Goal: Task Accomplishment & Management: Manage account settings

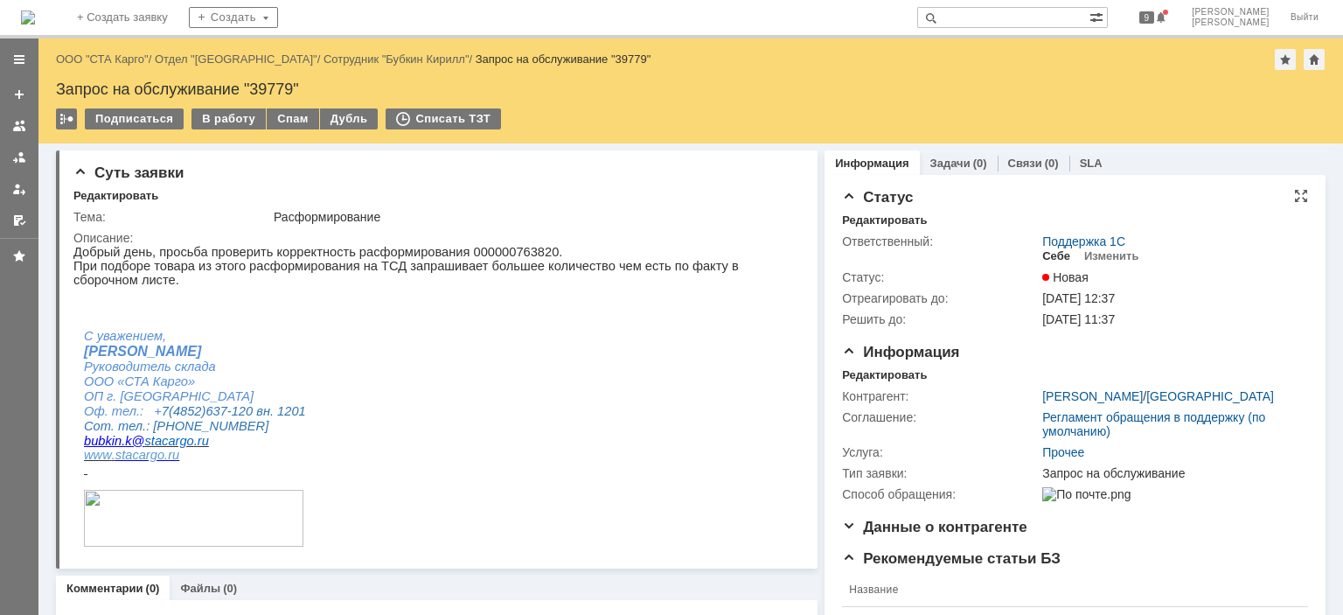
click at [1048, 258] on div "Себе" at bounding box center [1056, 256] width 28 height 14
click at [842, 374] on div "Редактировать" at bounding box center [884, 375] width 85 height 14
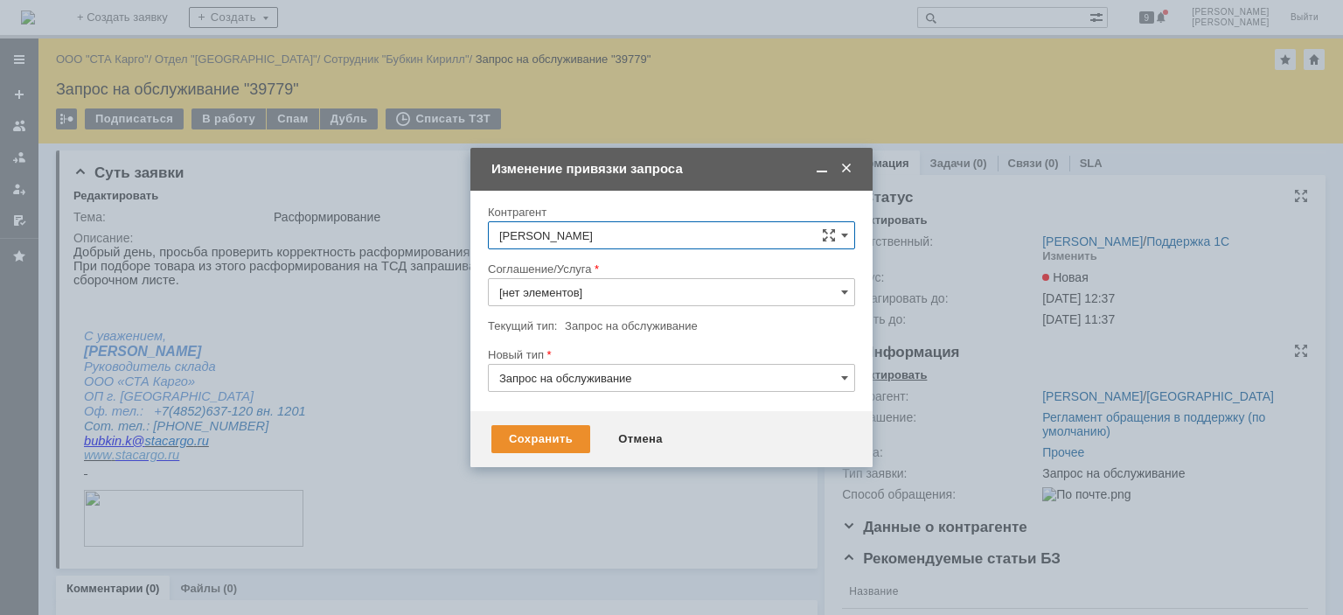
type input "Прочее"
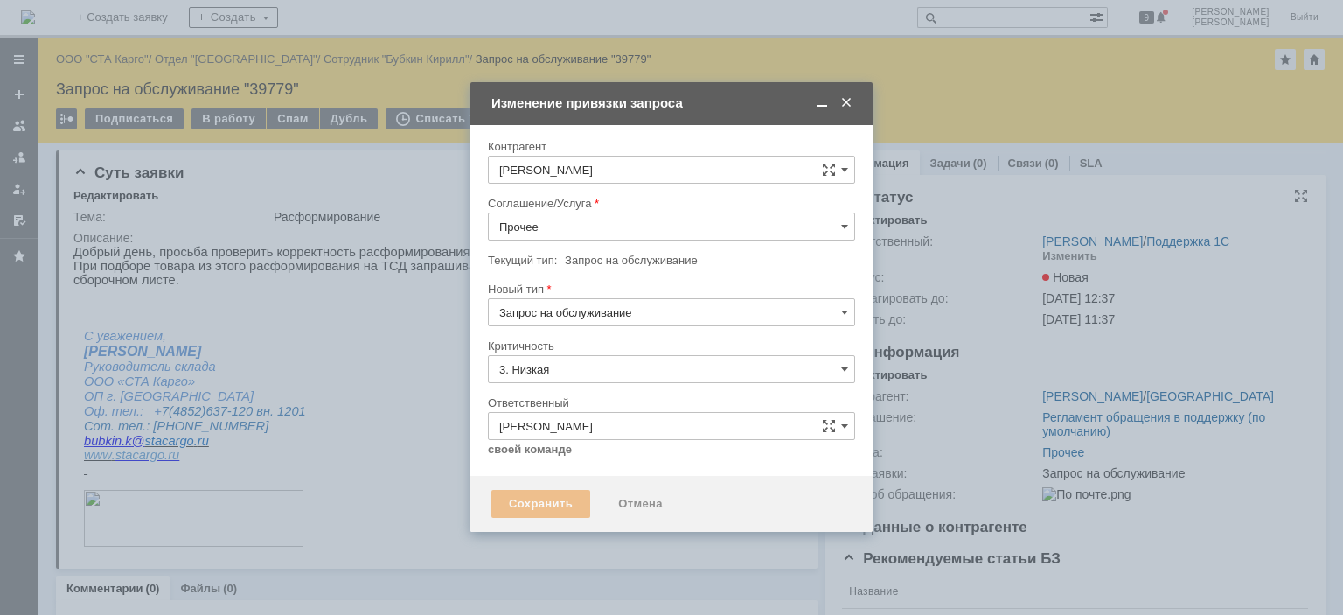
type input "[не указано]"
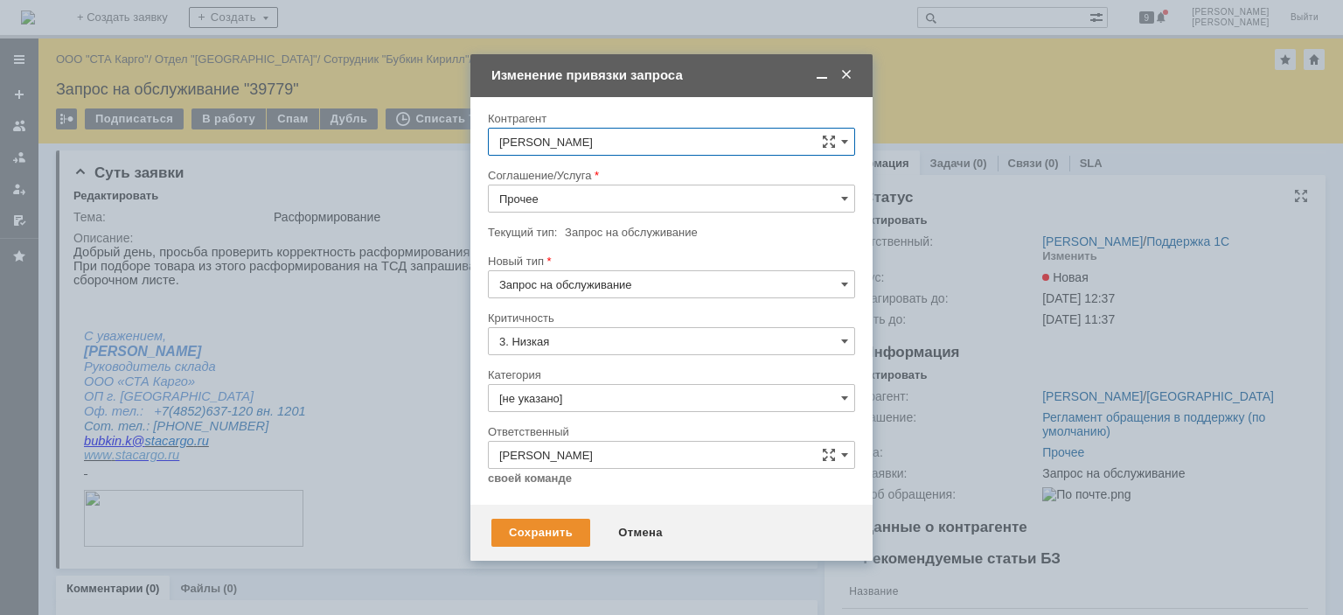
click at [602, 202] on input "Прочее" at bounding box center [671, 199] width 367 height 28
click at [846, 76] on span at bounding box center [846, 75] width 17 height 16
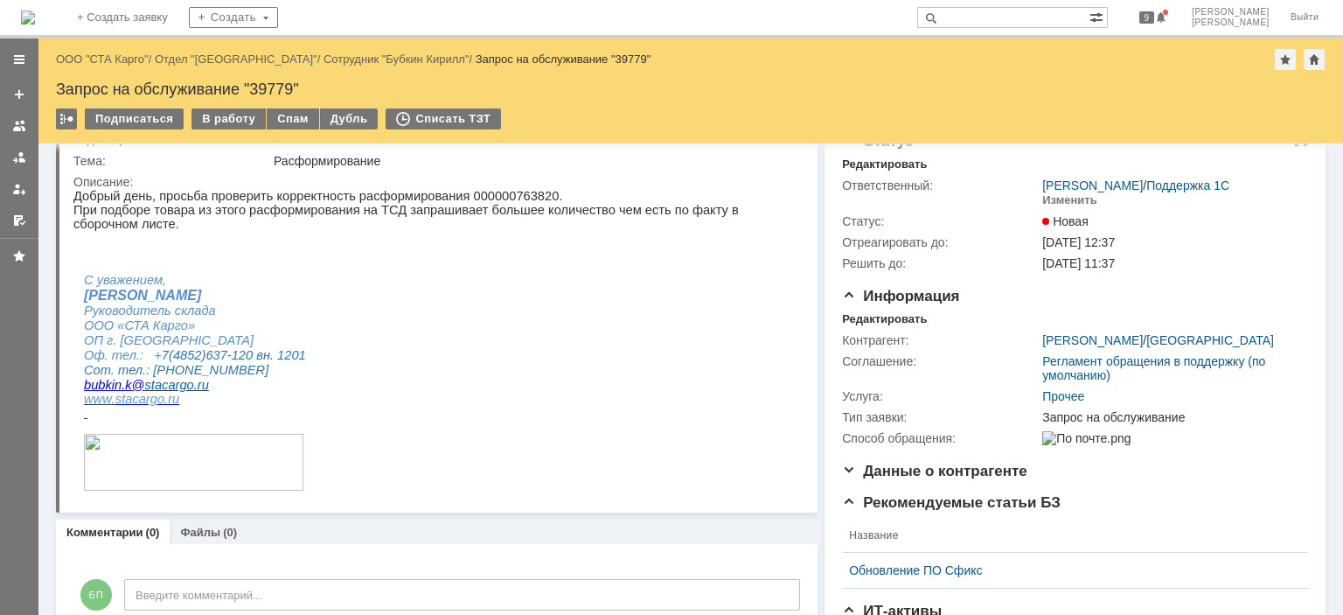
scroll to position [0, 0]
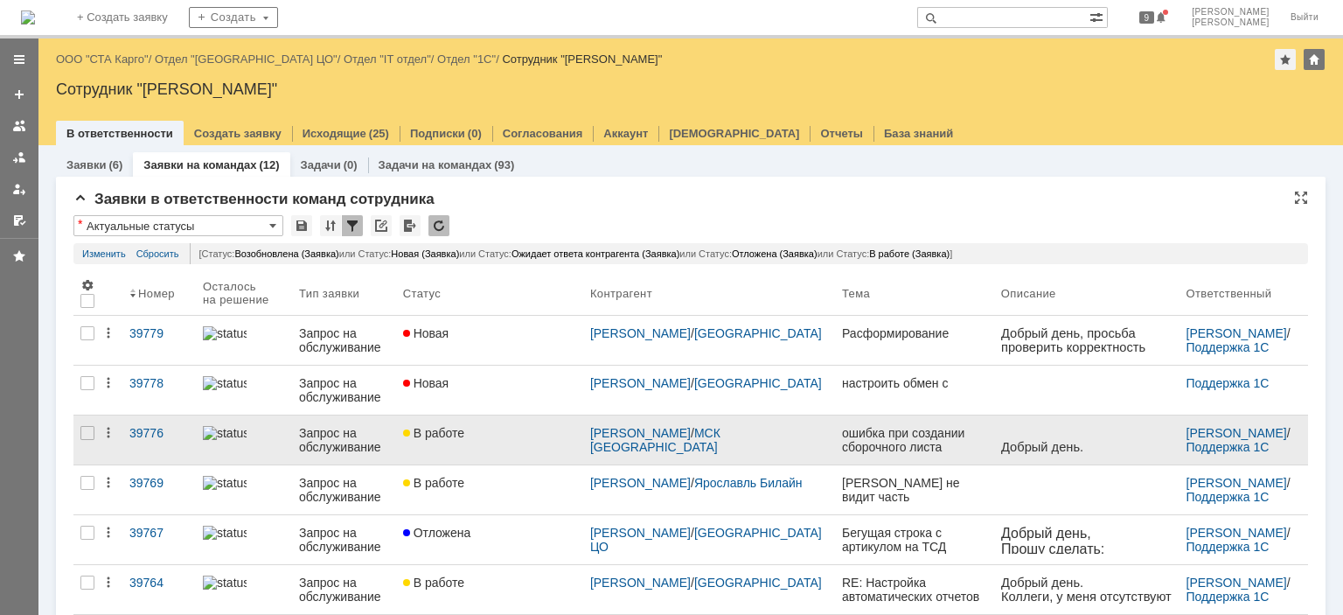
click at [496, 446] on link "В работе" at bounding box center [489, 439] width 187 height 49
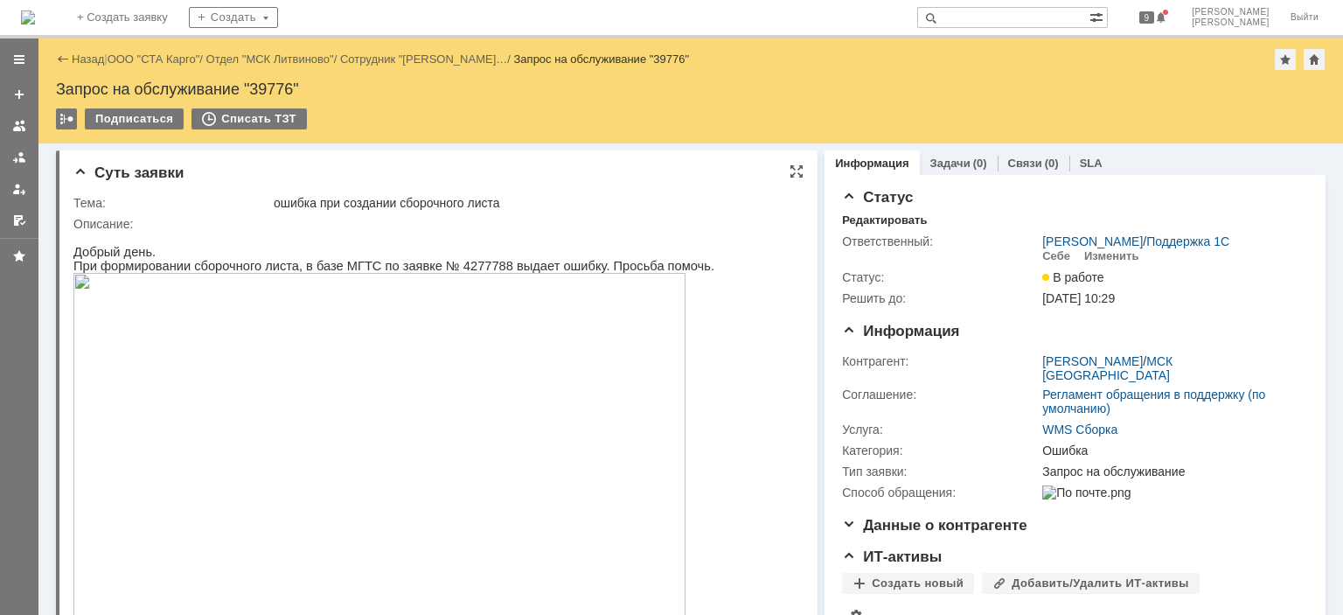
click at [477, 432] on img at bounding box center [379, 445] width 612 height 345
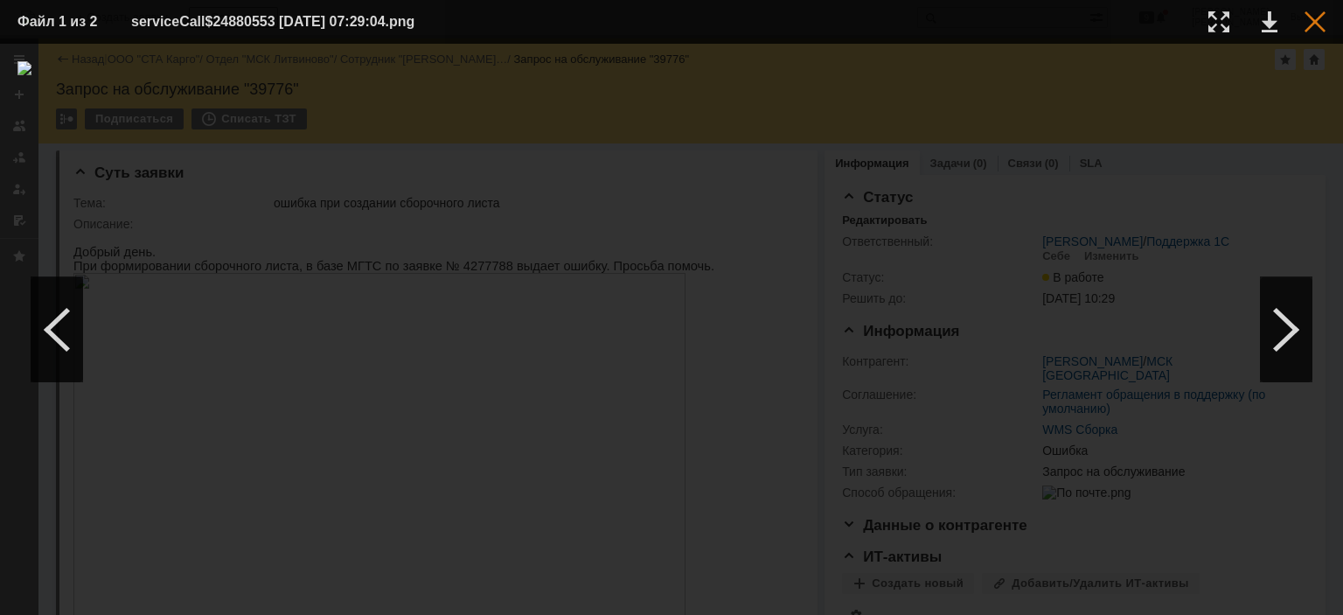
click at [1309, 24] on div at bounding box center [1315, 21] width 21 height 21
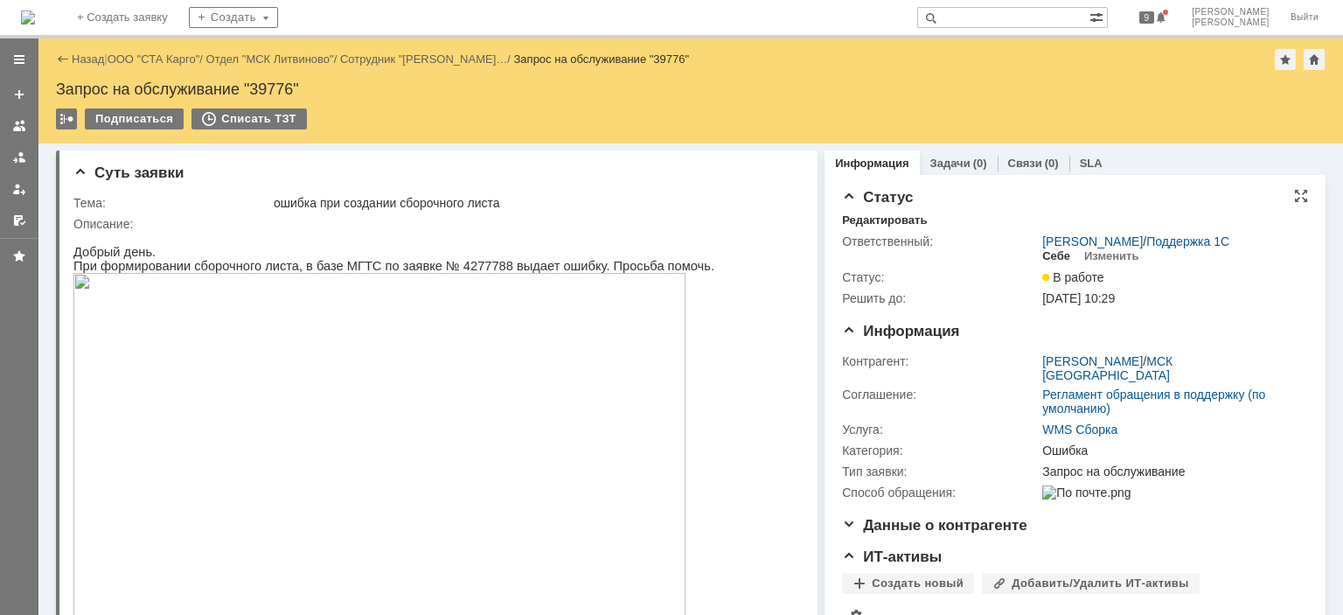
click at [1050, 260] on div "Себе" at bounding box center [1056, 256] width 28 height 14
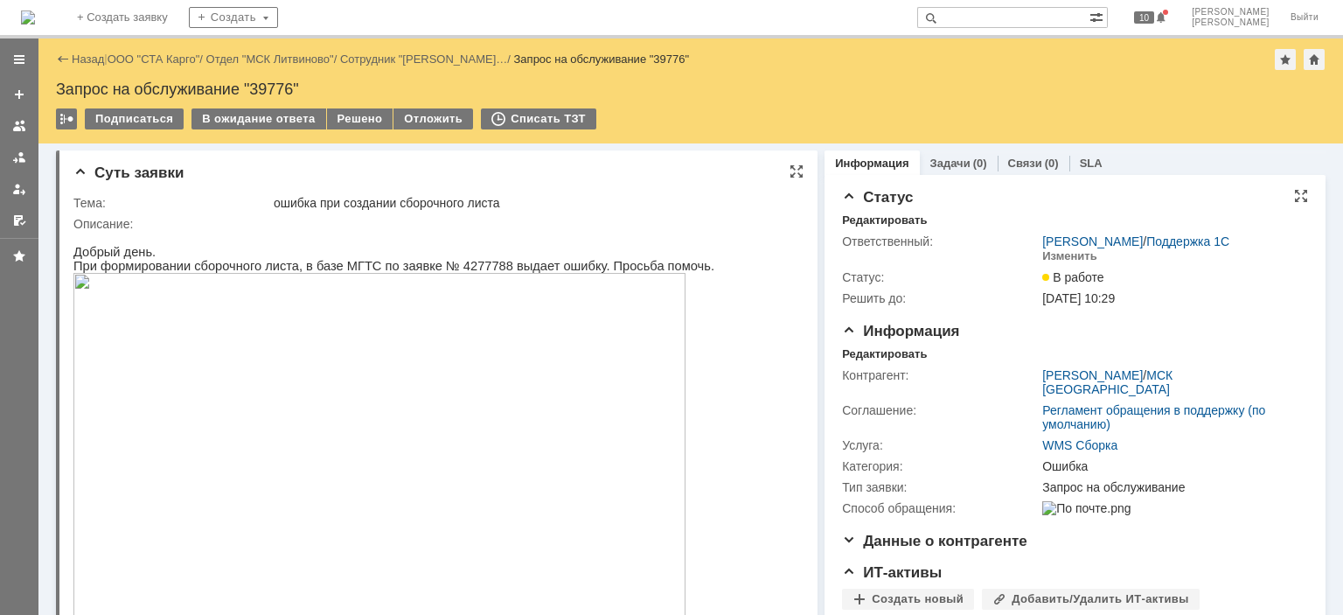
click at [316, 322] on img at bounding box center [379, 445] width 612 height 345
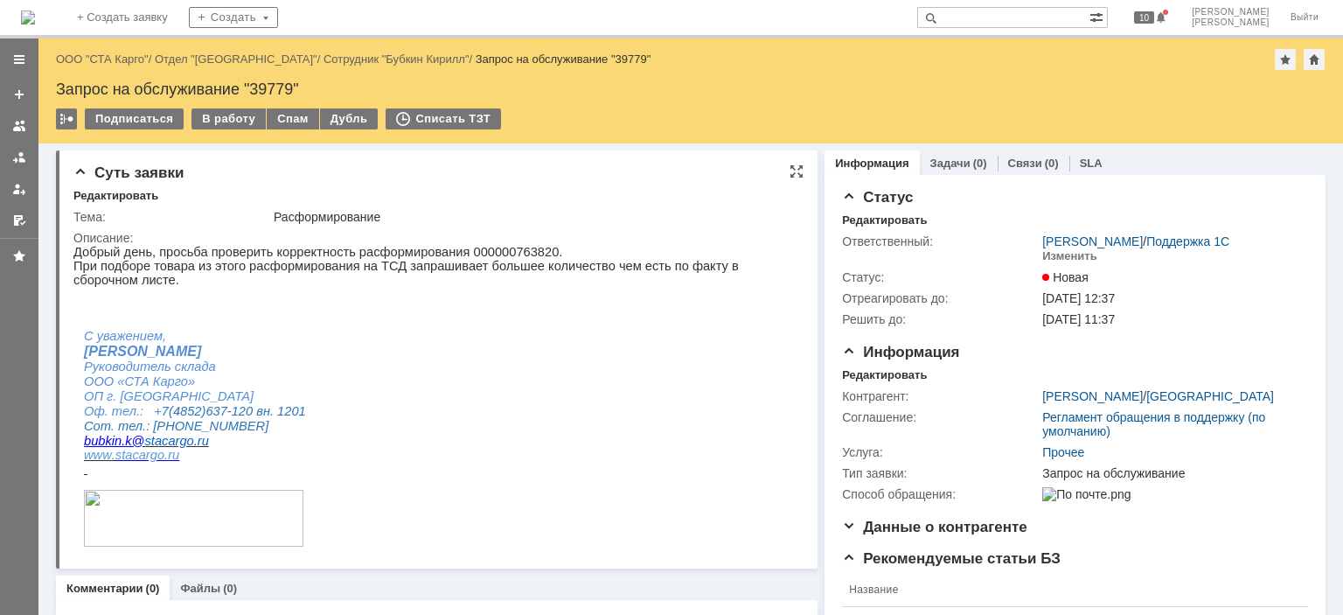
click at [469, 258] on p "Добрый день, просьба проверить корректность расформирования 000000763820." at bounding box center [430, 252] width 714 height 14
copy p "000000763820"
click at [229, 127] on div "В работу" at bounding box center [229, 118] width 74 height 21
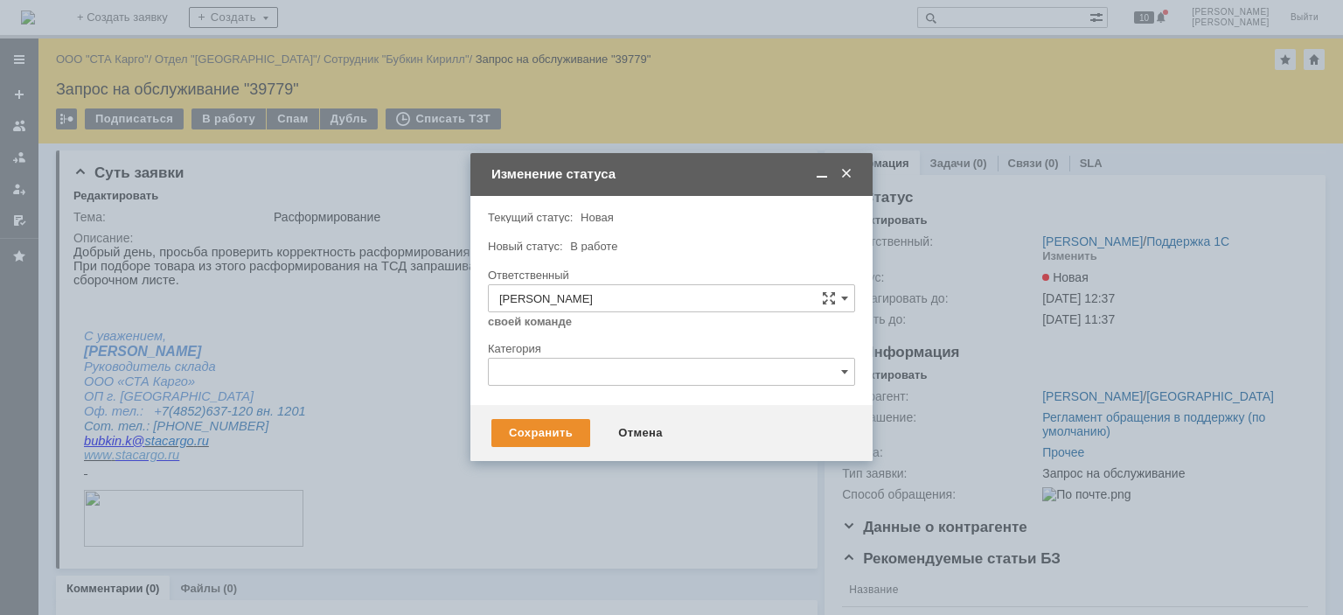
click at [524, 415] on div "Сохранить Отмена" at bounding box center [671, 433] width 402 height 56
click at [521, 426] on div "Сохранить" at bounding box center [540, 433] width 99 height 28
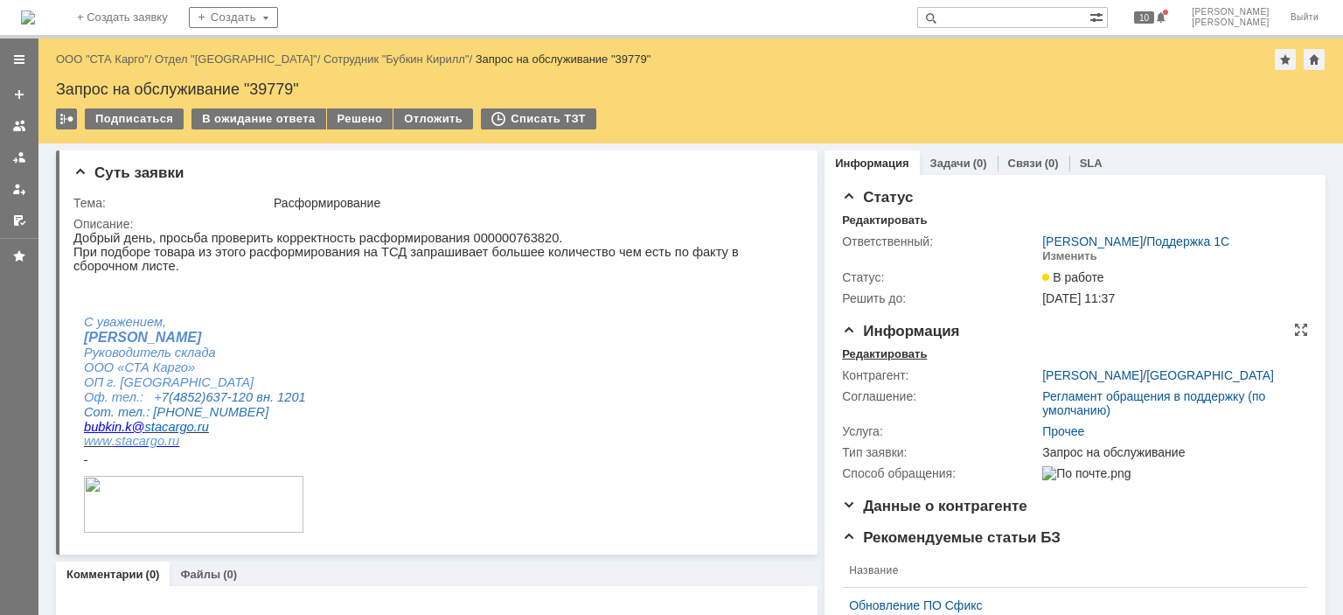
click at [869, 355] on div "Редактировать" at bounding box center [884, 354] width 85 height 14
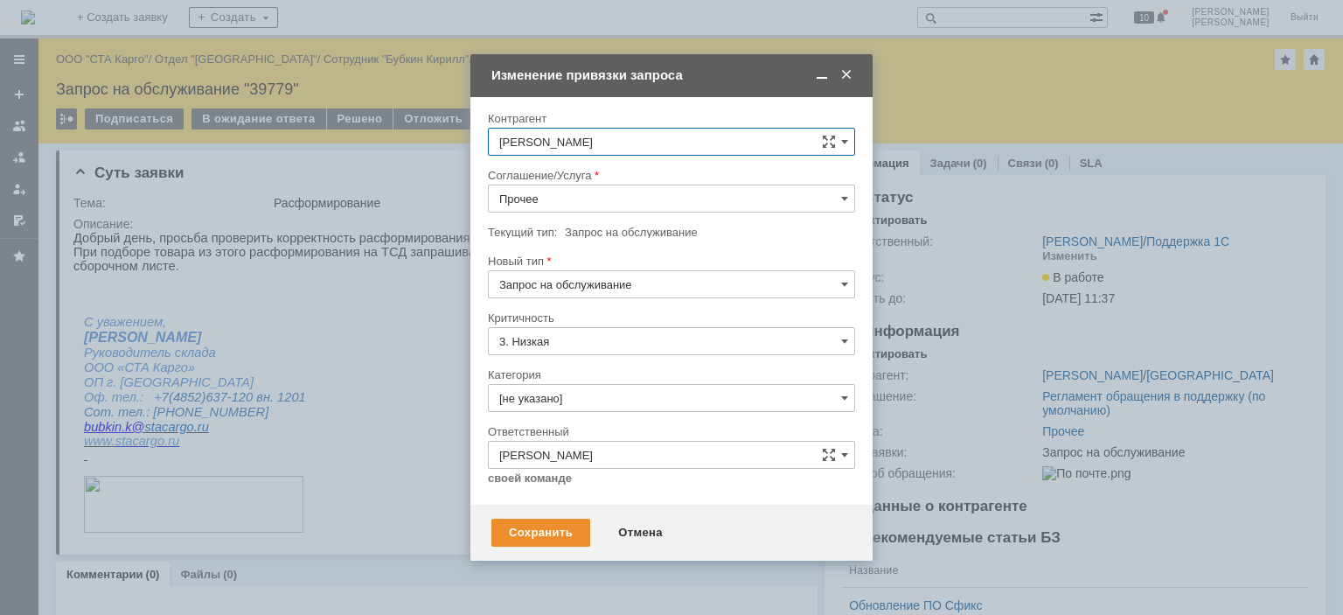
click at [594, 281] on input "Запрос на обслуживание" at bounding box center [671, 284] width 367 height 28
click at [613, 207] on input "Прочее" at bounding box center [671, 199] width 367 height 28
click at [623, 196] on input "Прочее" at bounding box center [671, 199] width 367 height 28
type input "Запрос на обслуживание"
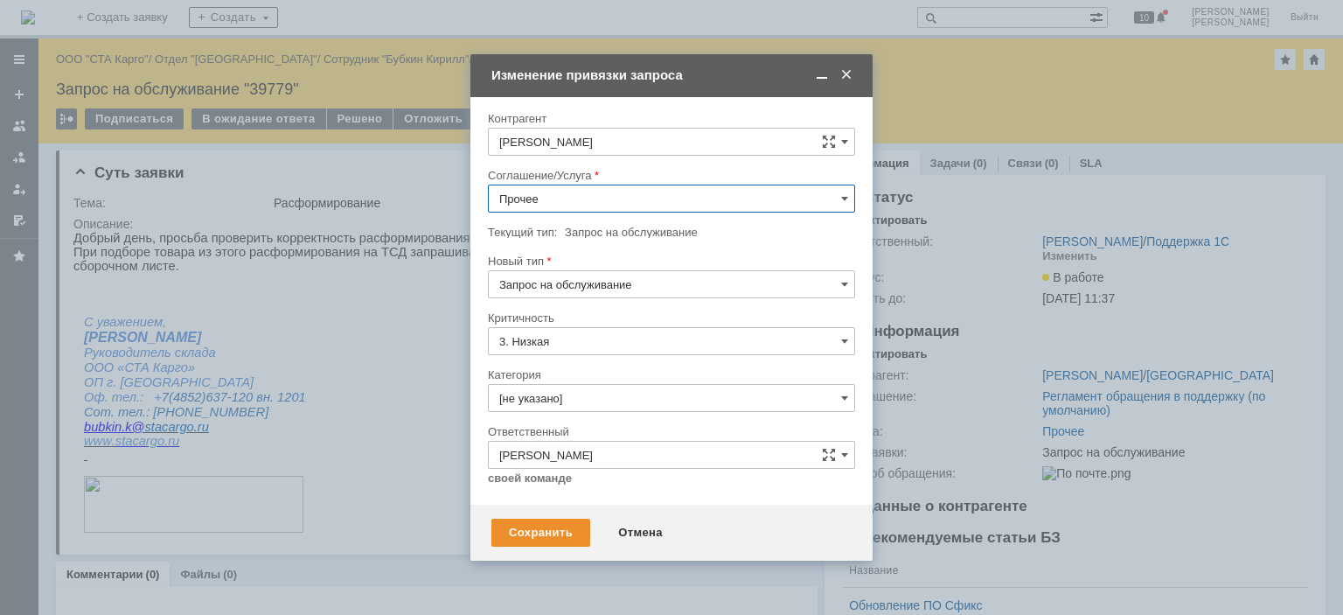
click at [600, 387] on div "WMS Перемещение" at bounding box center [672, 401] width 366 height 28
type input "WMS Перемещение"
click at [544, 524] on div "Сохранить" at bounding box center [540, 533] width 99 height 28
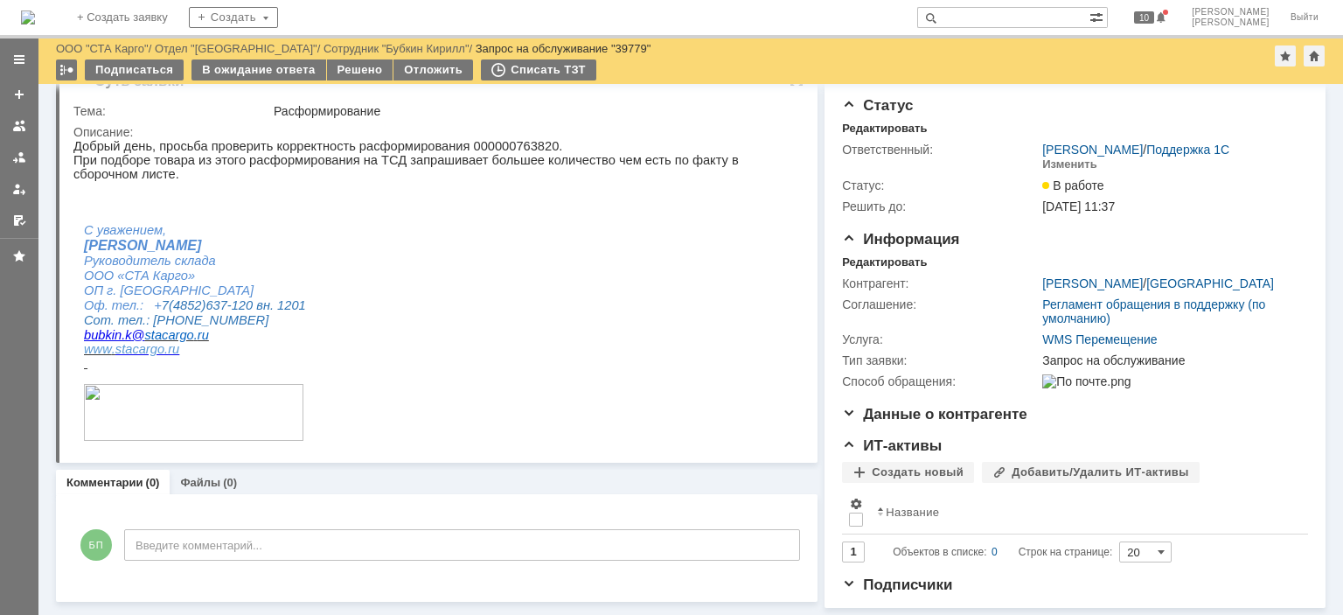
scroll to position [0, 0]
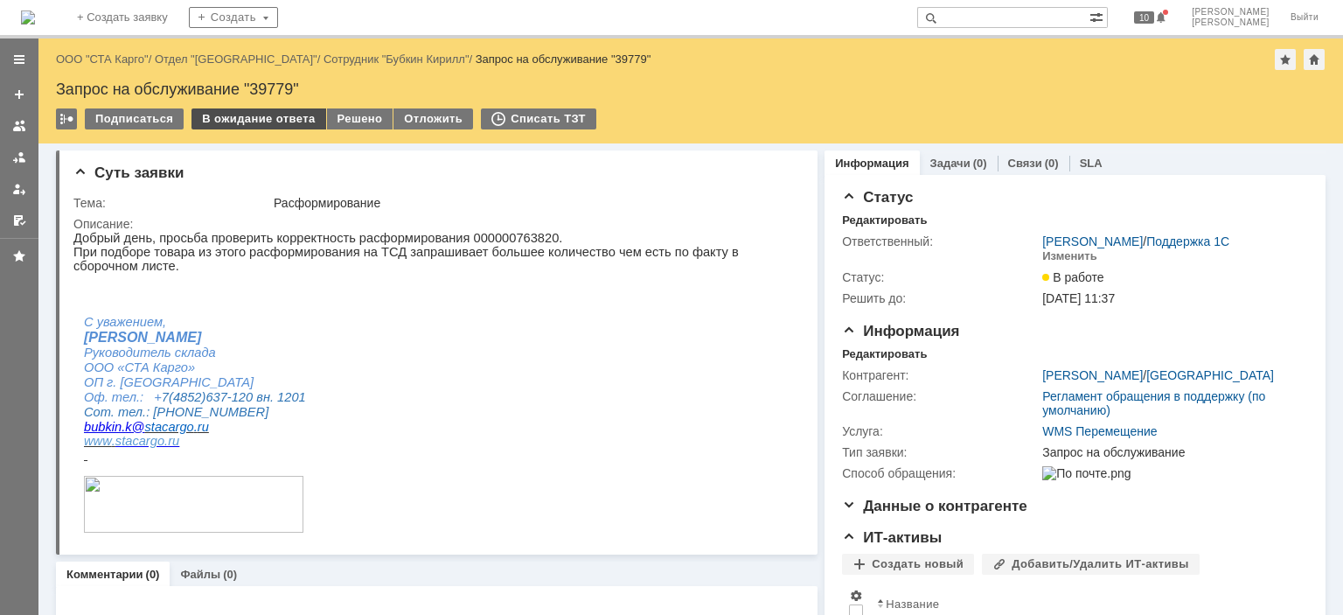
click at [270, 118] on div "В ожидание ответа" at bounding box center [259, 118] width 134 height 21
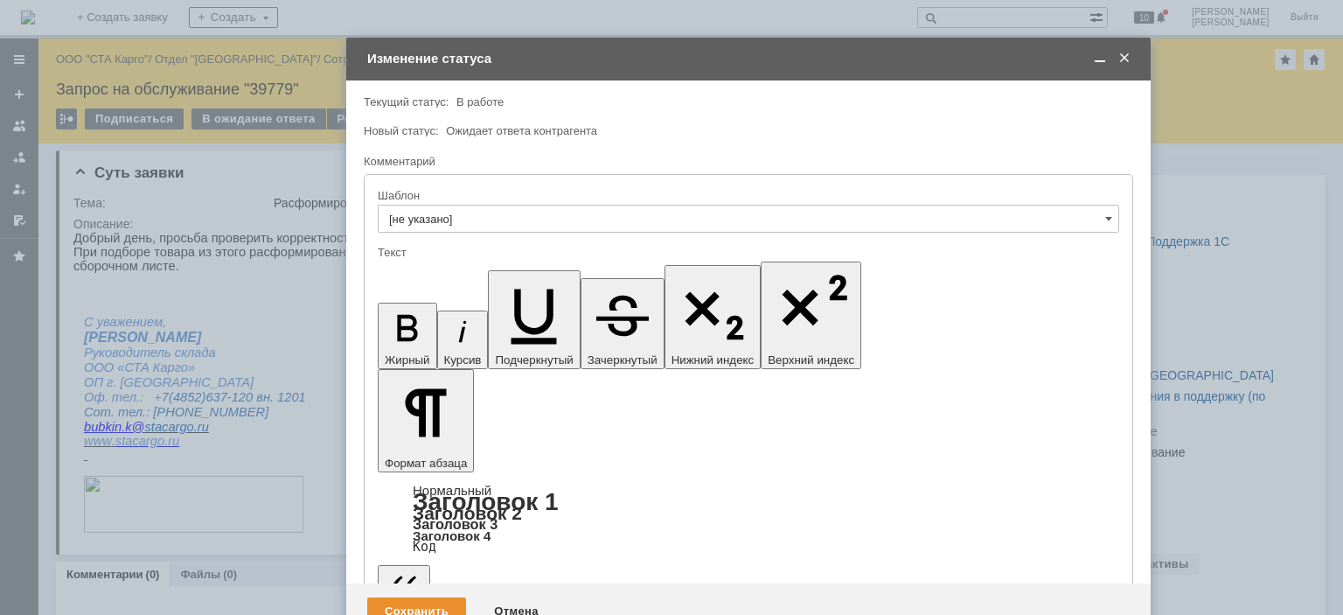
drag, startPoint x: 507, startPoint y: 56, endPoint x: 531, endPoint y: 62, distance: 24.4
click at [531, 62] on td "Изменение статуса" at bounding box center [748, 59] width 804 height 43
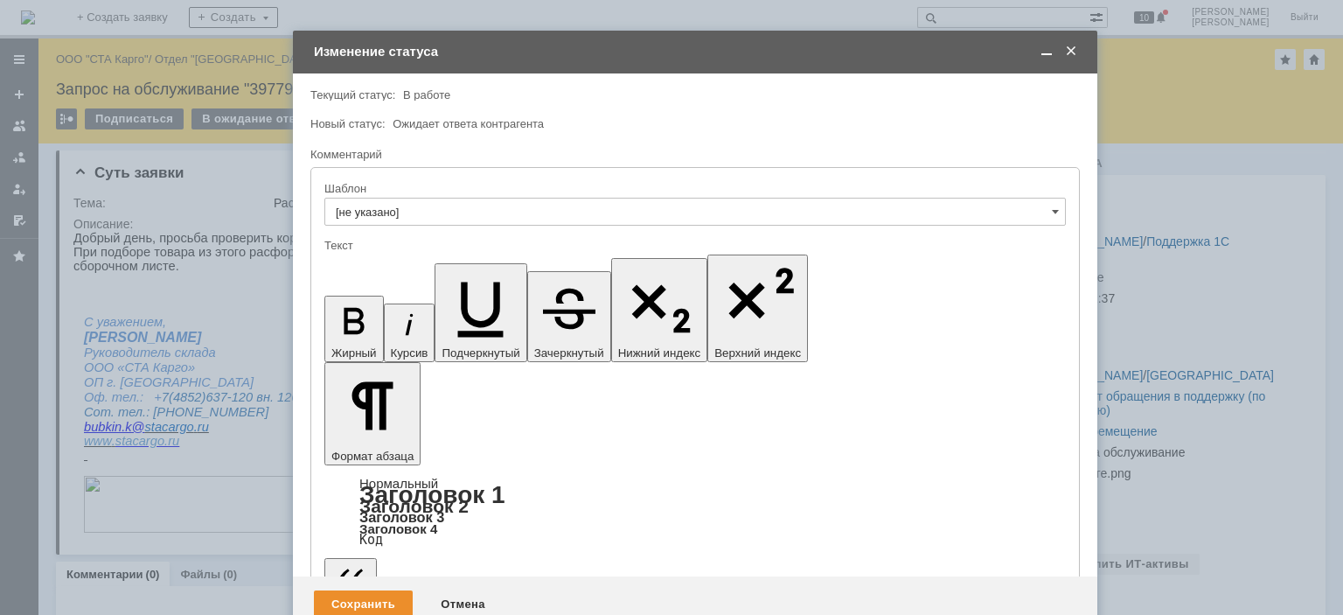
drag, startPoint x: 414, startPoint y: 4848, endPoint x: 320, endPoint y: 4848, distance: 94.4
click at [378, 590] on div "Сохранить" at bounding box center [363, 604] width 99 height 28
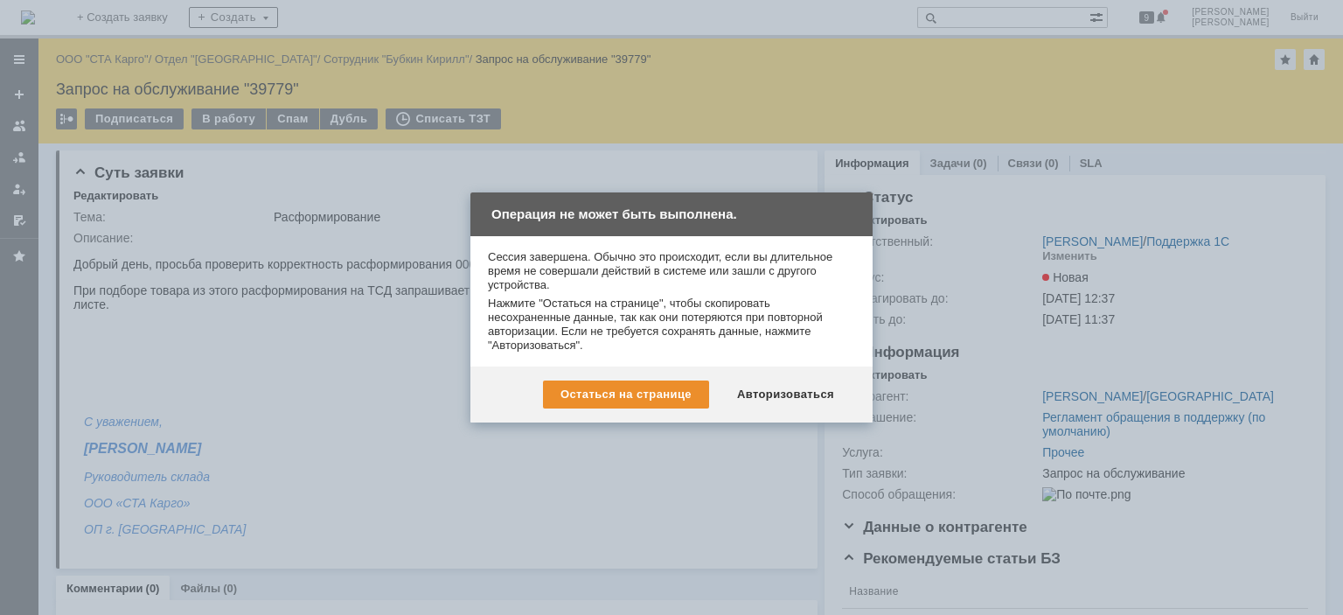
click at [787, 384] on div "Авторизоваться" at bounding box center [786, 394] width 132 height 28
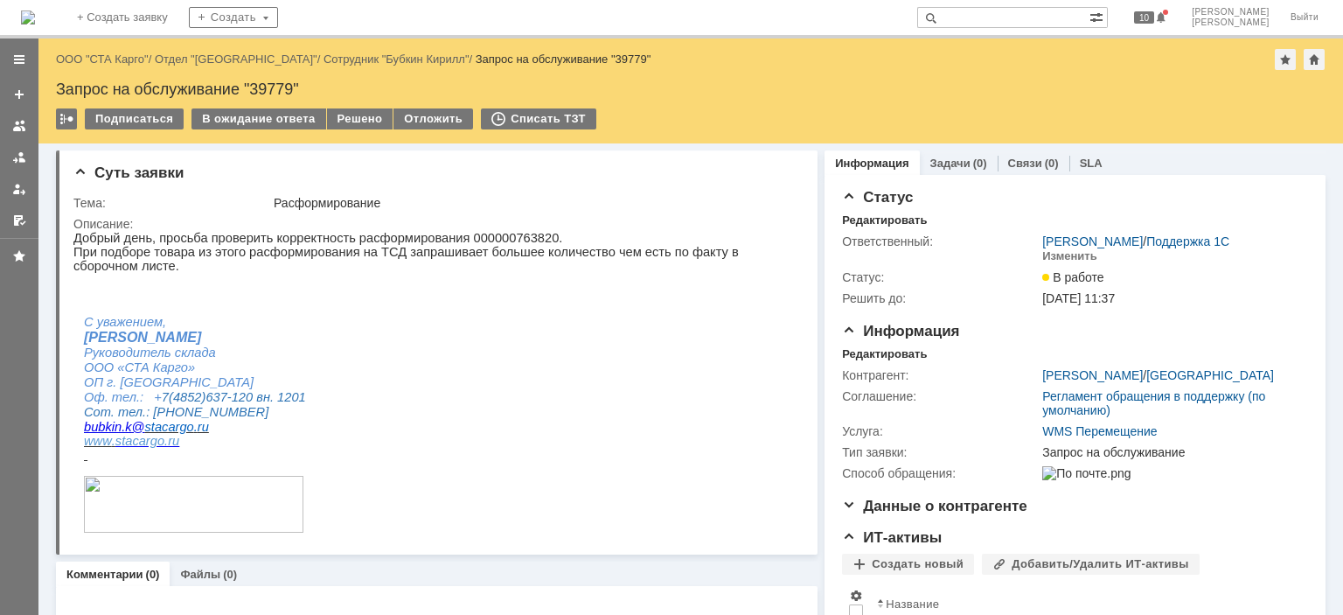
click at [121, 67] on div "Назад | ООО "СТА Карго" / Отдел "[GEOGRAPHIC_DATA]" / Сотрудник "[PERSON_NAME]"…" at bounding box center [691, 59] width 1270 height 21
click at [121, 59] on link "ООО "СТА Карго"" at bounding box center [102, 58] width 93 height 13
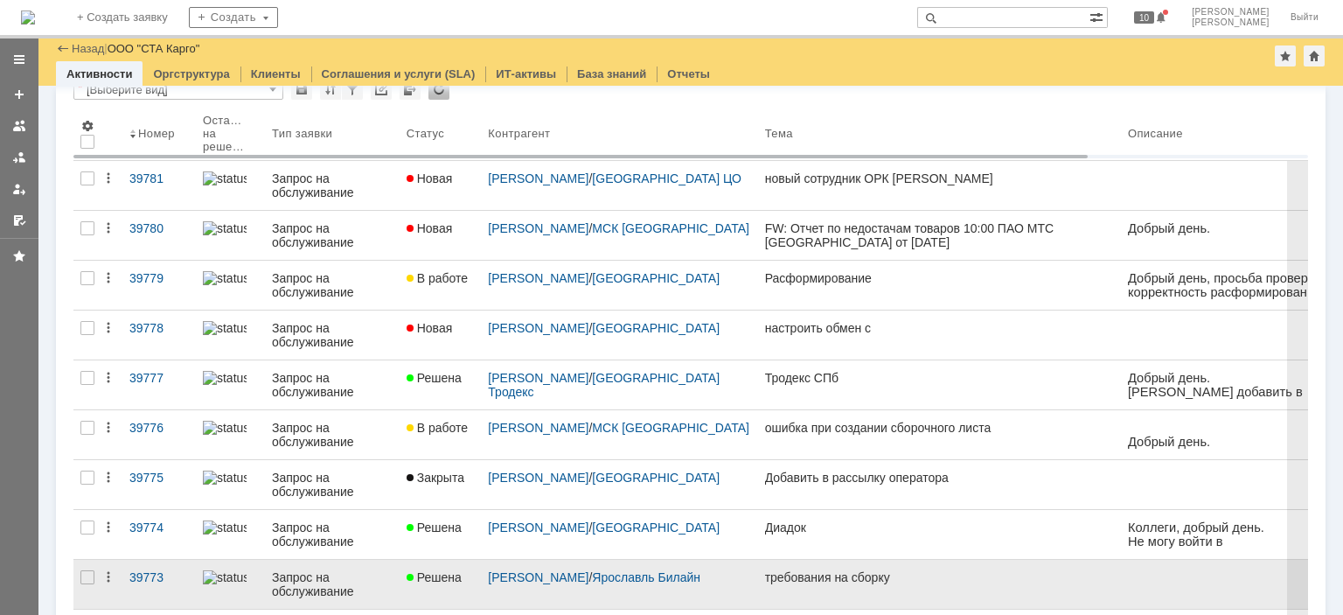
scroll to position [175, 0]
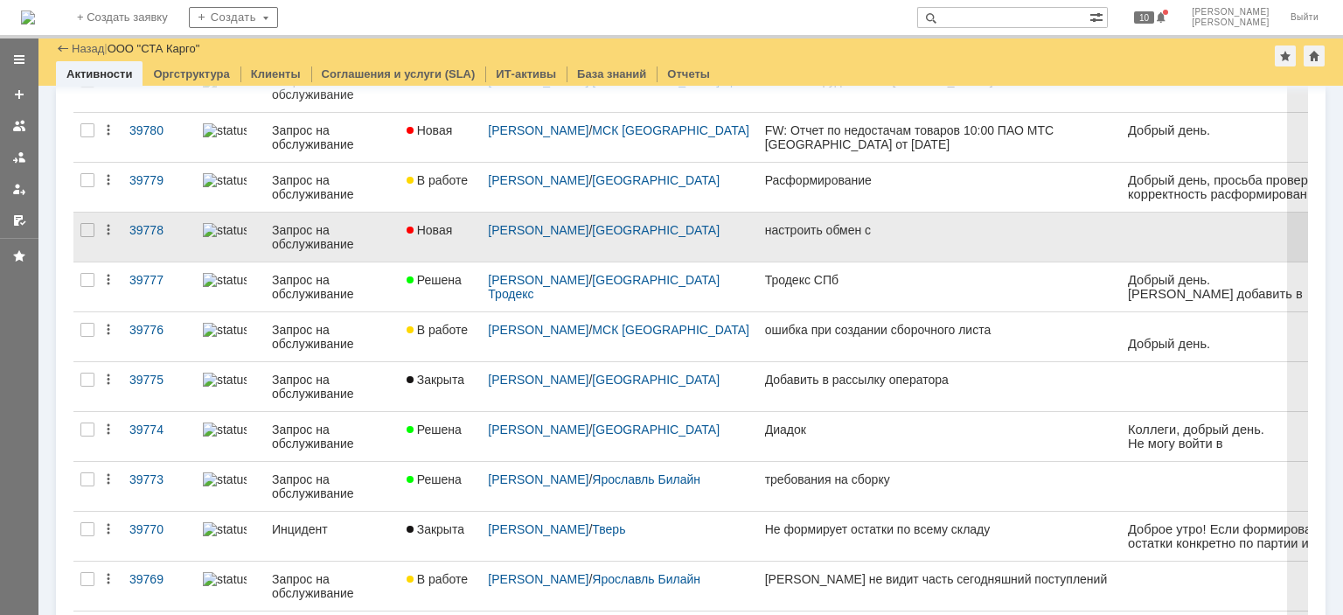
click at [391, 241] on div "Запрос на обслуживание" at bounding box center [332, 237] width 121 height 28
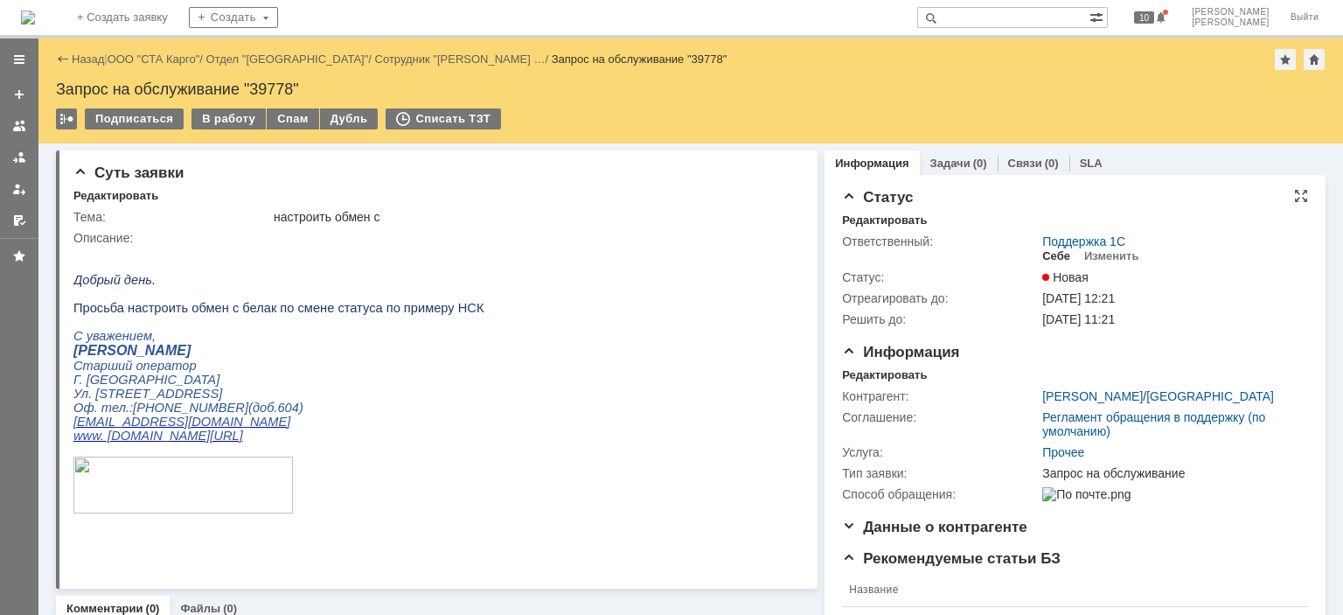
click at [1050, 261] on div "Себе" at bounding box center [1056, 256] width 28 height 14
click at [871, 373] on div "Редактировать" at bounding box center [884, 375] width 85 height 14
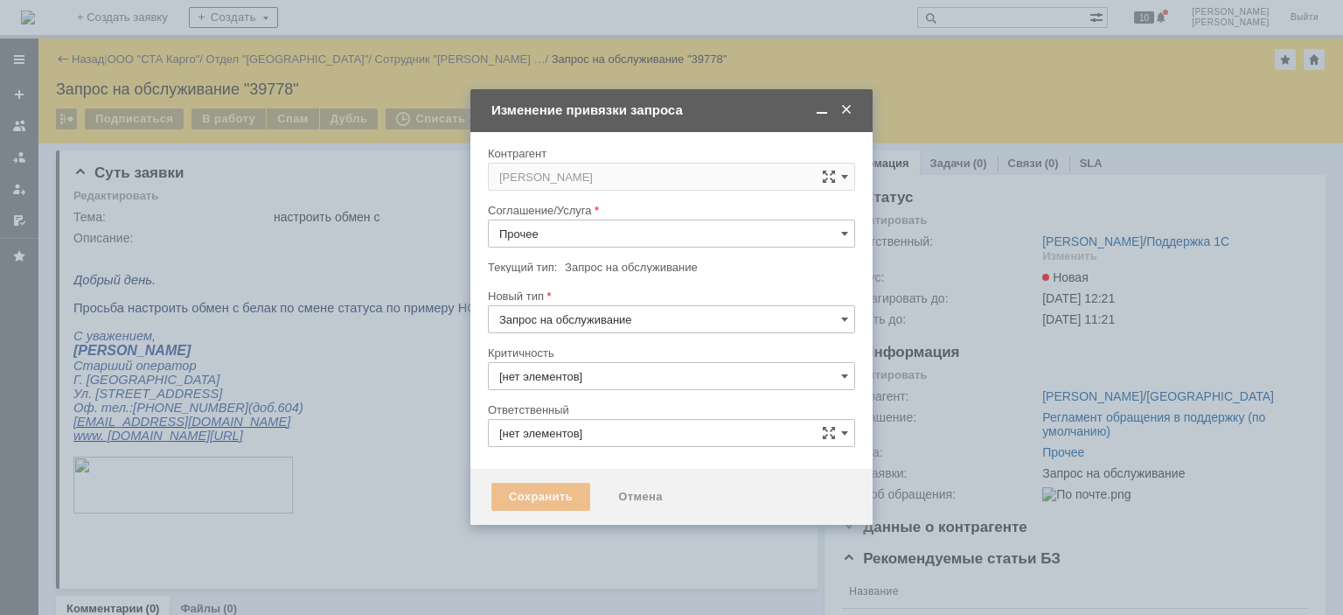
type input "[PERSON_NAME]"
type input "3. Низкая"
type input "[не указано]"
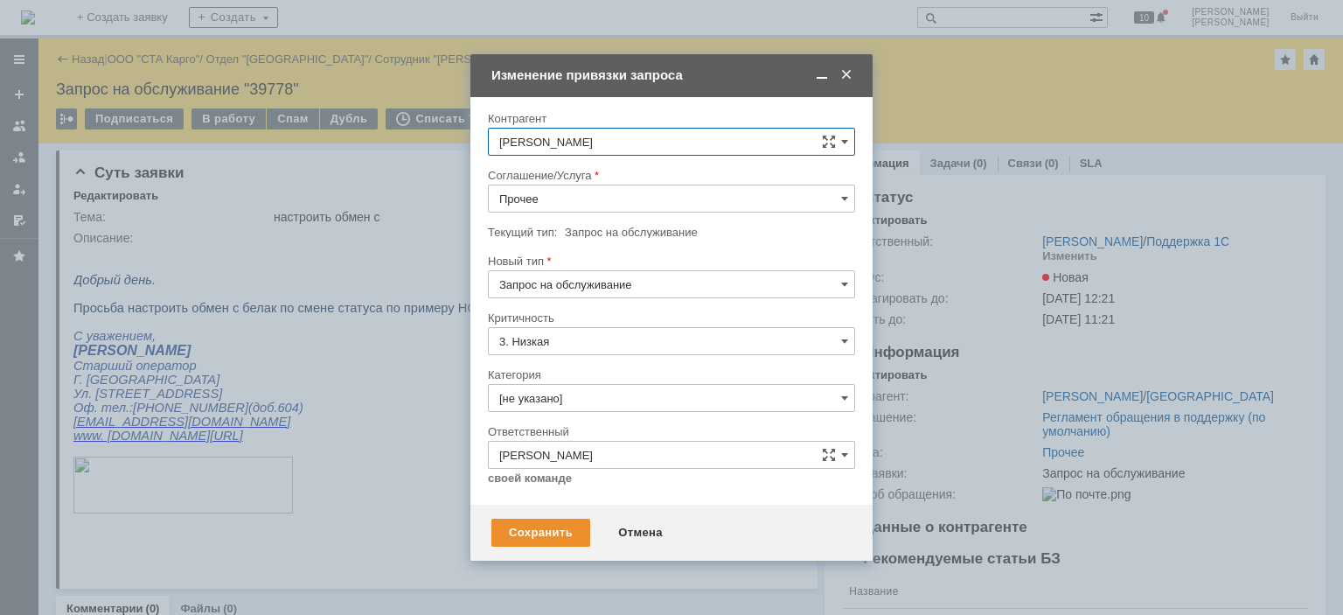
click at [571, 201] on input "Прочее" at bounding box center [671, 199] width 367 height 28
click at [602, 382] on span "WMS Обмены" at bounding box center [671, 389] width 345 height 14
type input "WMS Обмены"
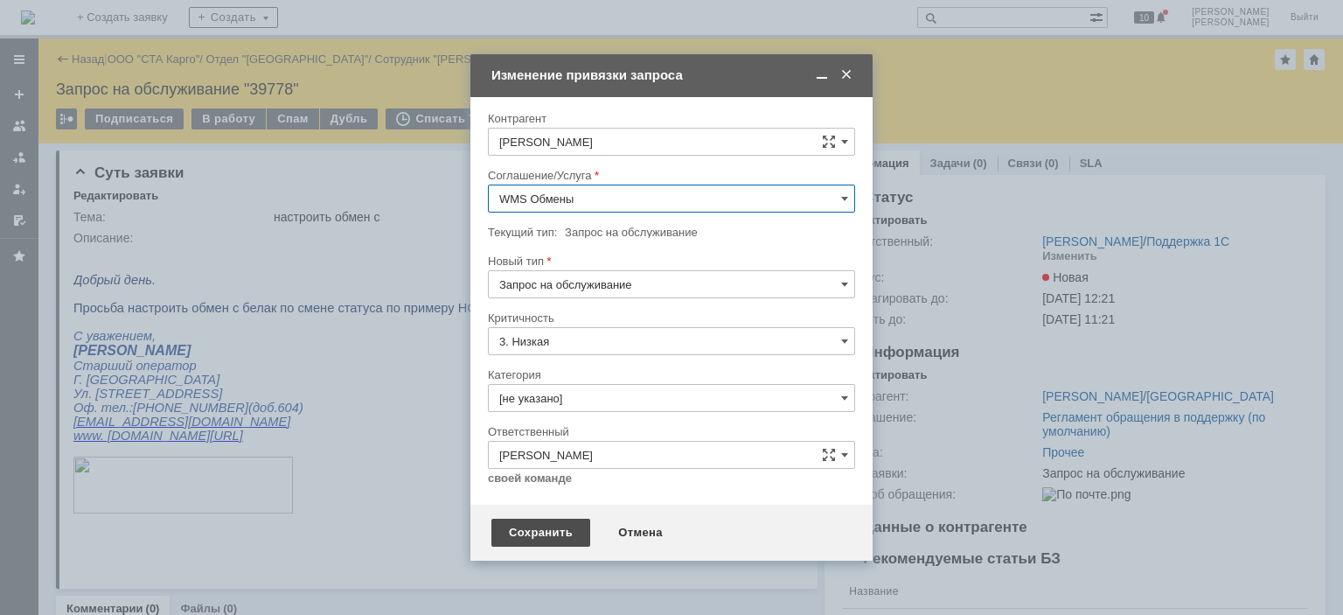
click at [542, 531] on div "Сохранить" at bounding box center [540, 533] width 99 height 28
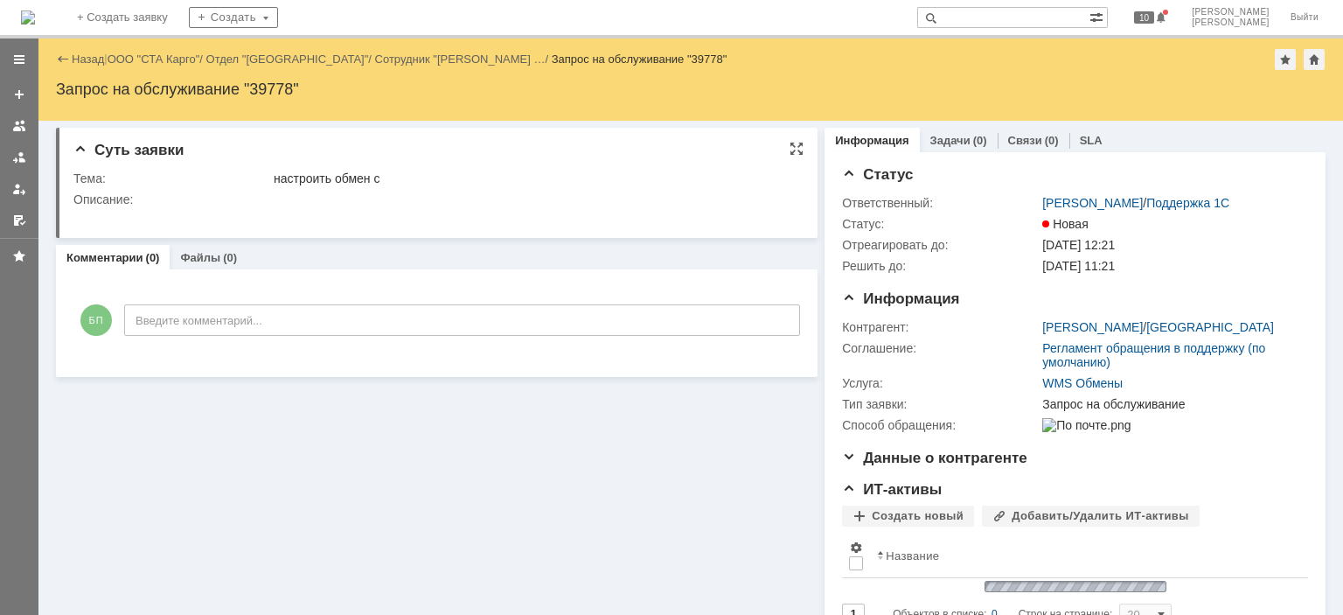
scroll to position [0, 0]
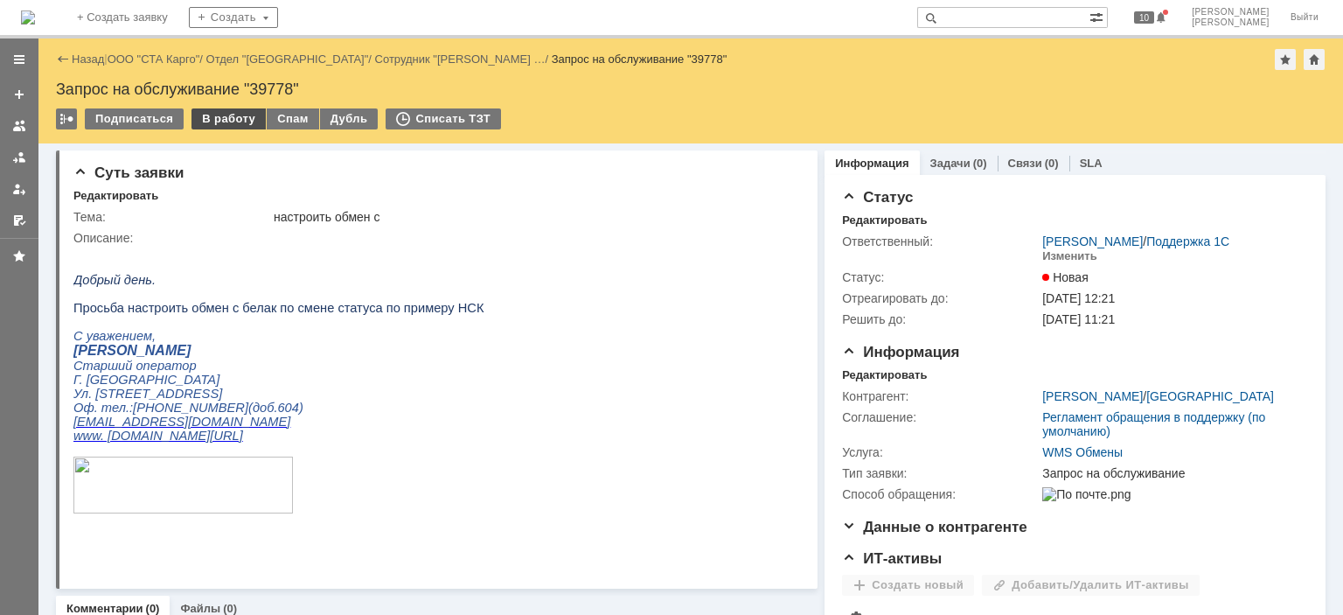
click at [213, 113] on div "В работу" at bounding box center [229, 118] width 74 height 21
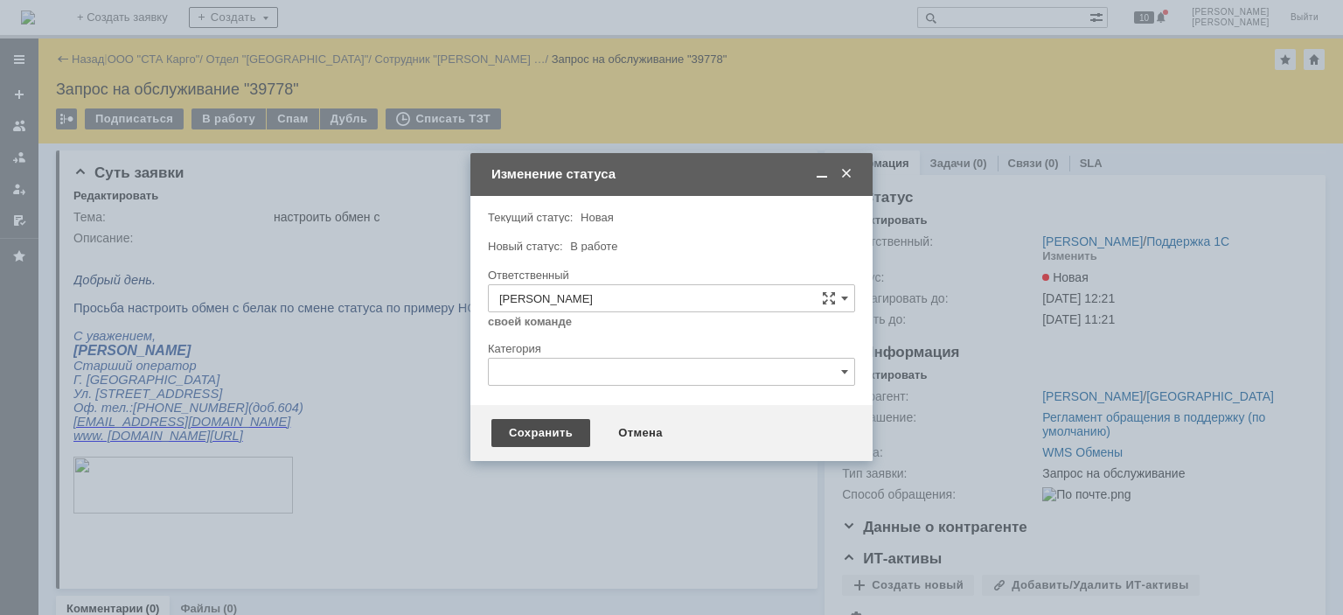
click at [545, 438] on div "Сохранить" at bounding box center [540, 433] width 99 height 28
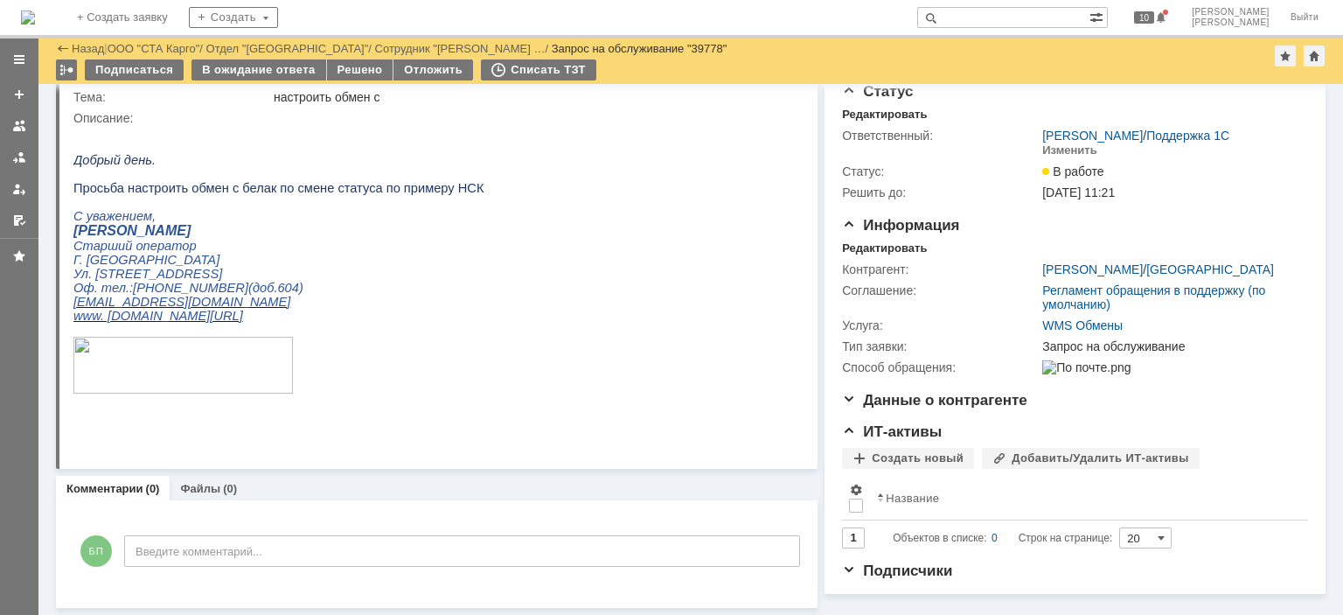
scroll to position [58, 0]
click at [212, 556] on div "БП Введите комментарий..." at bounding box center [436, 552] width 727 height 81
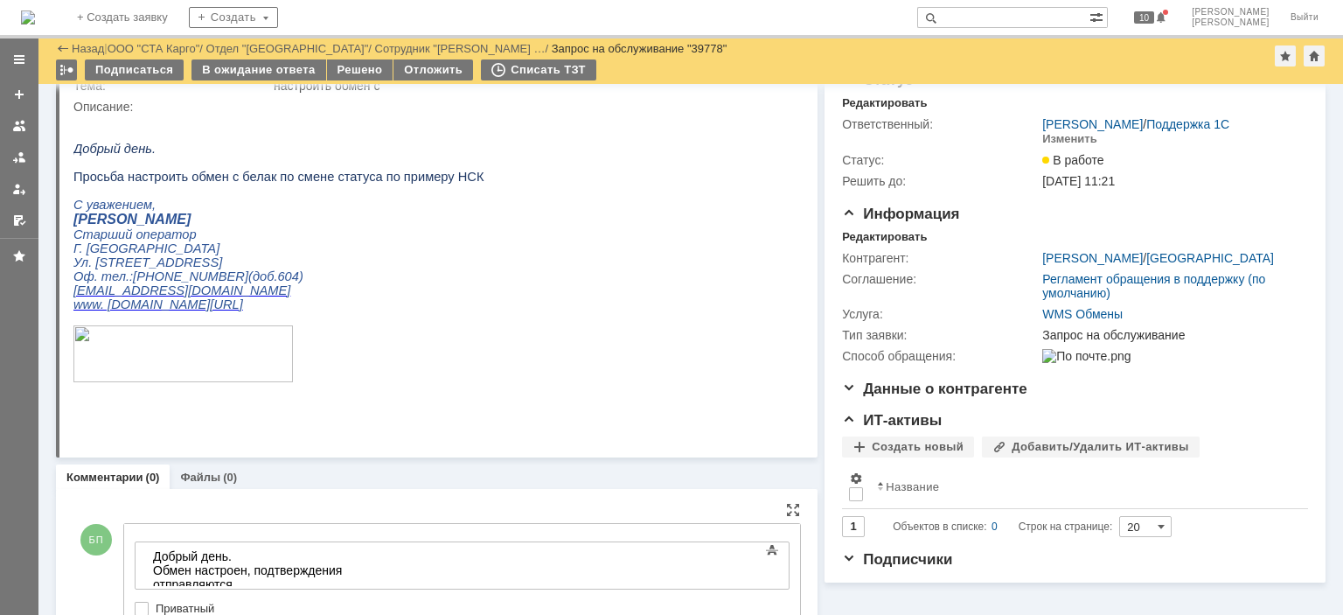
scroll to position [151, 0]
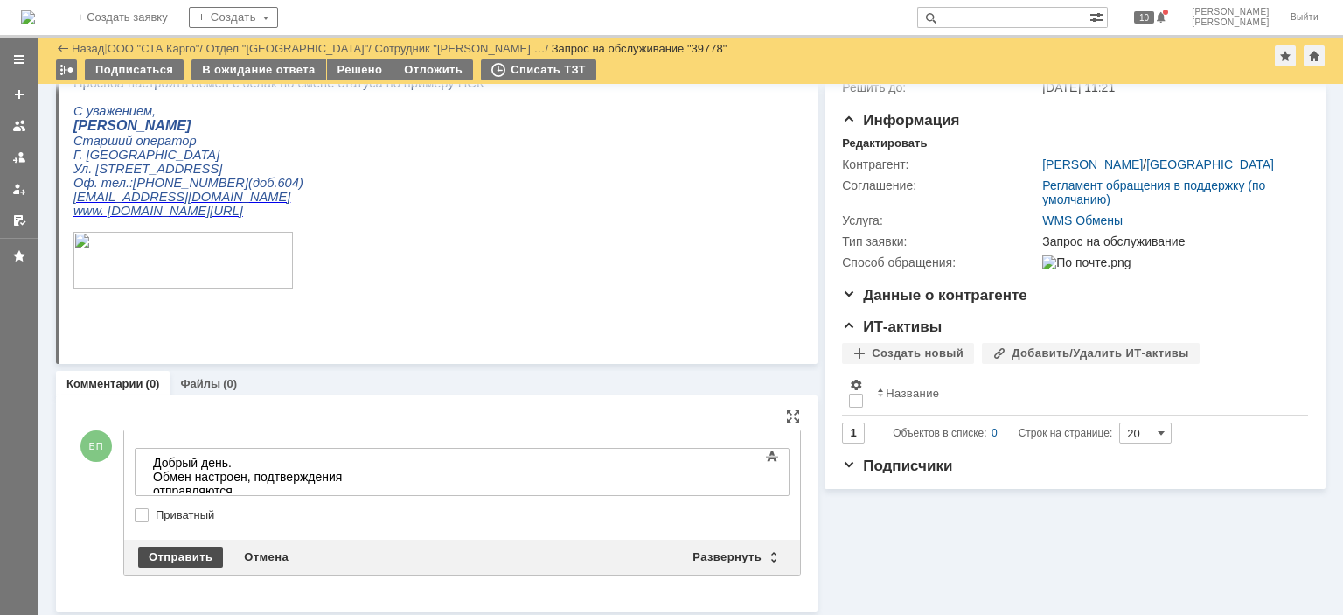
click at [192, 559] on div "Отправить" at bounding box center [180, 557] width 85 height 21
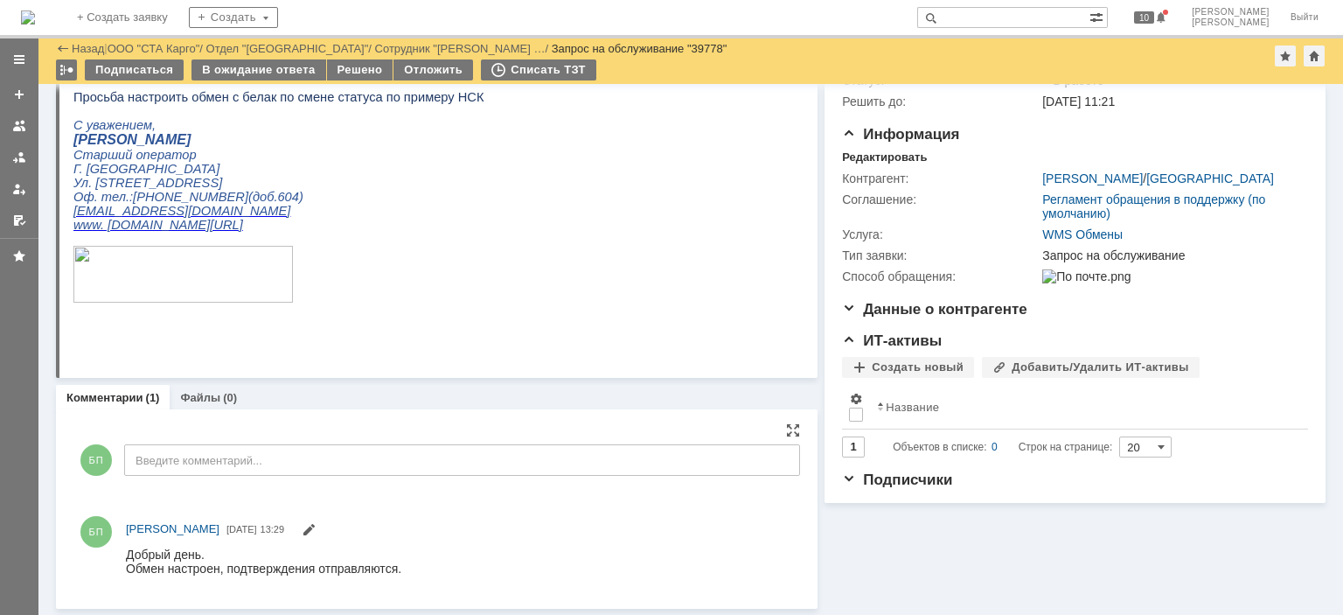
scroll to position [0, 0]
drag, startPoint x: 423, startPoint y: 568, endPoint x: 129, endPoint y: 571, distance: 293.8
click at [129, 571] on html "Добрый день. Обмен настроен, подтверждения отправляются." at bounding box center [455, 561] width 658 height 28
copy div "Обмен настроен, подтверждения отправляются."
click at [357, 72] on div "Решено" at bounding box center [360, 69] width 66 height 21
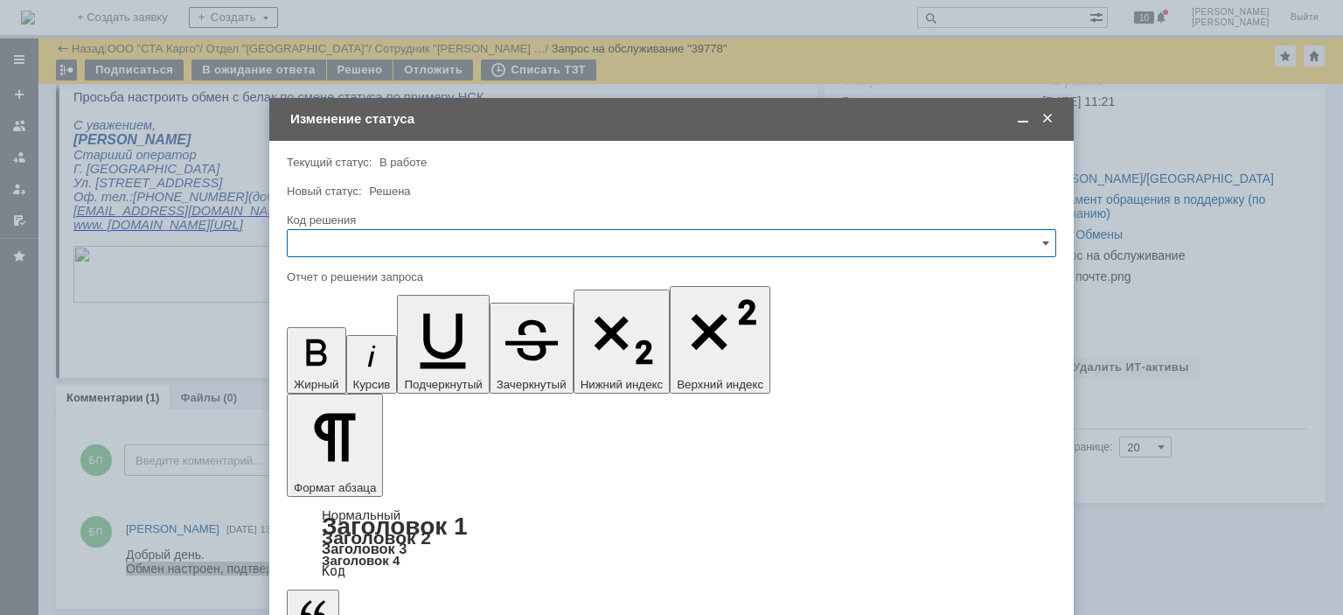
drag, startPoint x: 385, startPoint y: 238, endPoint x: 385, endPoint y: 252, distance: 14.0
click at [385, 239] on input "text" at bounding box center [672, 243] width 770 height 28
click at [348, 464] on div "Решено" at bounding box center [672, 477] width 768 height 28
type input "Решено"
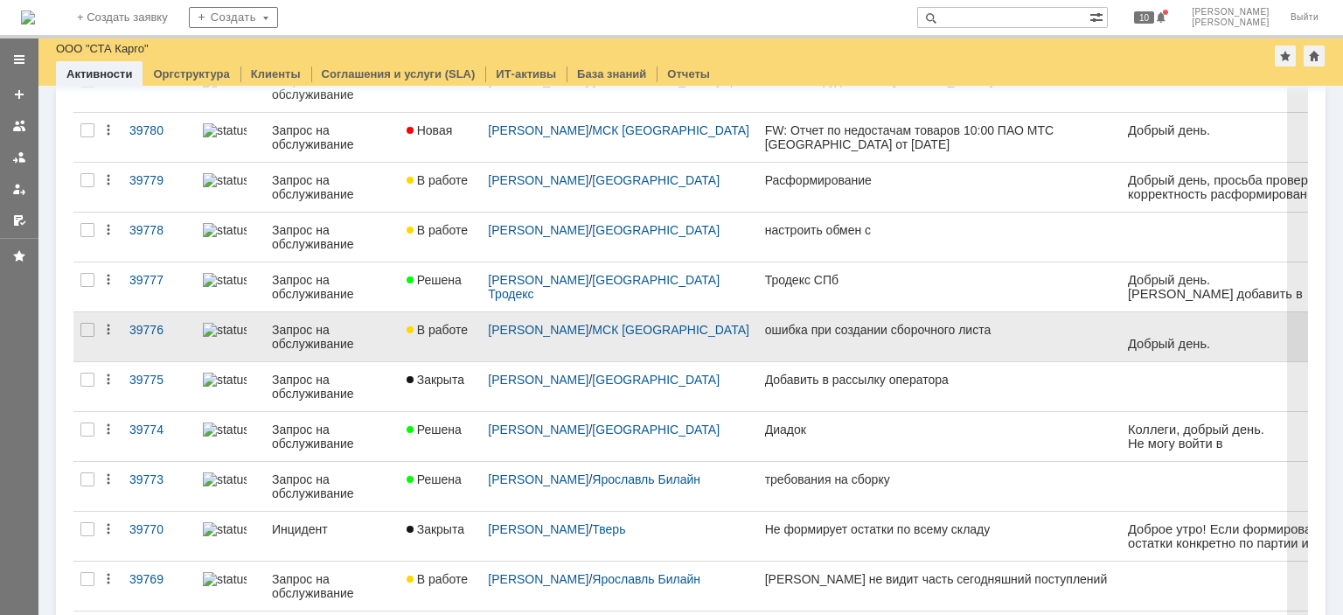
click at [379, 338] on div "Запрос на обслуживание" at bounding box center [332, 337] width 121 height 28
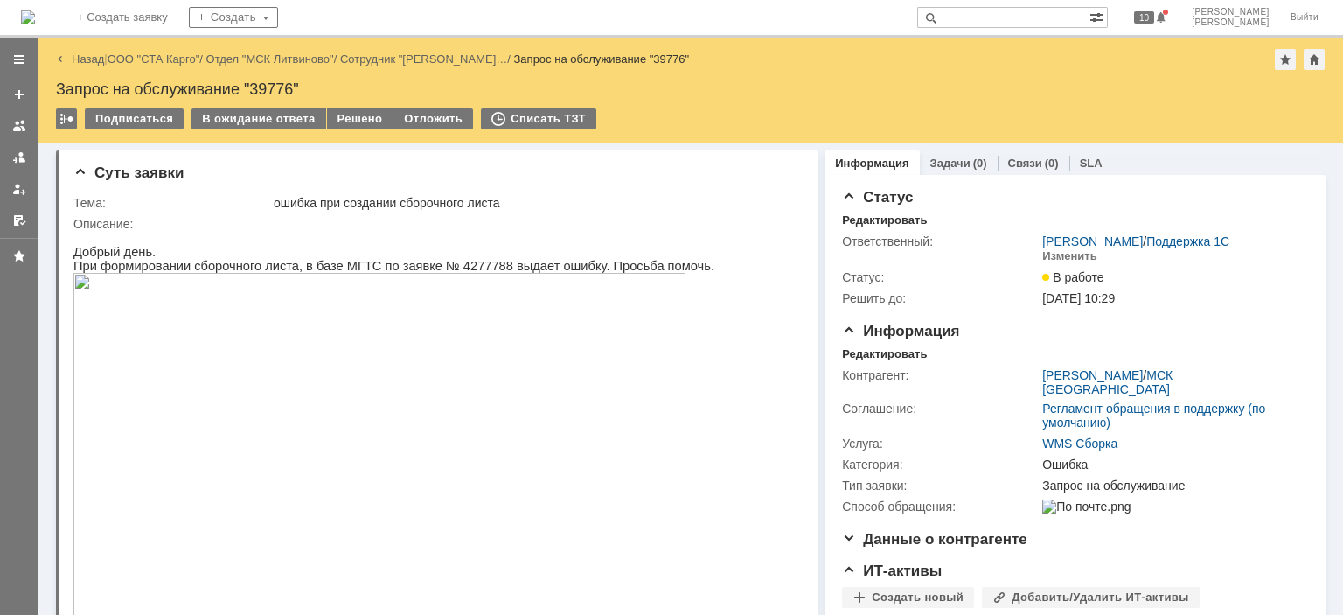
click at [266, 97] on div "Запрос на обслуживание "39776"" at bounding box center [691, 88] width 1270 height 17
click at [268, 94] on div "Запрос на обслуживание "39776"" at bounding box center [691, 88] width 1270 height 17
copy div "39776"
click at [260, 113] on div "В ожидание ответа" at bounding box center [259, 118] width 134 height 21
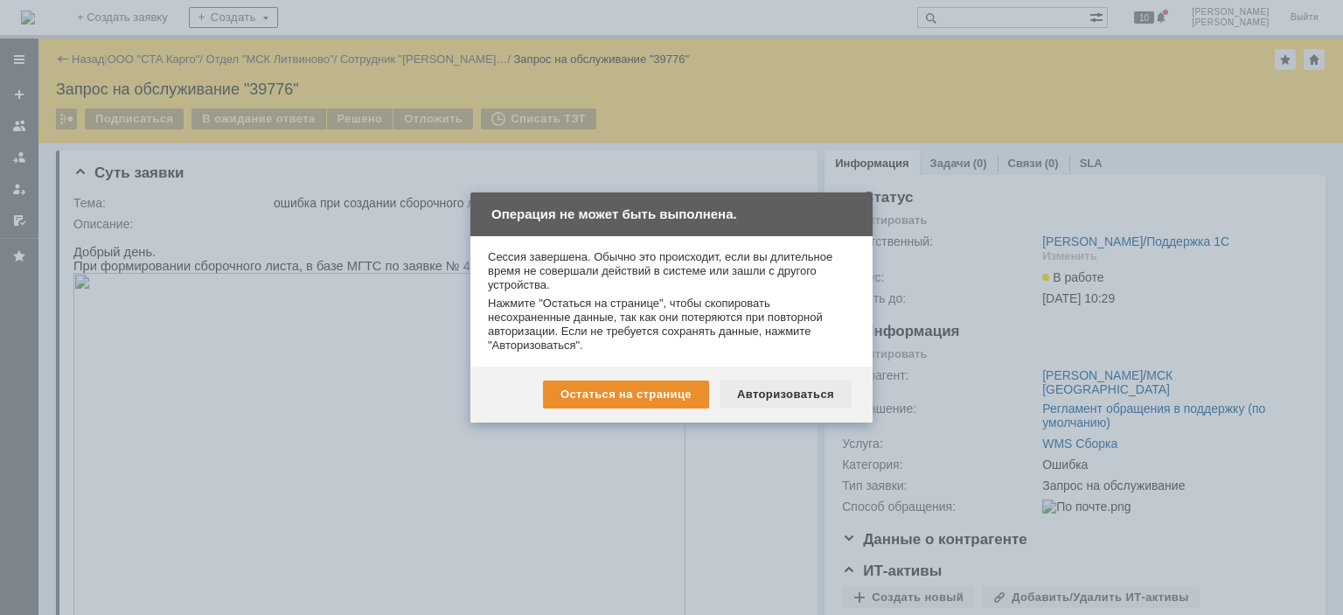
click at [832, 384] on div "Авторизоваться" at bounding box center [786, 394] width 132 height 28
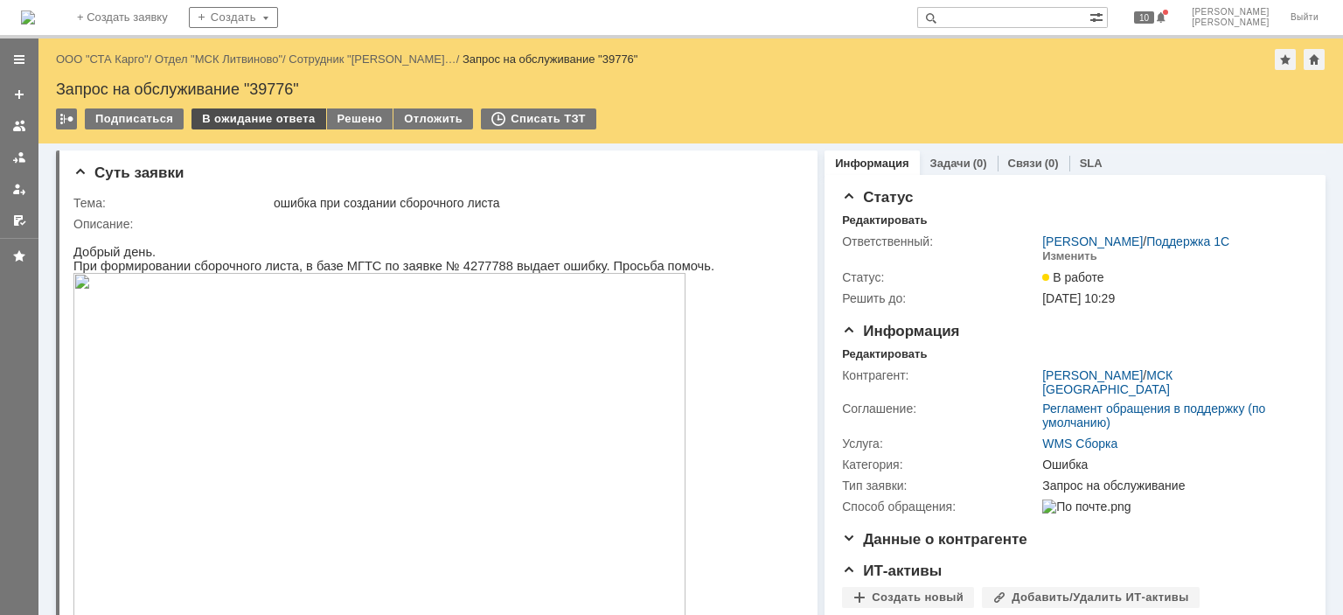
click at [284, 129] on div "В ожидание ответа" at bounding box center [259, 118] width 134 height 21
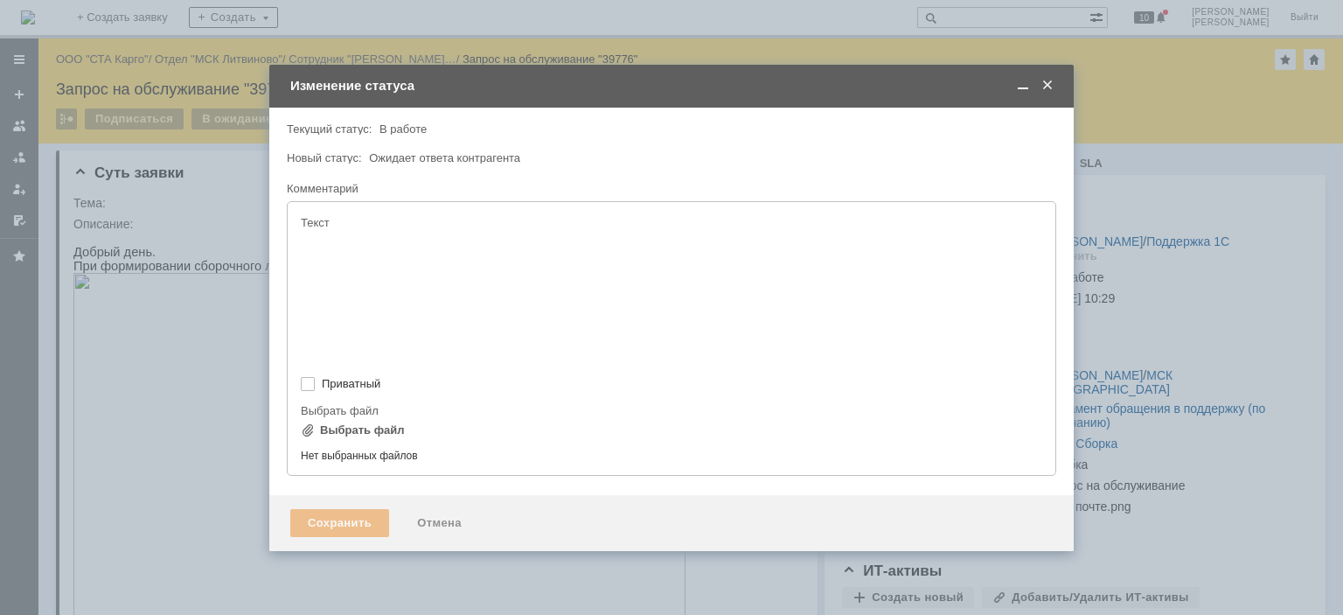
type input "[не указано]"
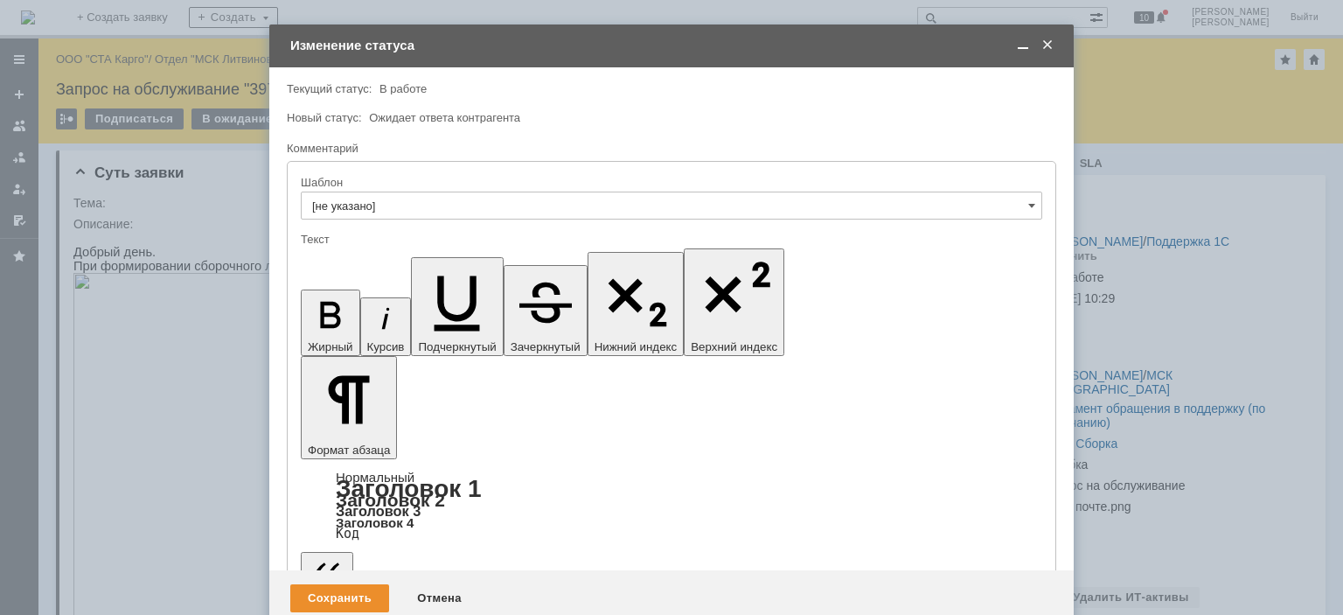
click at [343, 584] on div "Сохранить" at bounding box center [339, 598] width 99 height 28
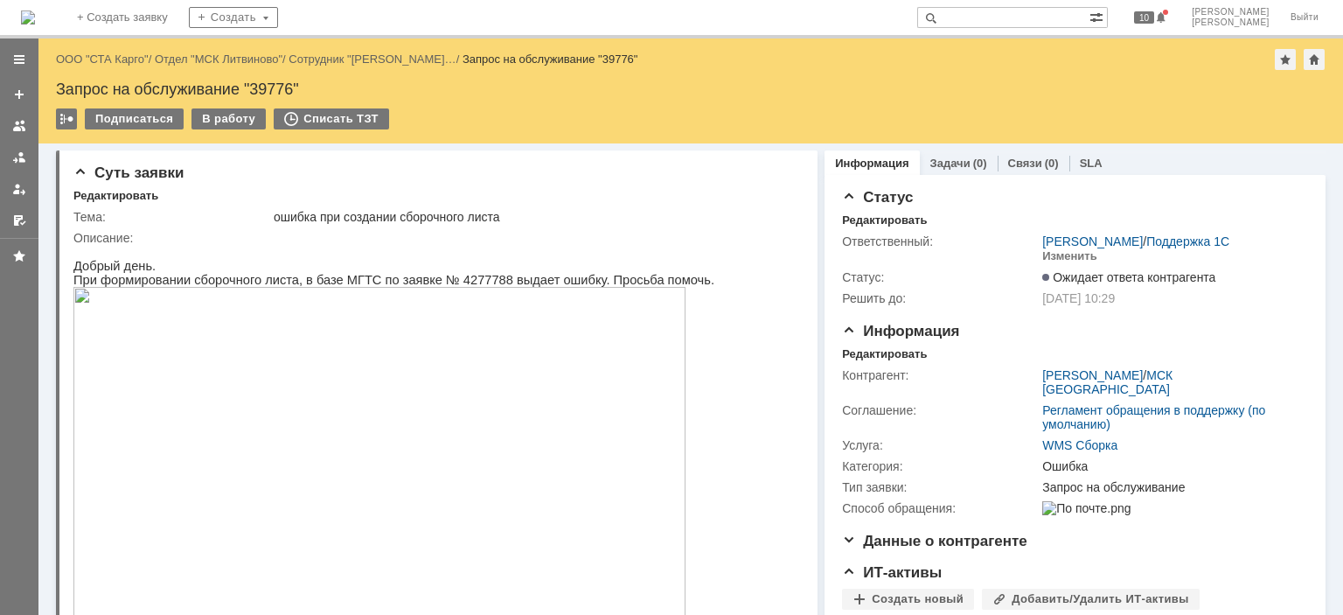
scroll to position [0, 0]
click at [272, 80] on div "Запрос на обслуживание "39776"" at bounding box center [691, 88] width 1270 height 17
copy div "39776"
click at [450, 282] on p "При формировании сборочного листа, в базе МГТС по заявке № 4277788 выдает ошибк…" at bounding box center [393, 280] width 641 height 14
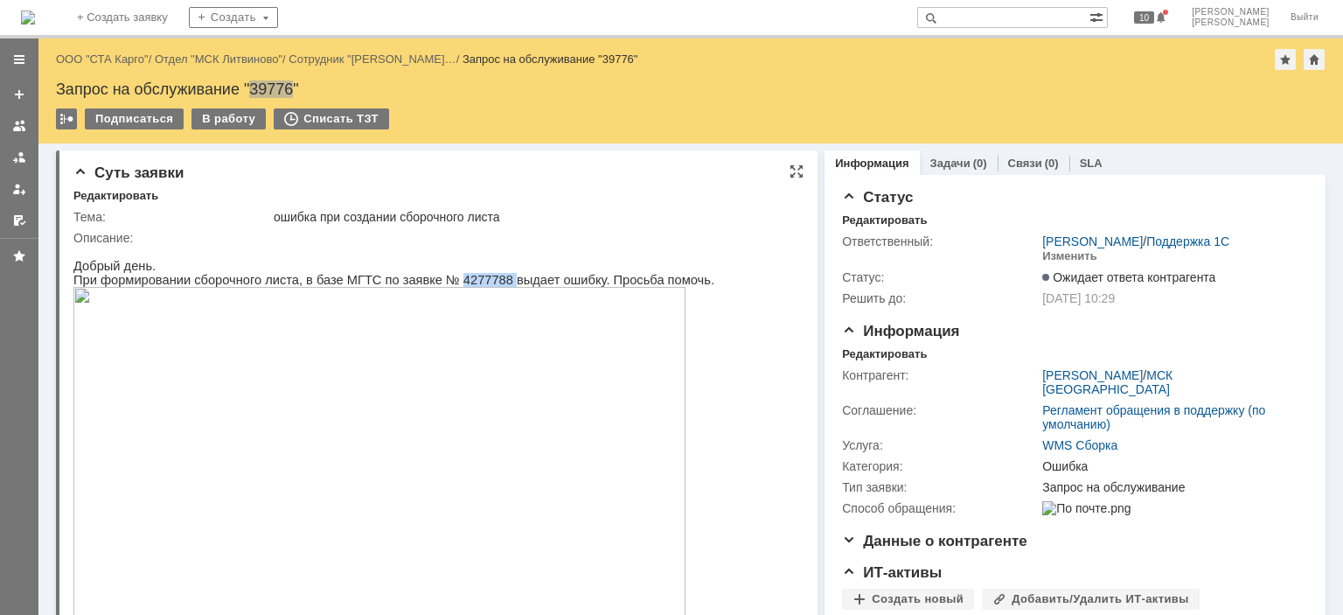
click at [450, 282] on p "При формировании сборочного листа, в базе МГТС по заявке № 4277788 выдает ошибк…" at bounding box center [393, 280] width 641 height 14
copy p "4277788"
click at [390, 331] on img at bounding box center [379, 459] width 612 height 345
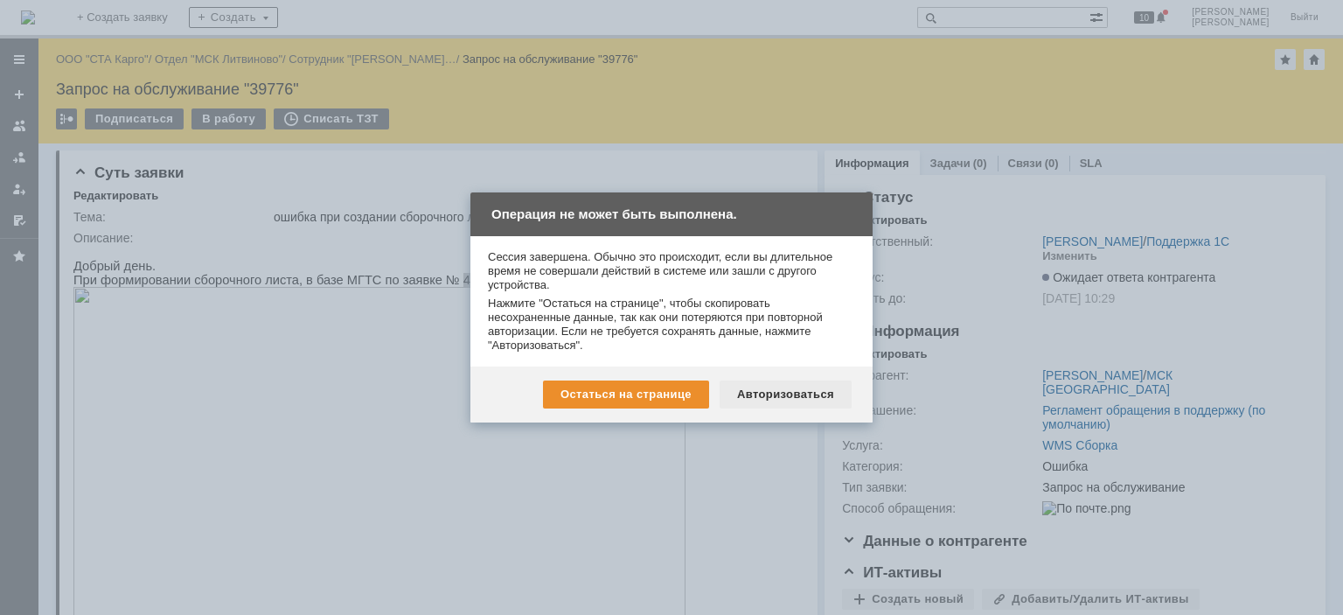
click at [800, 394] on div "Авторизоваться" at bounding box center [786, 394] width 132 height 28
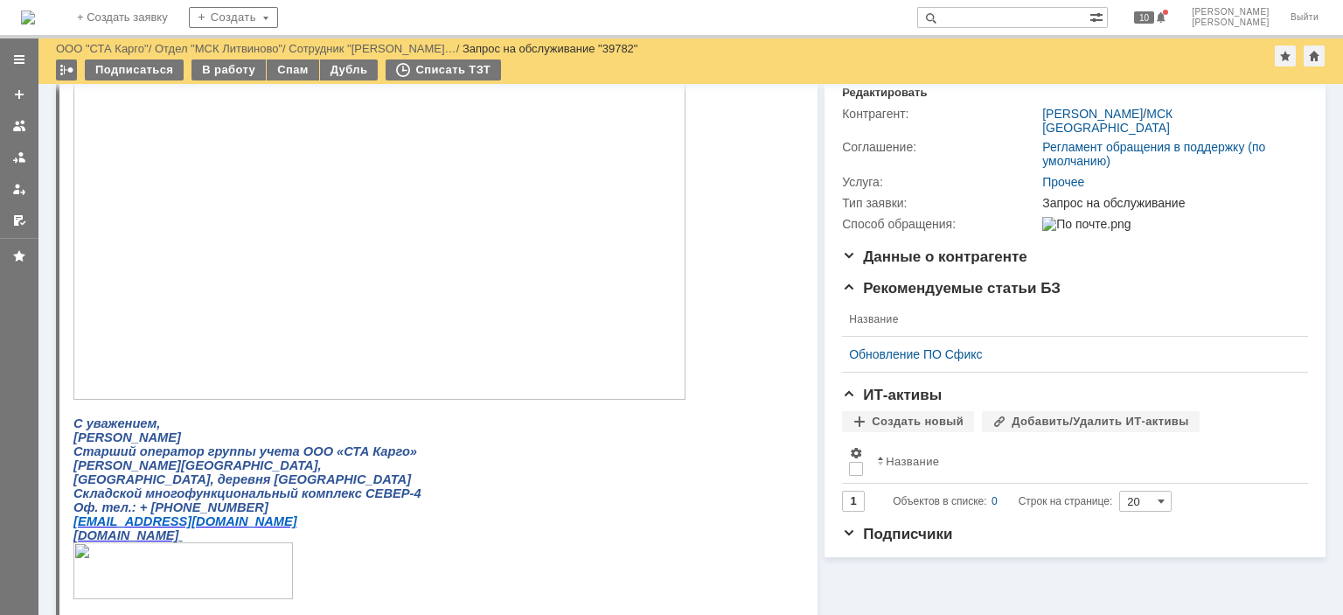
scroll to position [80, 0]
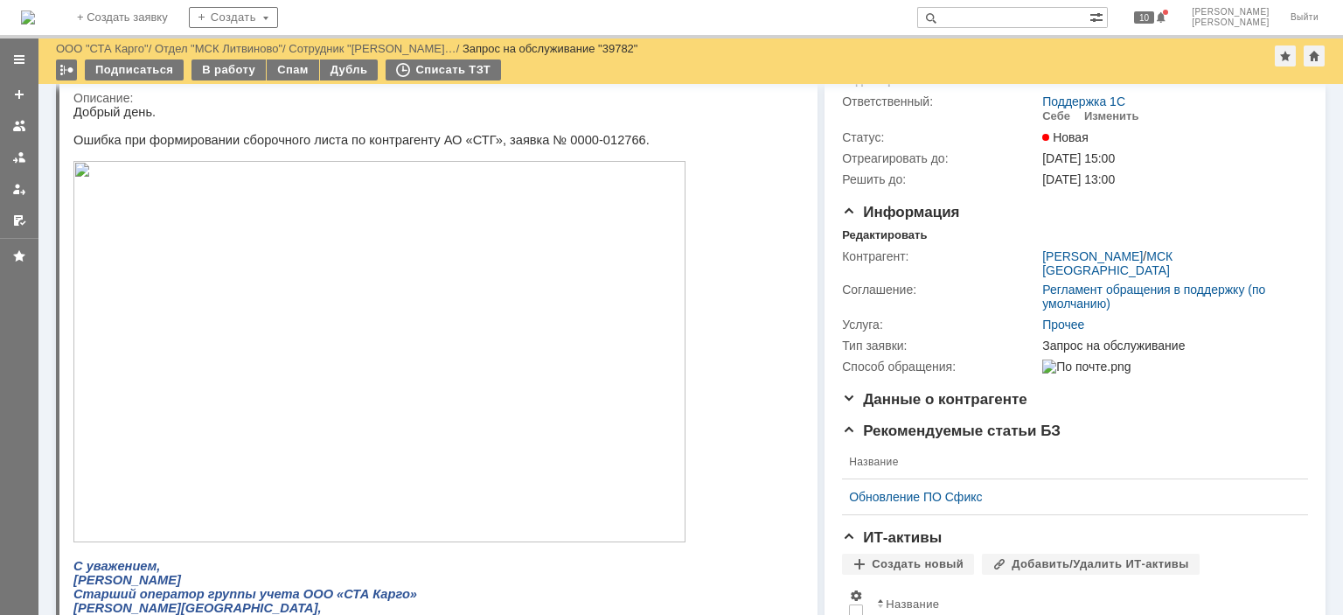
click at [385, 307] on img at bounding box center [379, 351] width 612 height 381
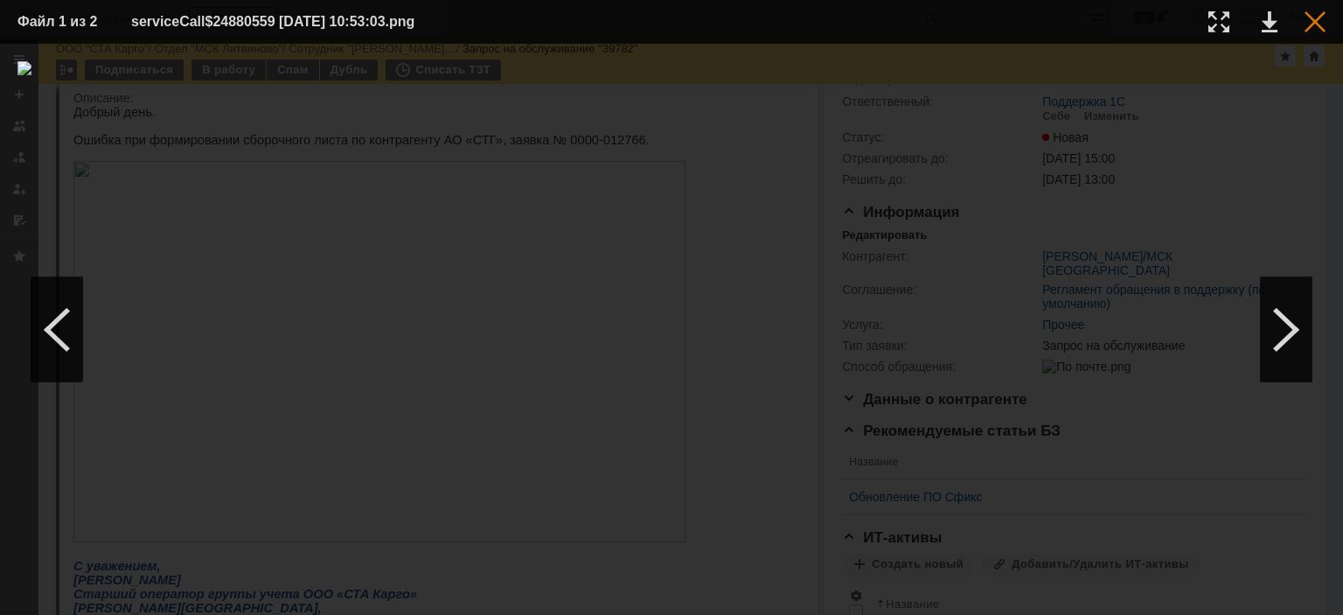
click at [1308, 22] on div at bounding box center [1315, 21] width 21 height 21
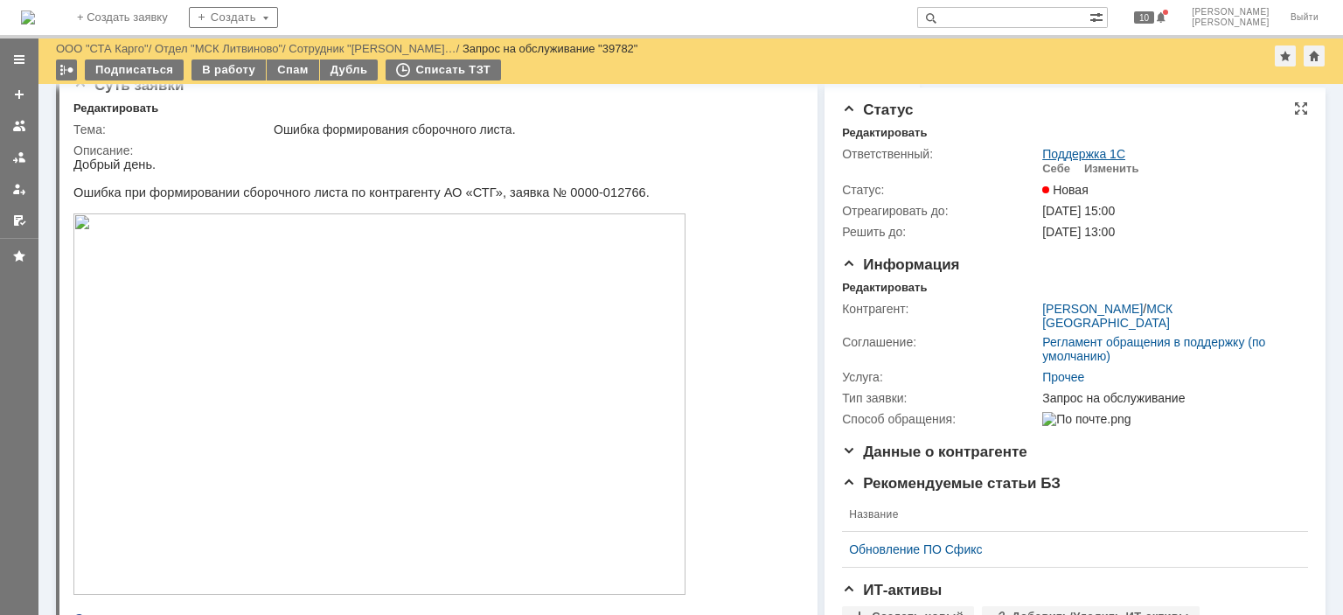
scroll to position [0, 0]
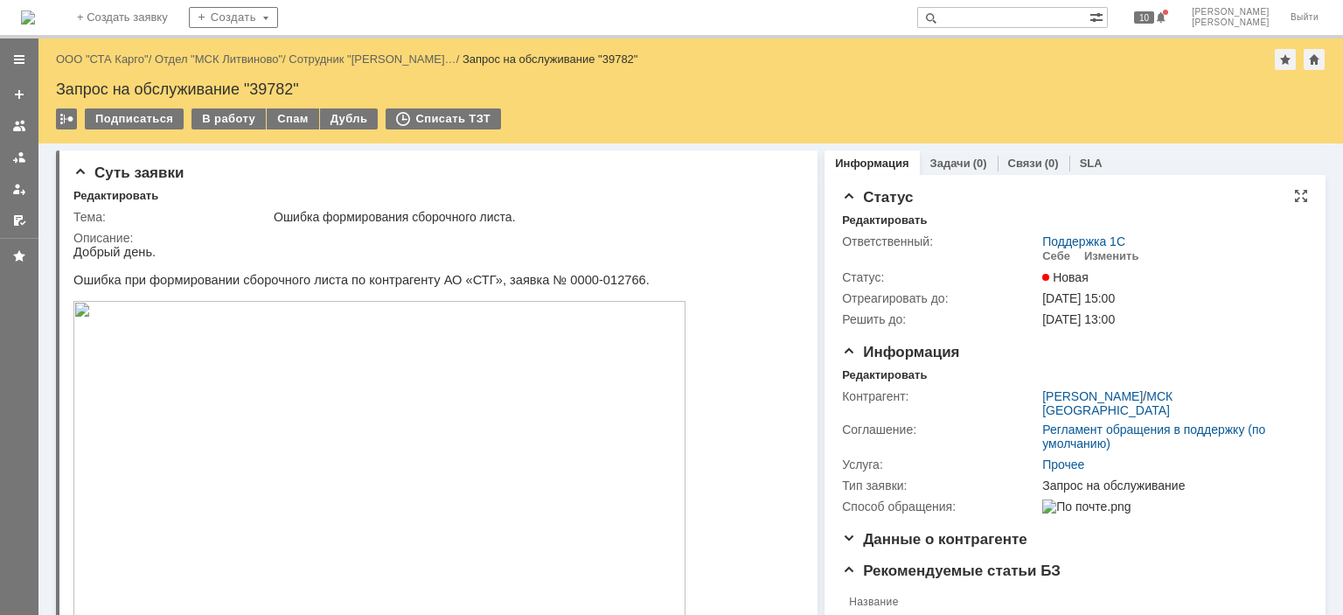
click at [1049, 265] on td "Поддержка 1С Себе Изменить" at bounding box center [1171, 249] width 264 height 36
click at [1048, 261] on div "Себе" at bounding box center [1056, 256] width 28 height 14
click at [870, 372] on div "Редактировать" at bounding box center [884, 375] width 85 height 14
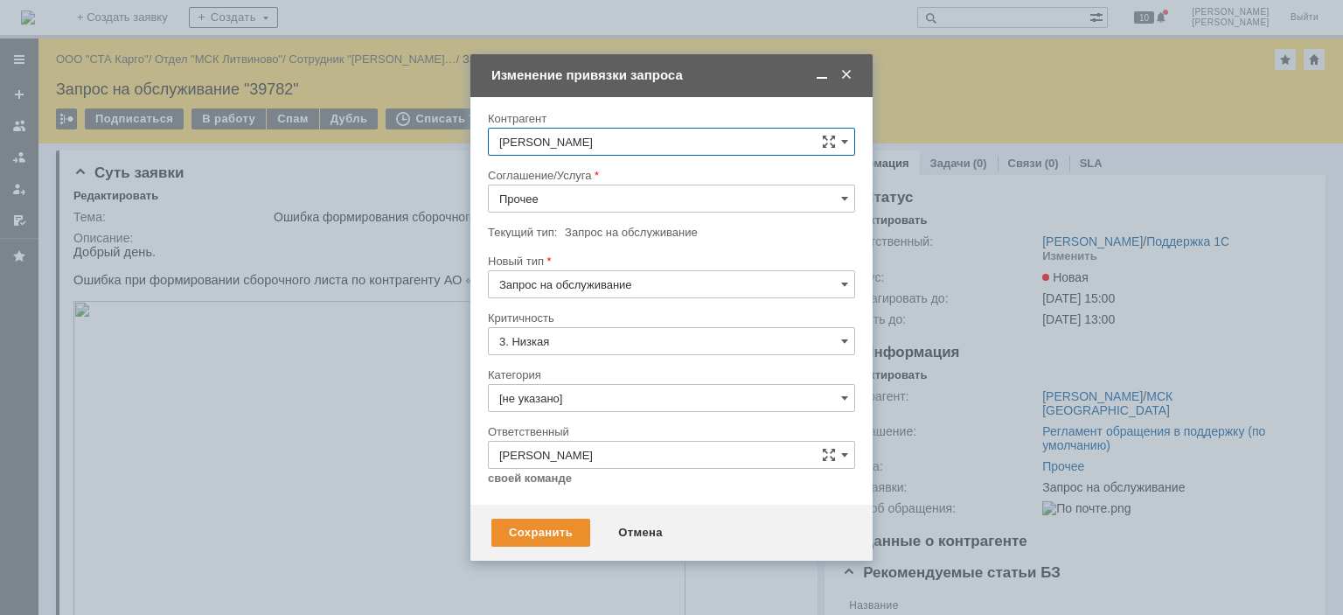
click at [591, 188] on input "Прочее" at bounding box center [671, 199] width 367 height 28
click at [612, 352] on span "WMS Сборка" at bounding box center [671, 357] width 345 height 14
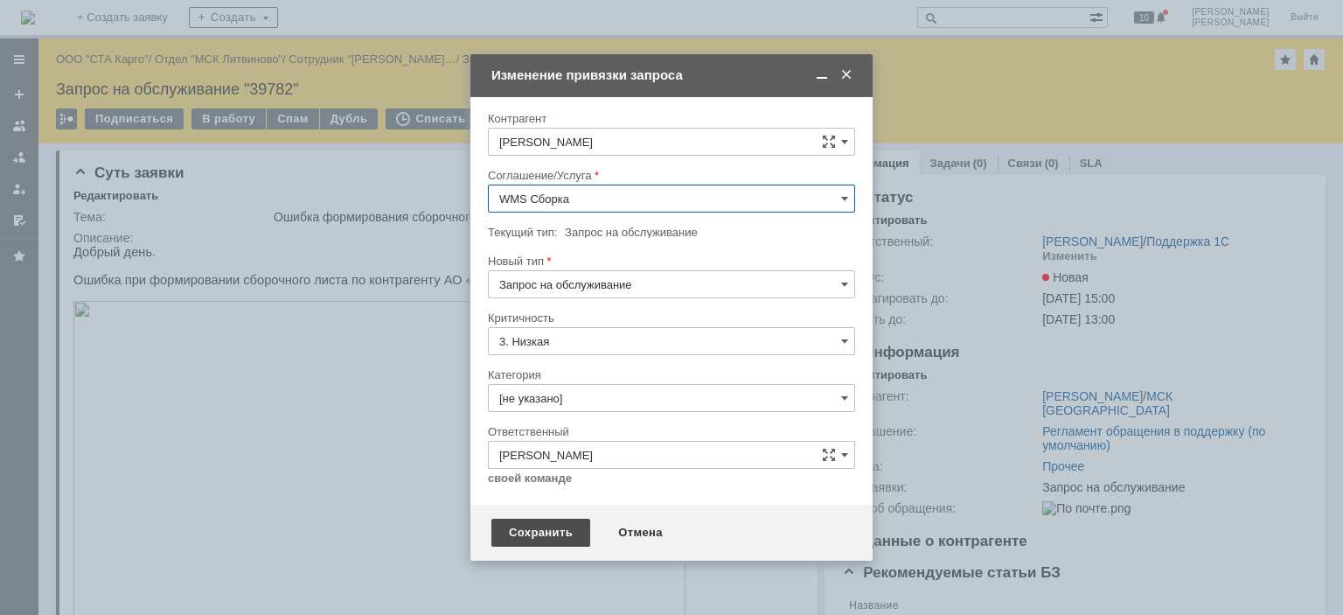
type input "WMS Сборка"
click at [533, 527] on div "Сохранить" at bounding box center [540, 533] width 99 height 28
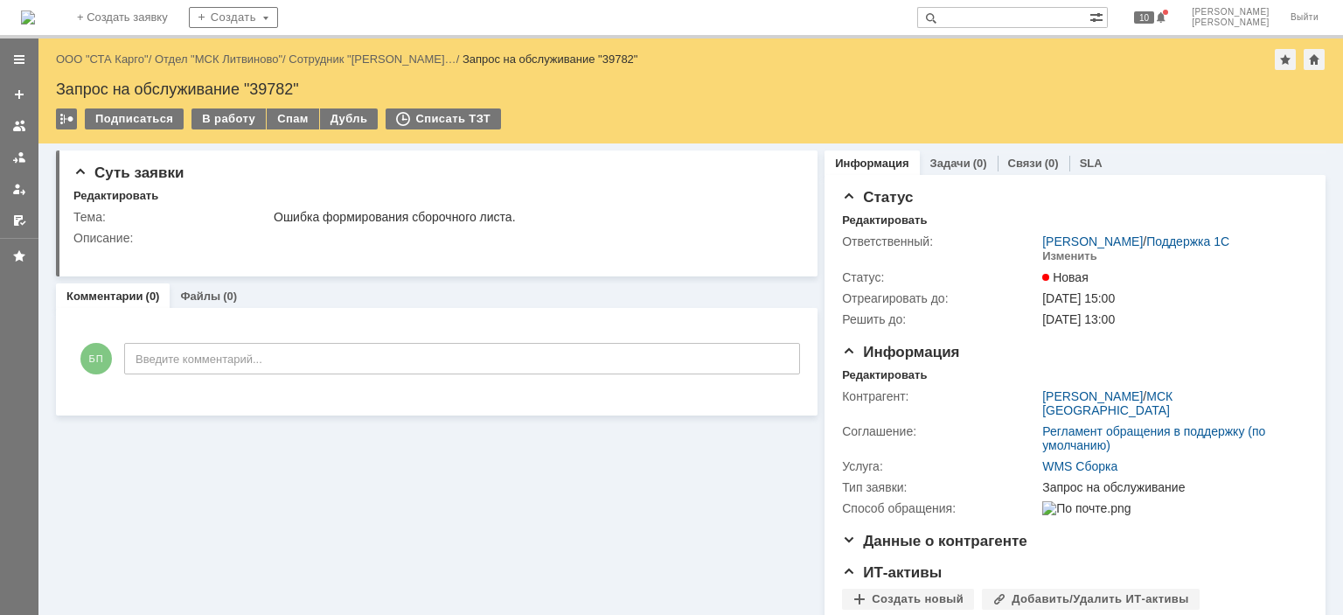
scroll to position [0, 0]
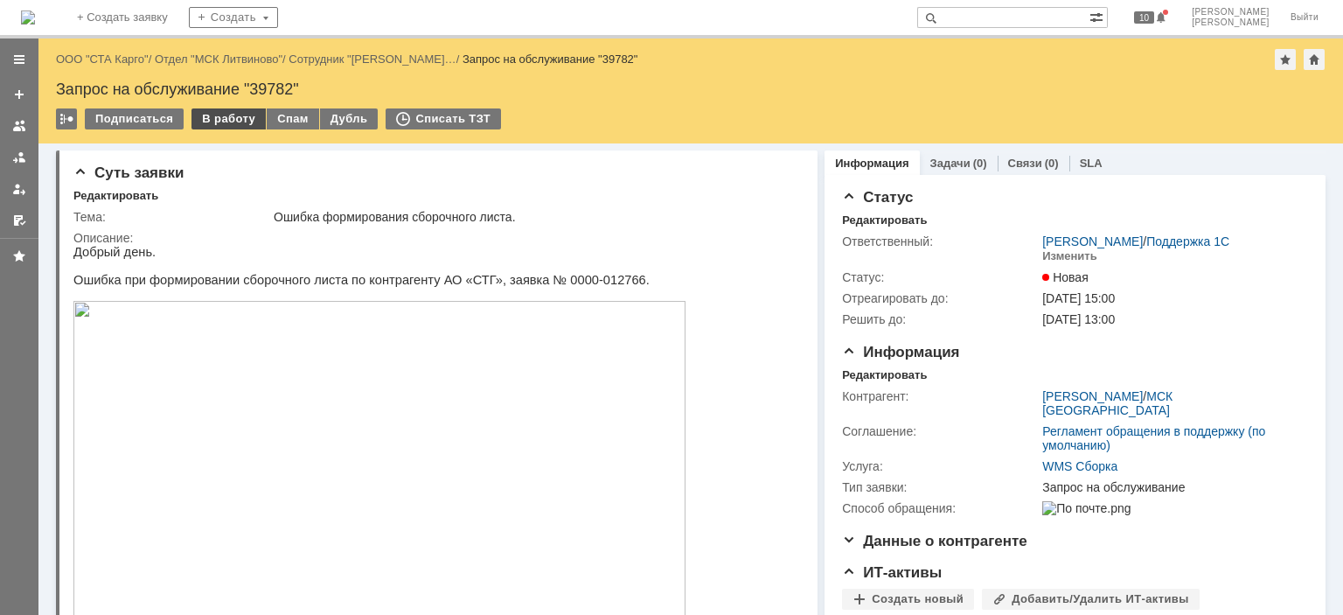
click at [222, 116] on div "В работу" at bounding box center [229, 118] width 74 height 21
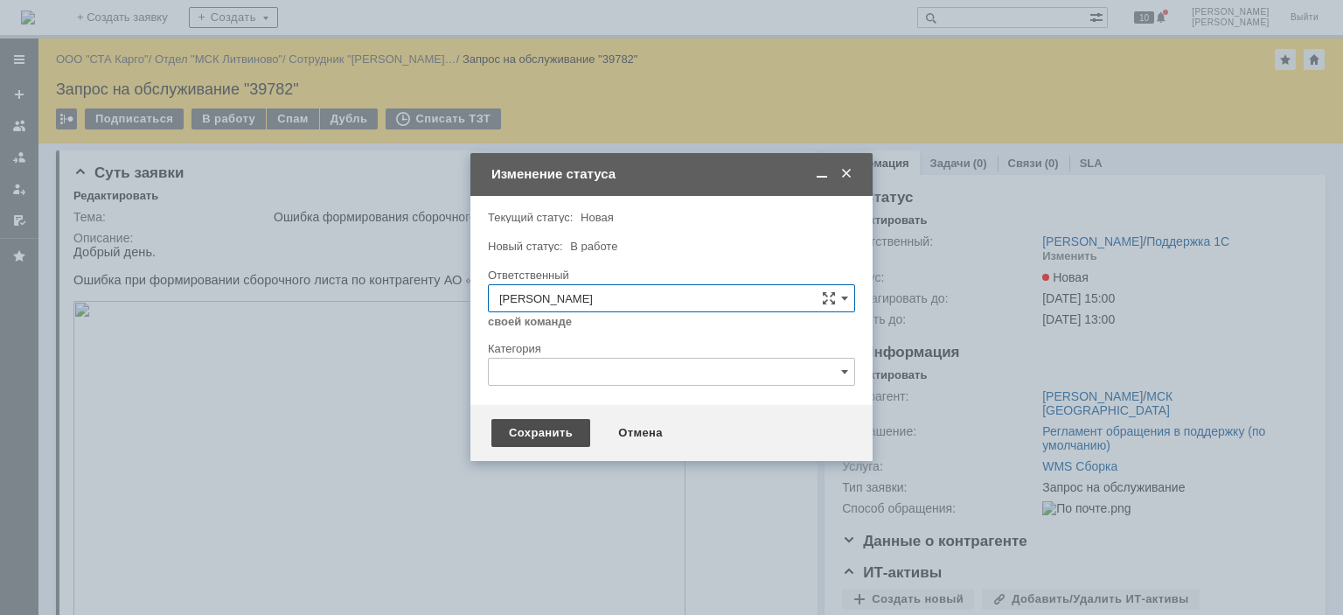
click at [538, 440] on div "Сохранить" at bounding box center [540, 433] width 99 height 28
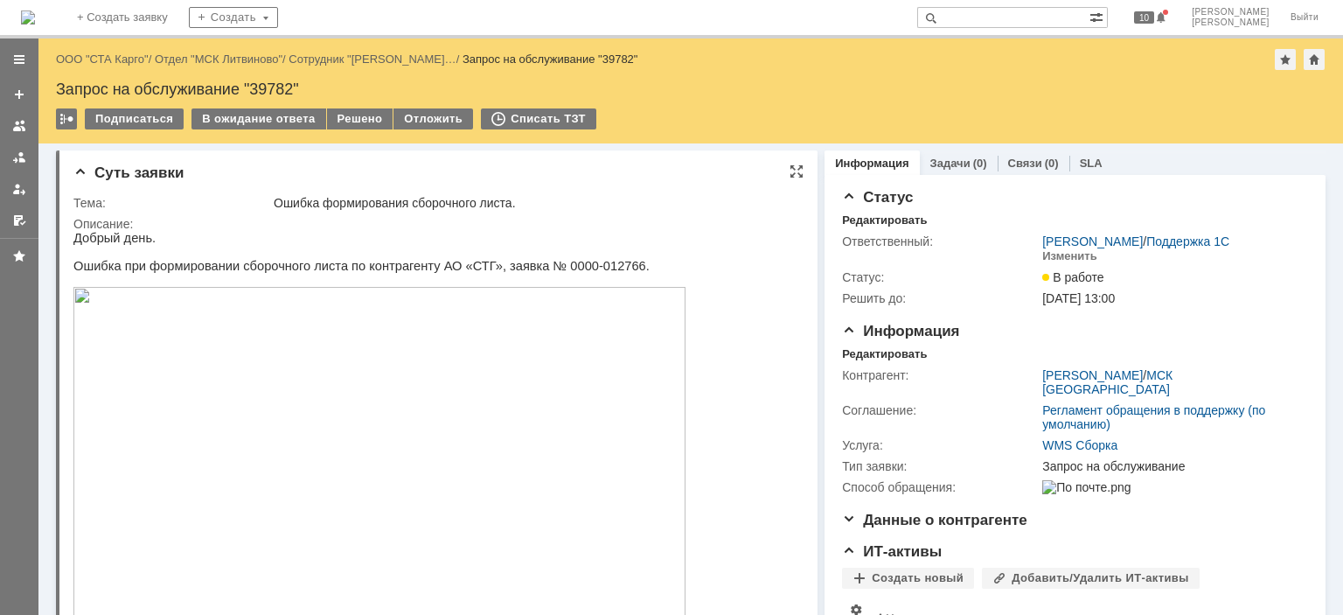
click at [345, 429] on img at bounding box center [379, 477] width 612 height 381
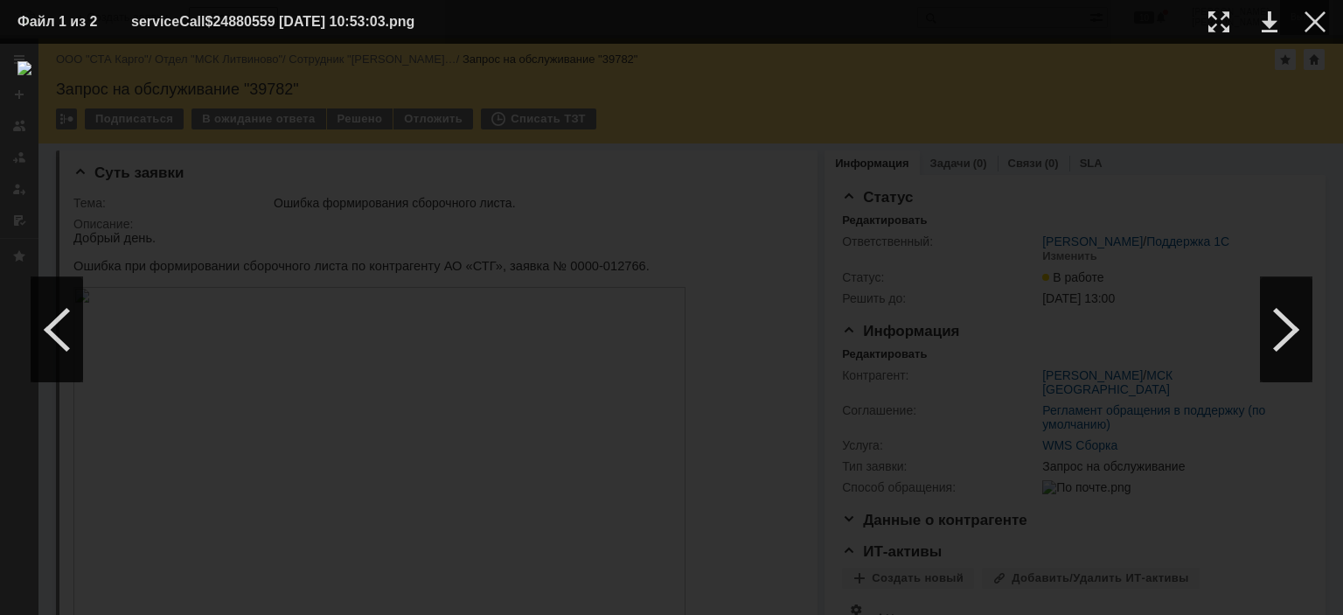
drag, startPoint x: 1320, startPoint y: 24, endPoint x: 1306, endPoint y: 28, distance: 13.8
click at [1320, 24] on div at bounding box center [1315, 21] width 21 height 21
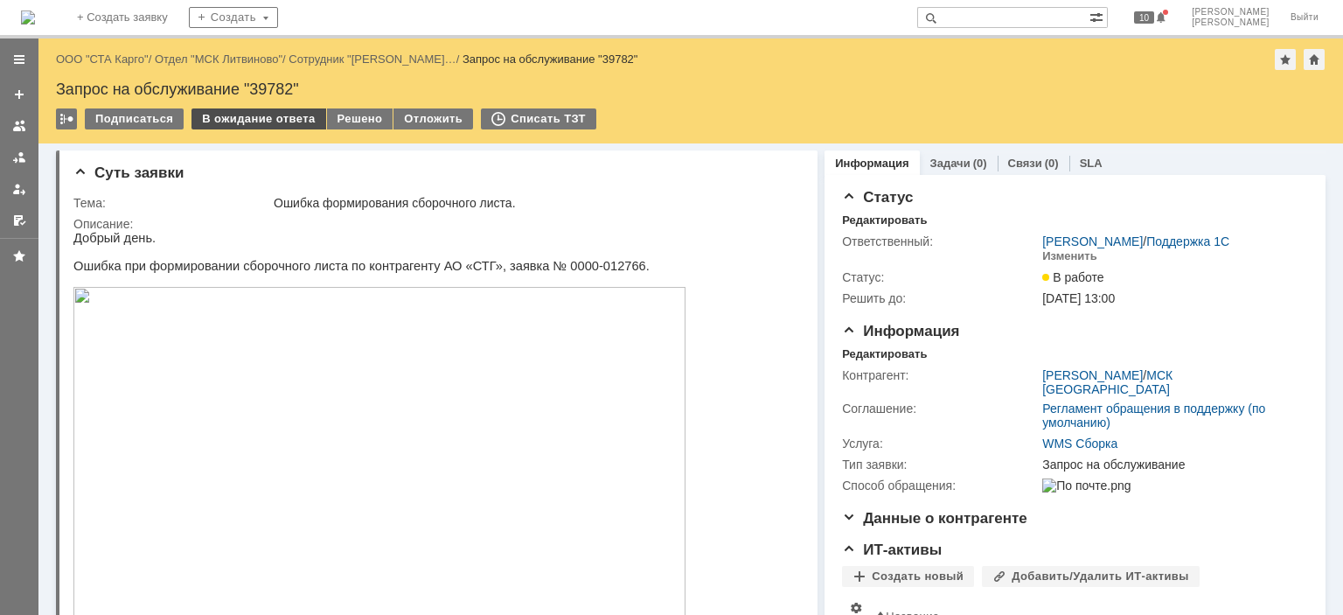
click at [210, 110] on div "В ожидание ответа" at bounding box center [259, 118] width 134 height 21
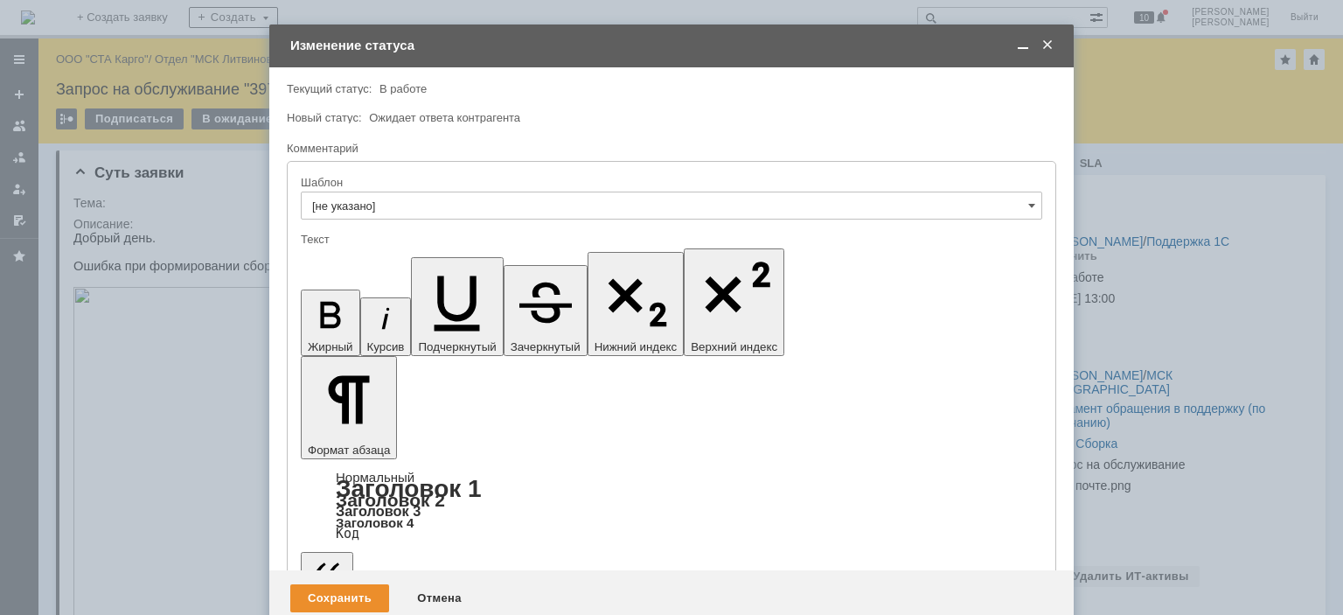
click at [349, 584] on div "Сохранить" at bounding box center [339, 598] width 99 height 28
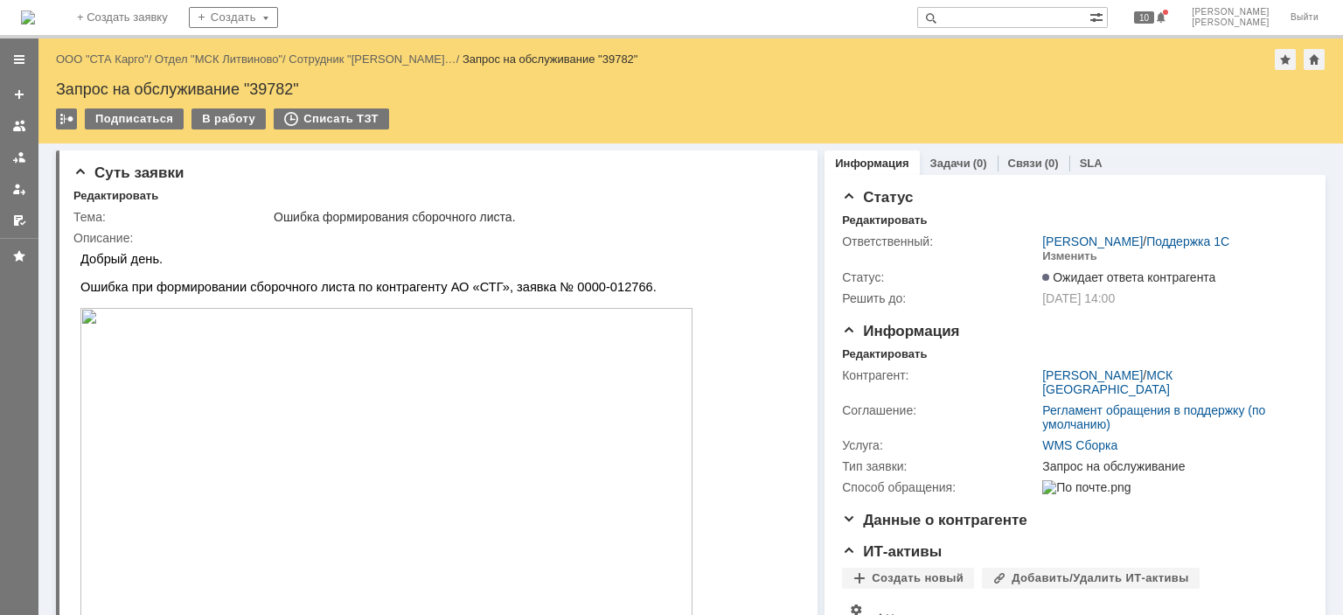
scroll to position [0, 0]
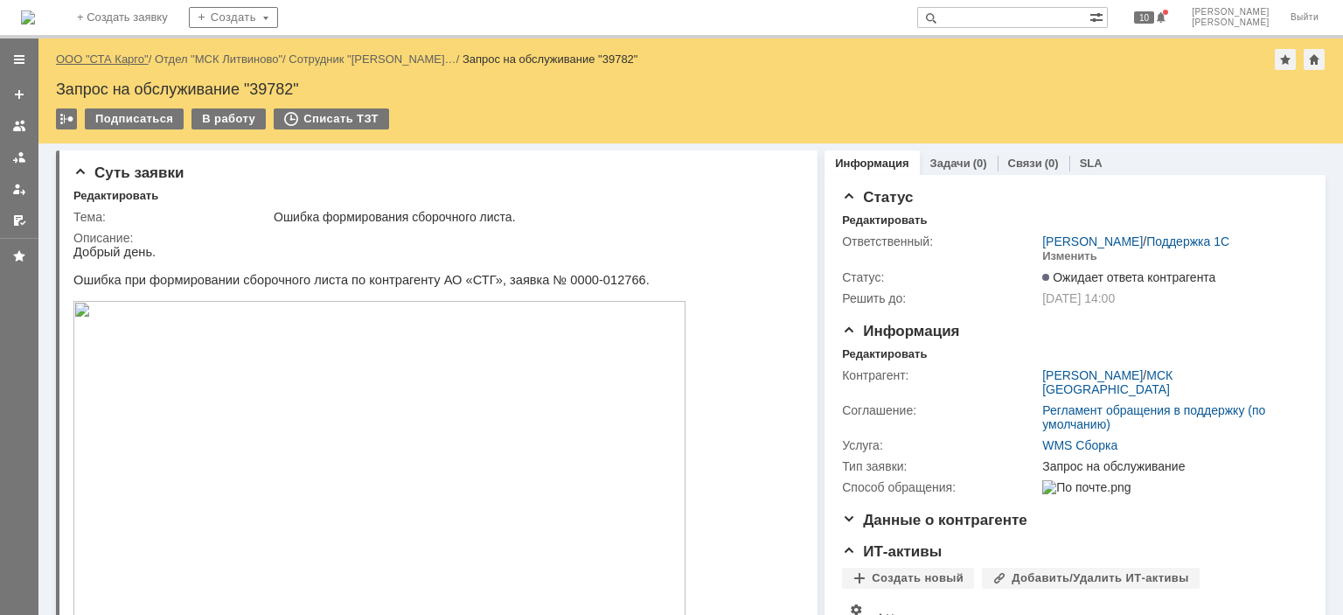
click at [115, 62] on link "ООО "СТА Карго"" at bounding box center [102, 58] width 93 height 13
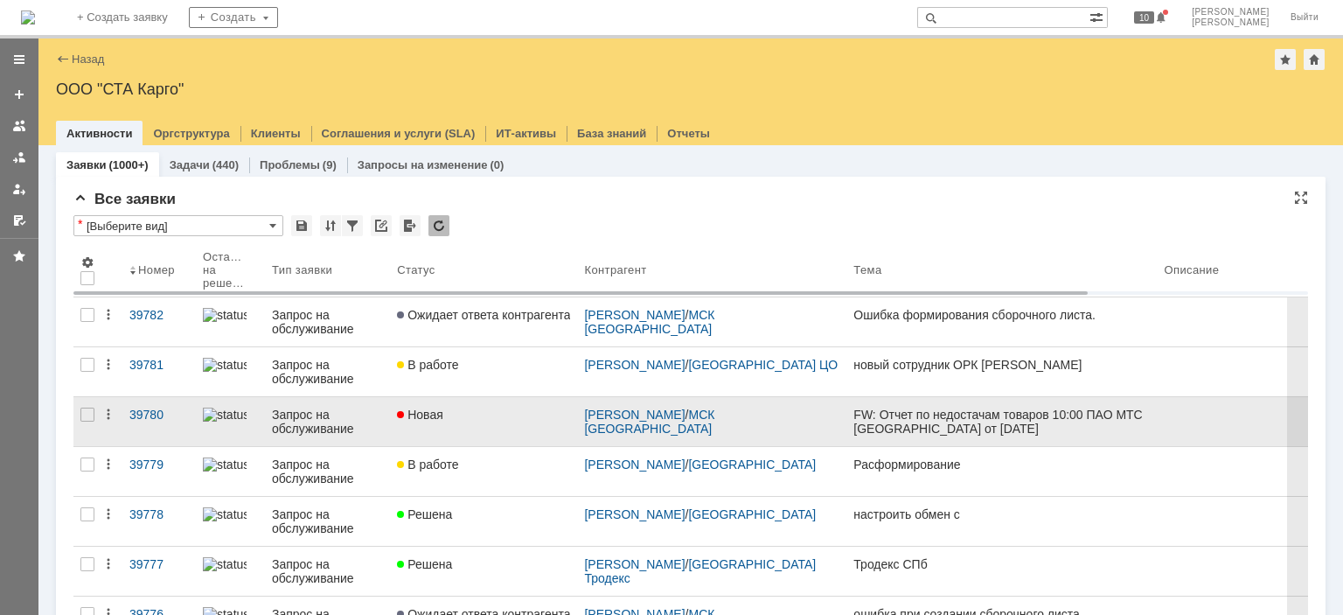
click at [467, 437] on link "Новая" at bounding box center [483, 421] width 187 height 49
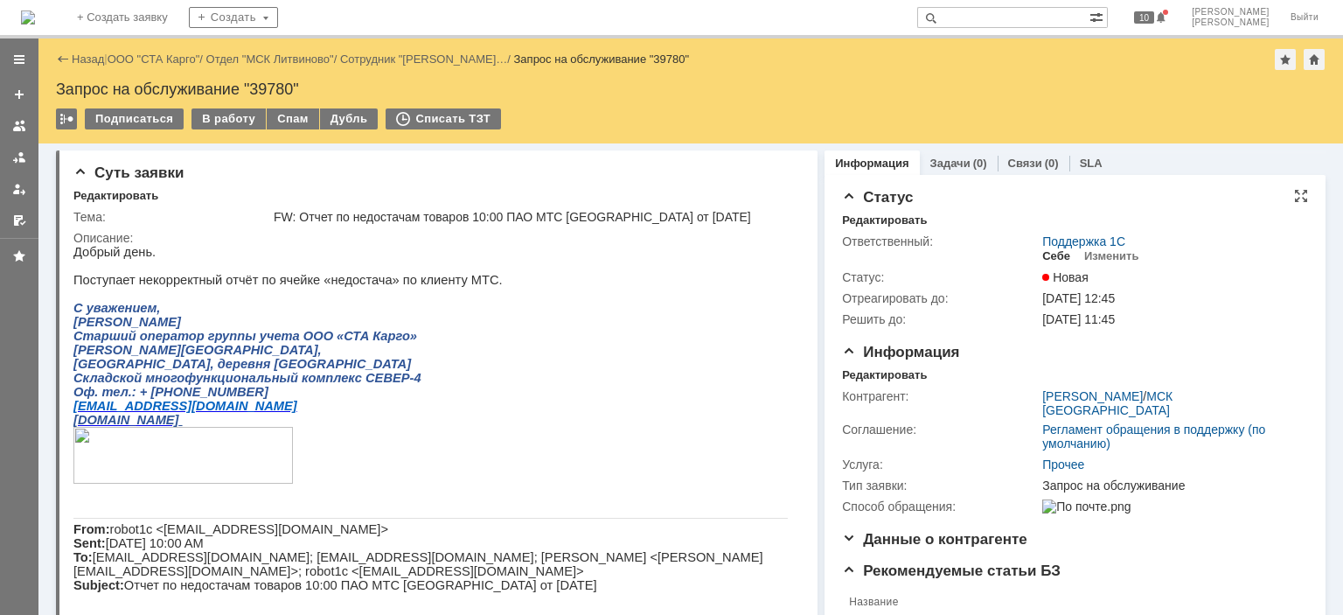
click at [1044, 252] on div "Себе" at bounding box center [1056, 256] width 28 height 14
click at [895, 378] on div "Редактировать" at bounding box center [884, 375] width 85 height 14
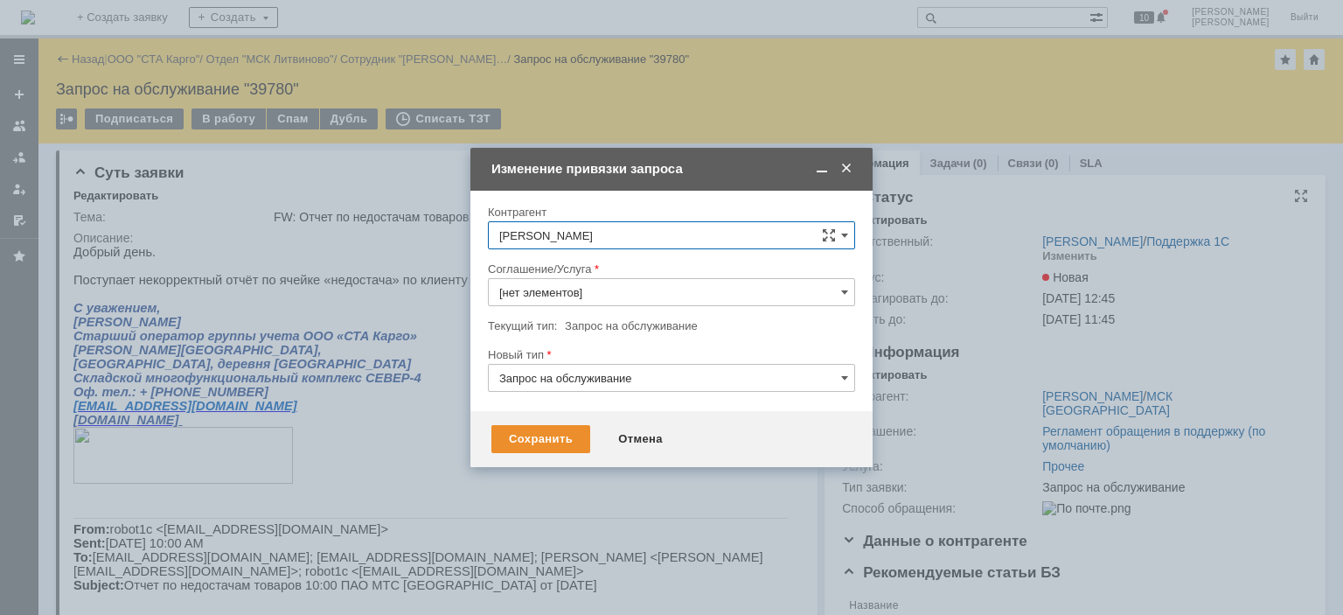
type input "Прочее"
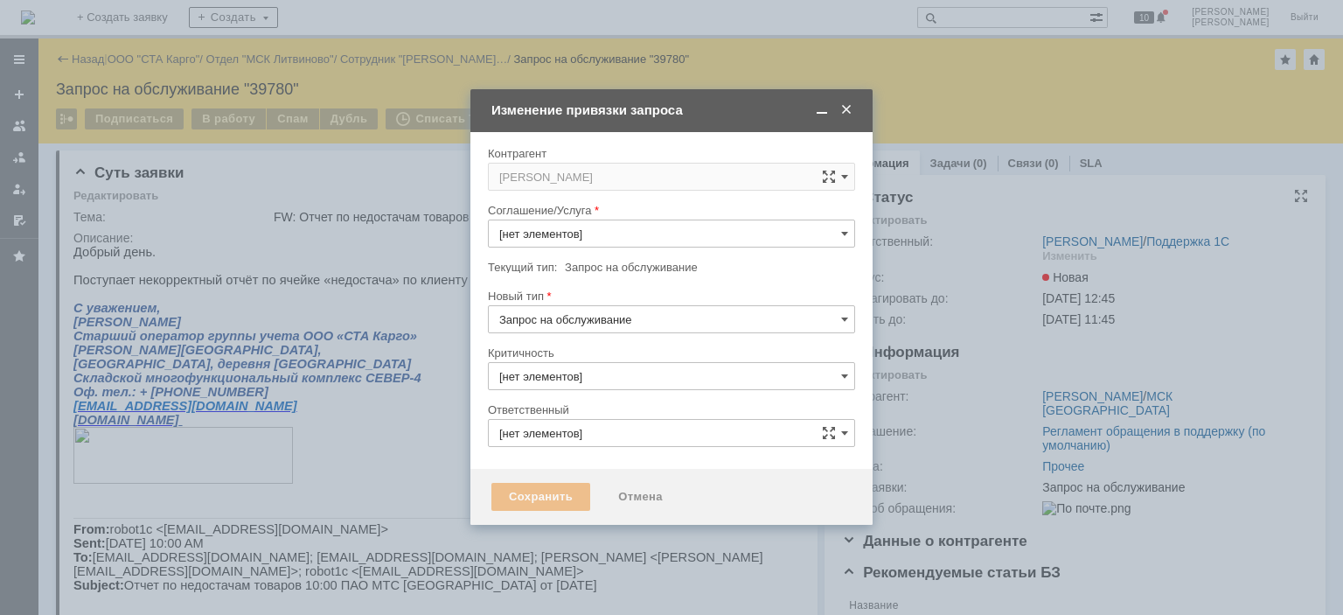
type input "Прочее"
type input "3. Низкая"
type input "[PERSON_NAME]"
type input "[не указано]"
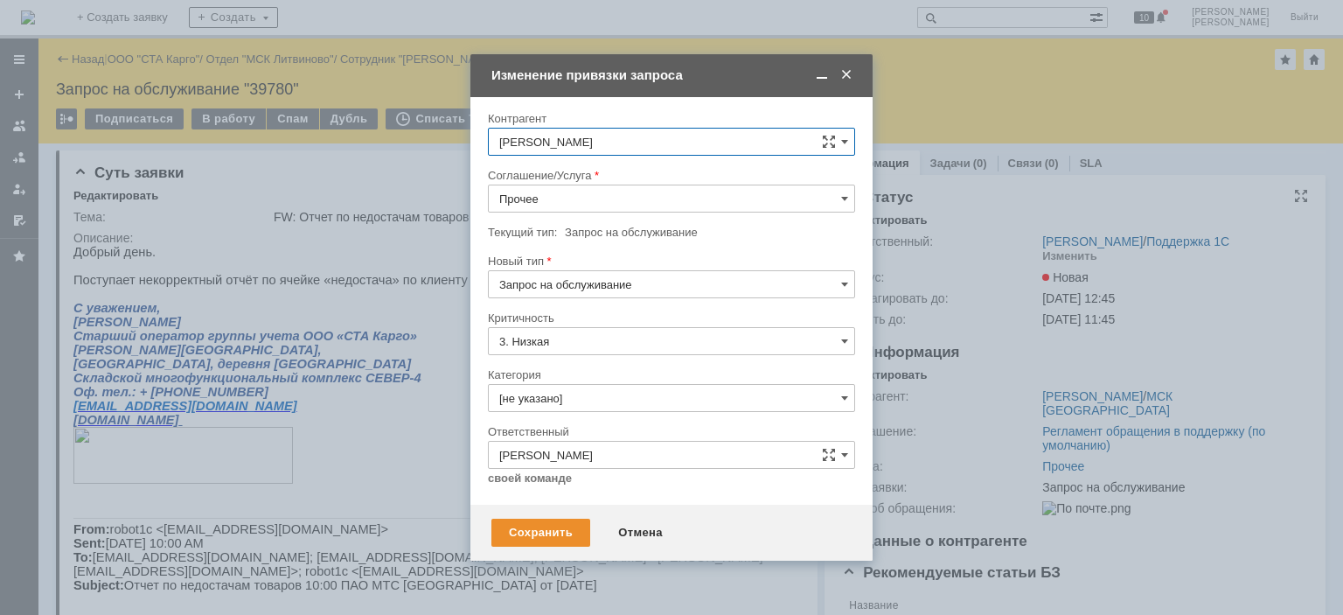
drag, startPoint x: 614, startPoint y: 225, endPoint x: 621, endPoint y: 208, distance: 18.0
click at [614, 222] on tbody "Соглашение/Услуга Прочее Текущий тип: Запрос на обслуживание Запрос на обслужив…" at bounding box center [671, 239] width 367 height 143
click at [621, 208] on input "Прочее" at bounding box center [671, 199] width 367 height 28
click at [610, 387] on span "WMS Отчетность" at bounding box center [671, 388] width 345 height 14
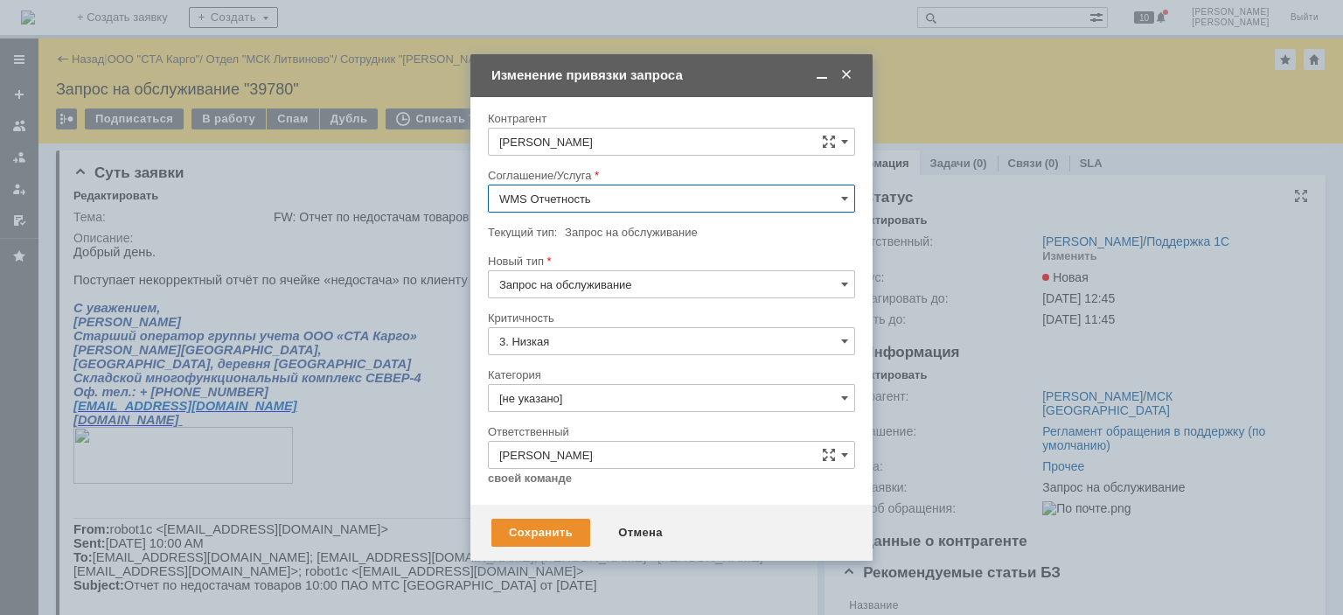
type input "WMS Отчетность"
click at [615, 277] on input "Запрос на обслуживание" at bounding box center [671, 284] width 367 height 28
click at [588, 373] on span "Инцидент" at bounding box center [671, 374] width 345 height 14
type input "Инцидент"
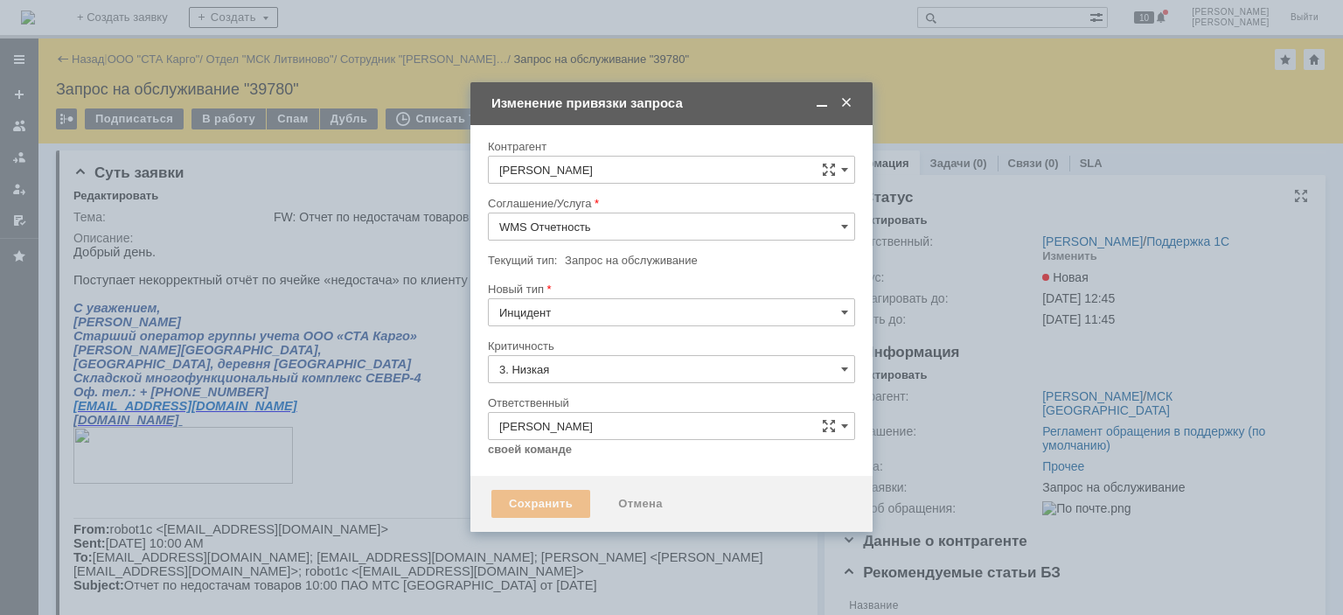
type input "[не указано]"
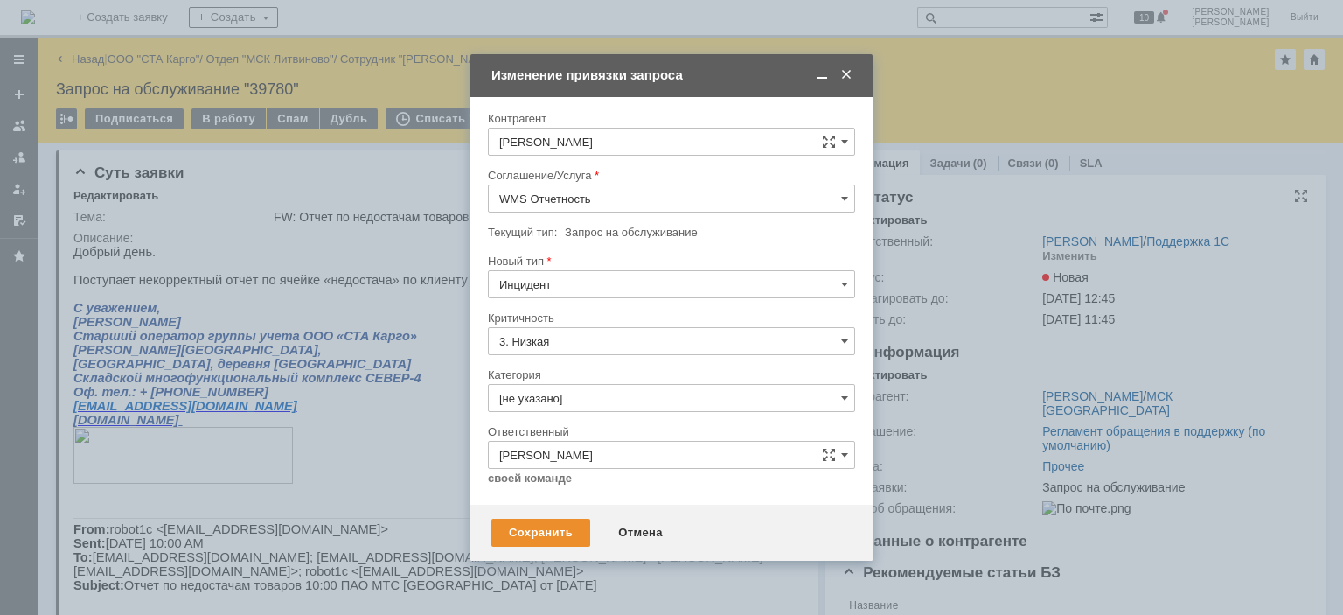
type input "Инцидент"
click at [548, 530] on div "Сохранить" at bounding box center [540, 533] width 99 height 28
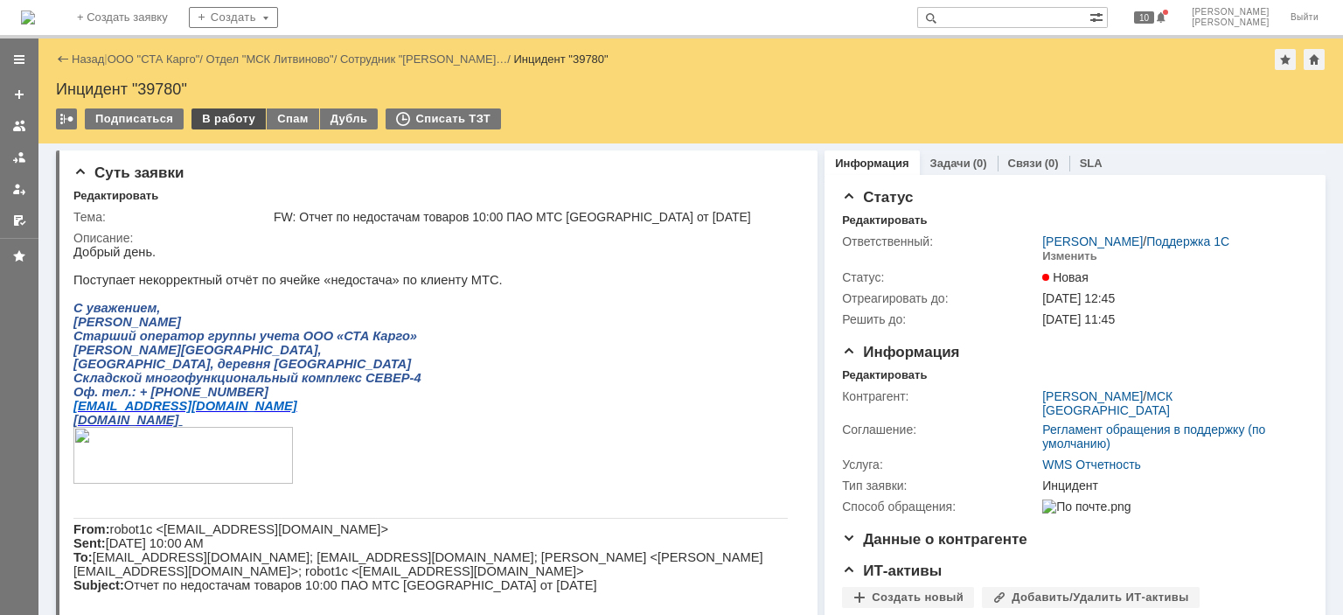
click at [226, 119] on div "В работу" at bounding box center [229, 118] width 74 height 21
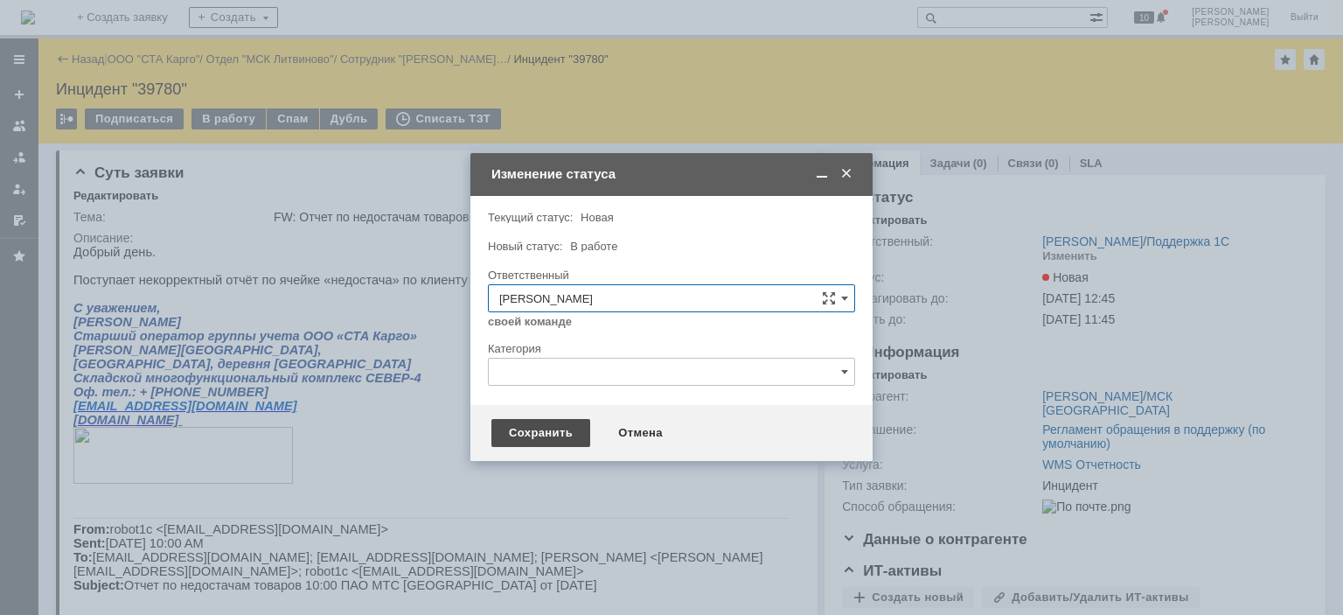
click at [519, 434] on div "Сохранить" at bounding box center [540, 433] width 99 height 28
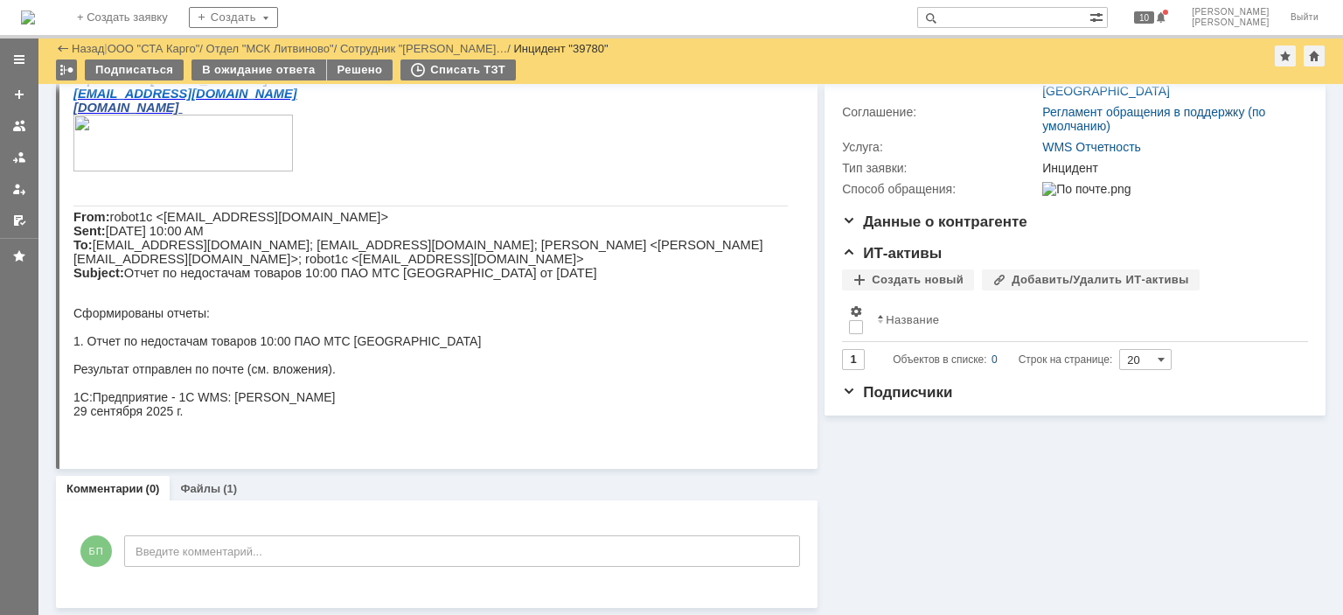
scroll to position [238, 0]
click at [185, 477] on div "Файлы (1)" at bounding box center [209, 489] width 78 height 25
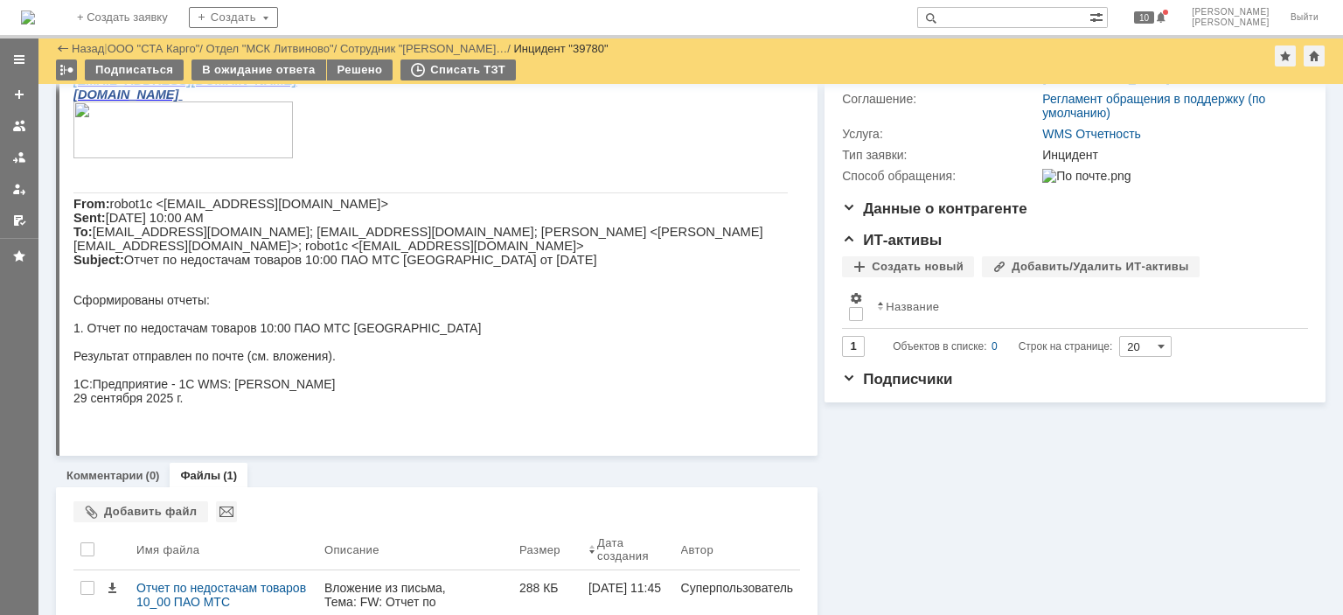
scroll to position [305, 0]
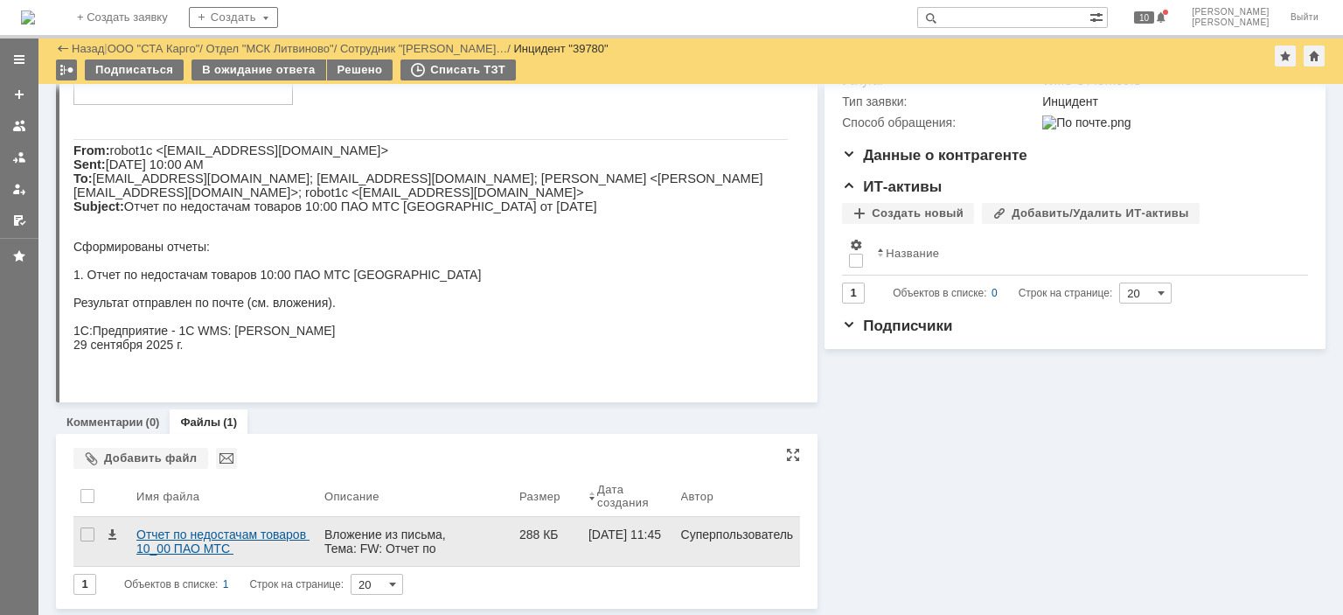
click at [176, 548] on div "Отчет по недостачам товаров 10_00 ПАО МТС Москва (XLSX).xlsx" at bounding box center [223, 541] width 174 height 28
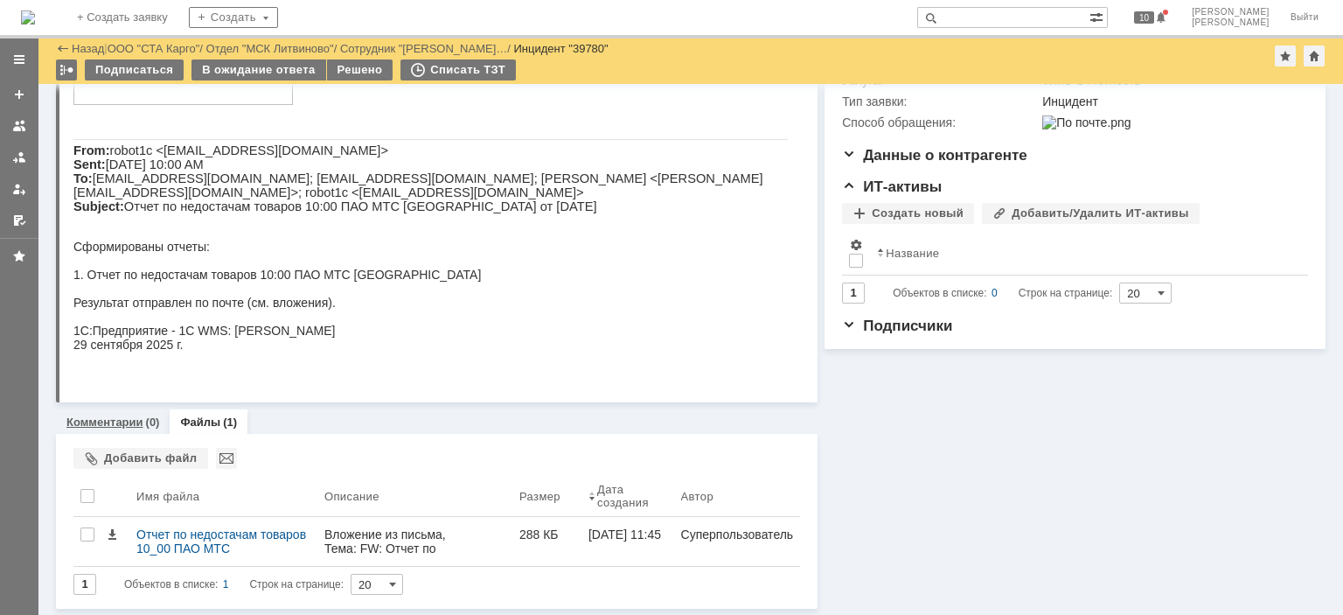
click at [146, 419] on div "(0)" at bounding box center [153, 421] width 14 height 13
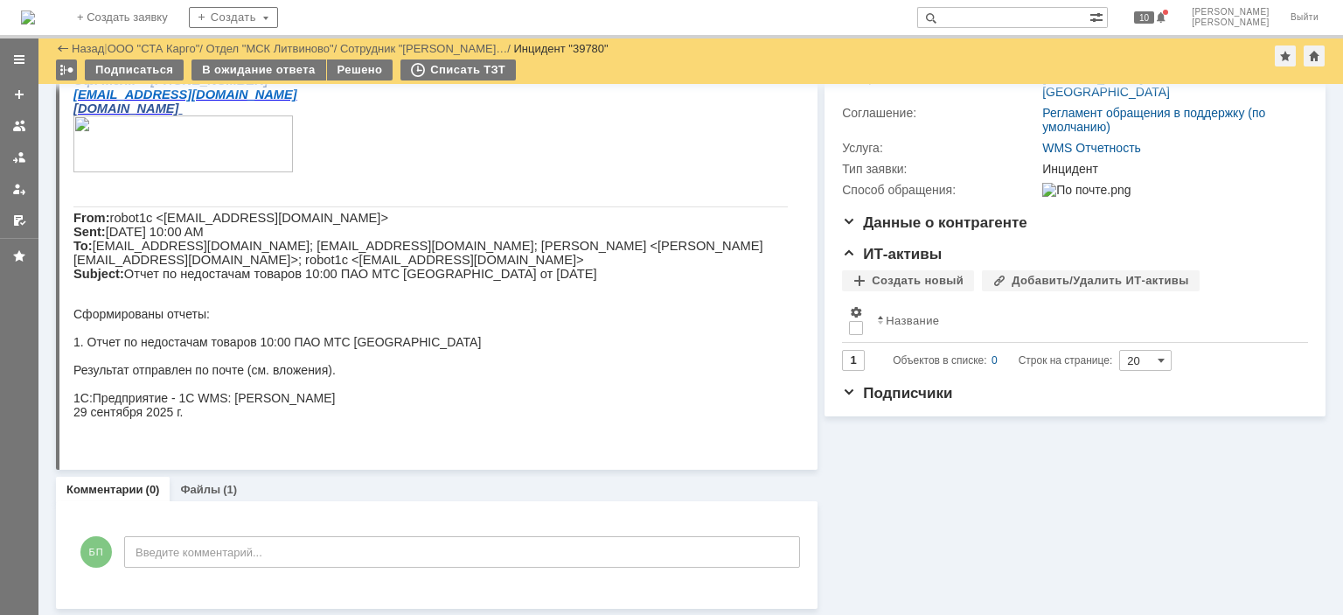
scroll to position [238, 0]
drag, startPoint x: 203, startPoint y: 492, endPoint x: 213, endPoint y: 485, distance: 12.6
click at [203, 492] on link "Файлы" at bounding box center [200, 489] width 40 height 13
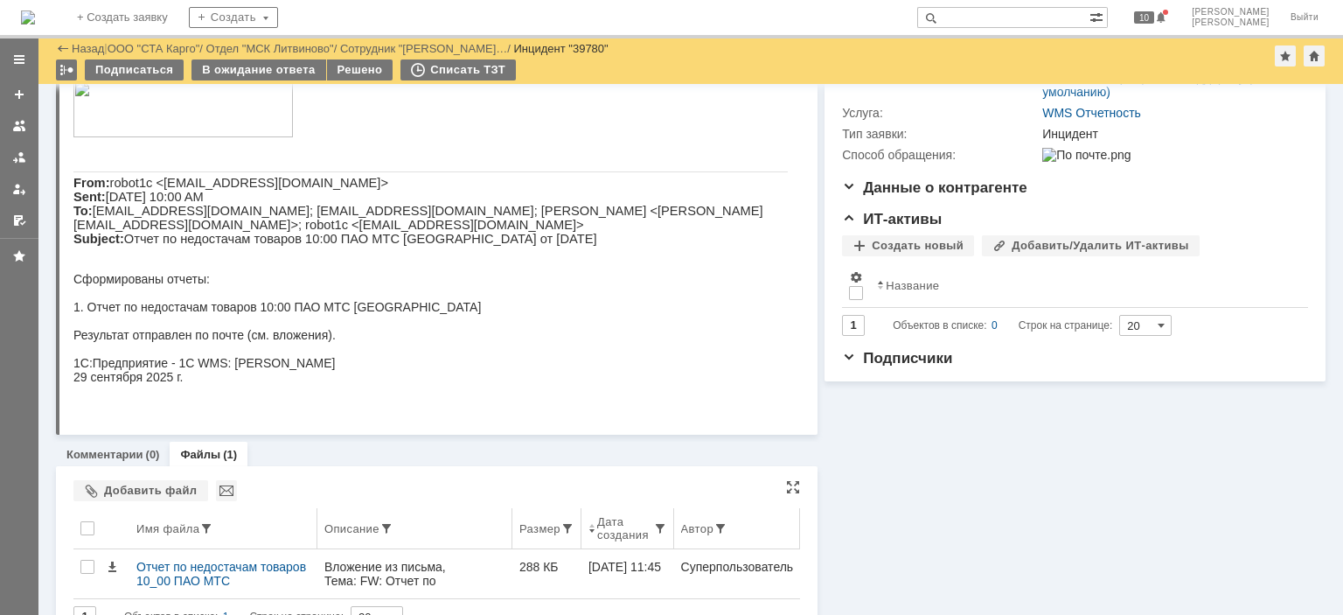
scroll to position [305, 0]
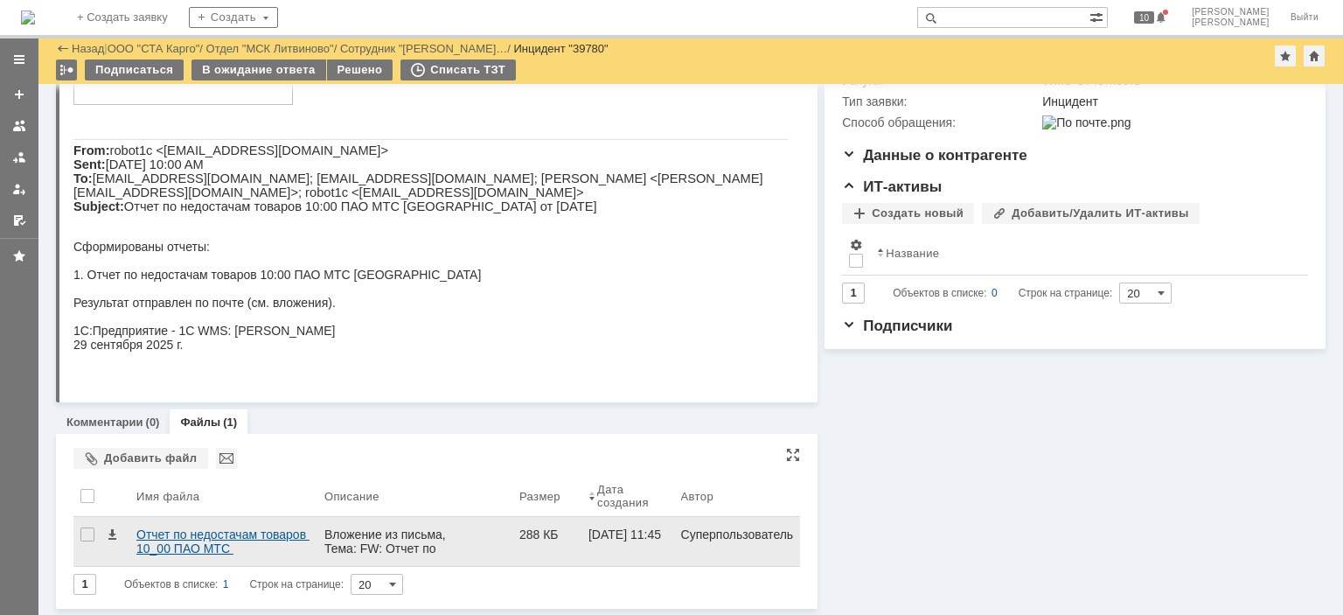
click at [185, 532] on div "Отчет по недостачам товаров 10_00 ПАО МТС Москва (XLSX).xlsx" at bounding box center [223, 541] width 174 height 28
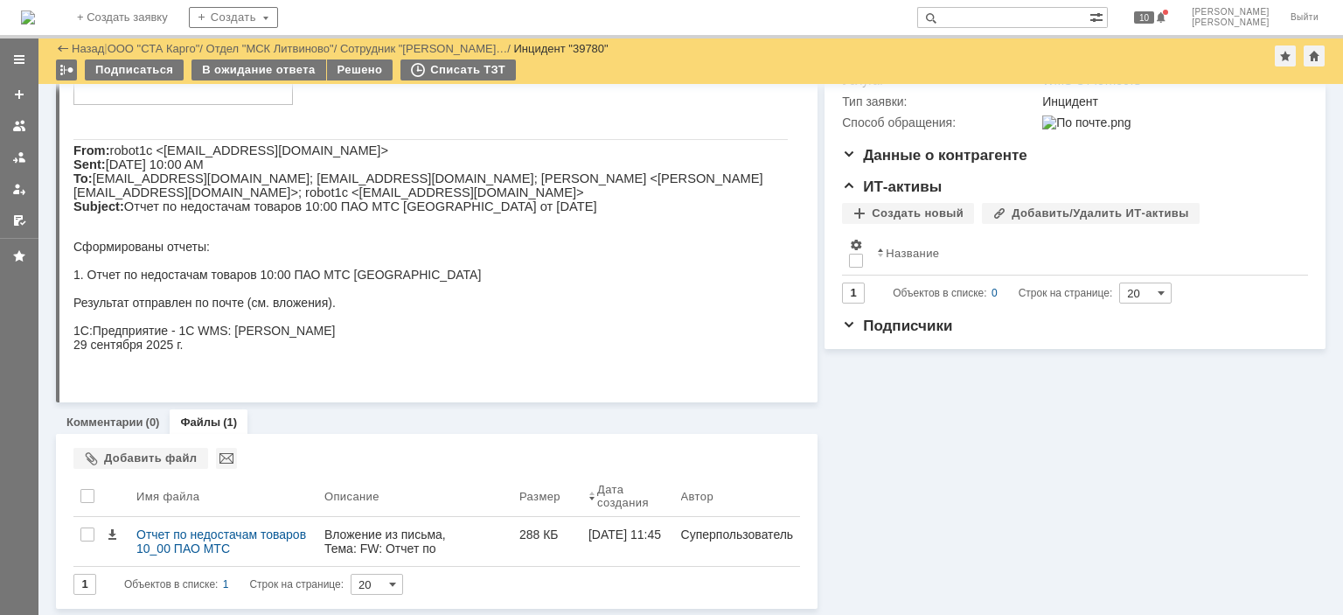
scroll to position [0, 0]
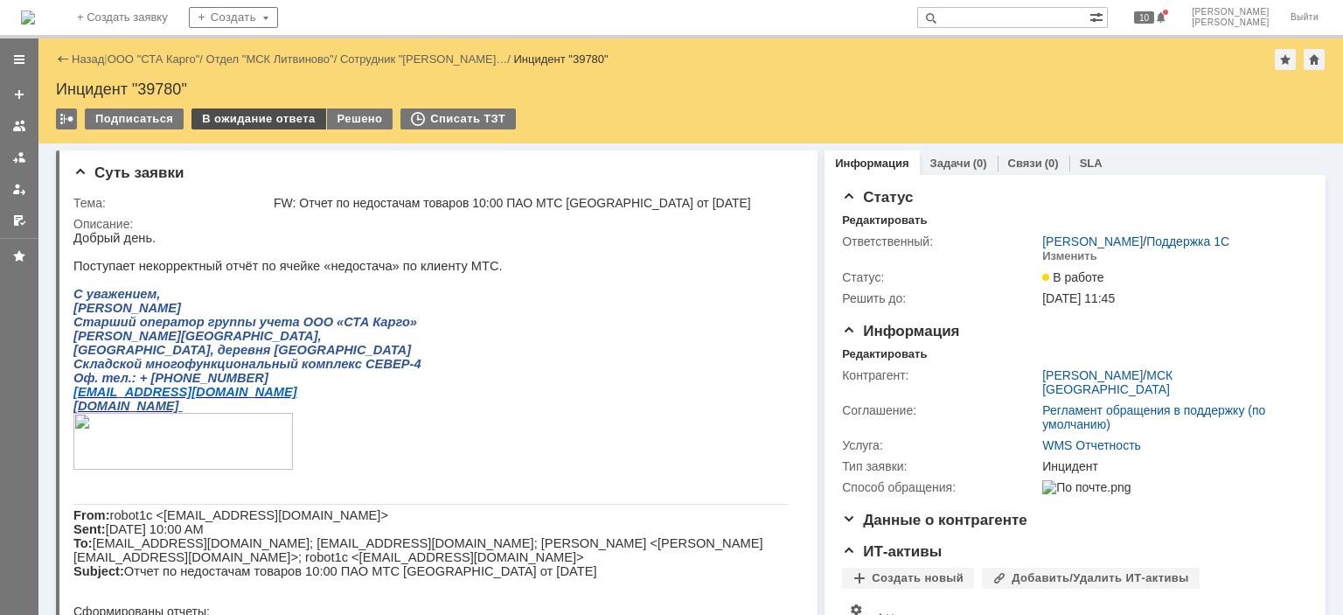
click at [262, 112] on div "В ожидание ответа" at bounding box center [259, 118] width 134 height 21
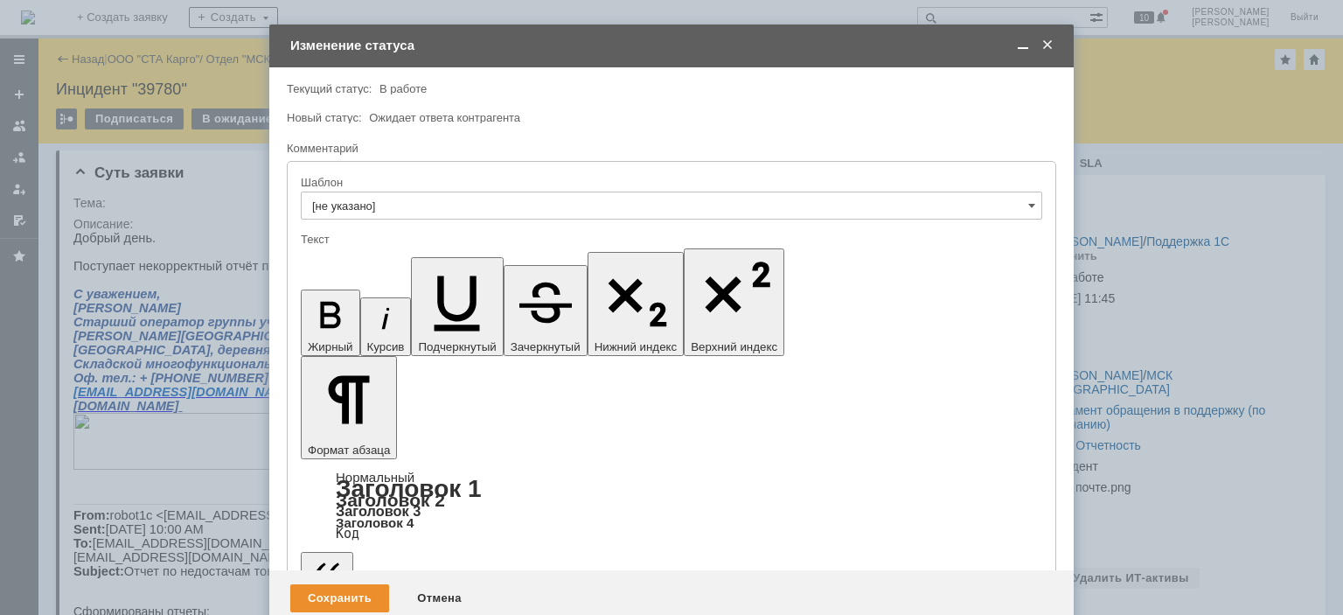
click at [360, 584] on div "Сохранить" at bounding box center [339, 598] width 99 height 28
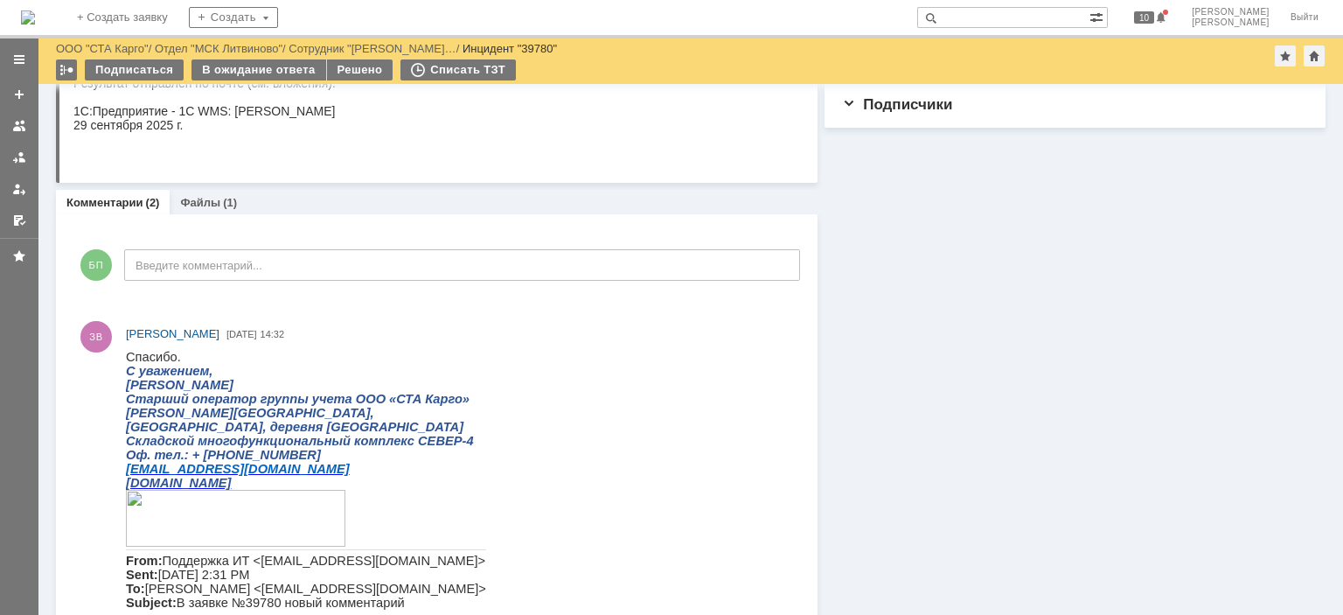
scroll to position [87, 0]
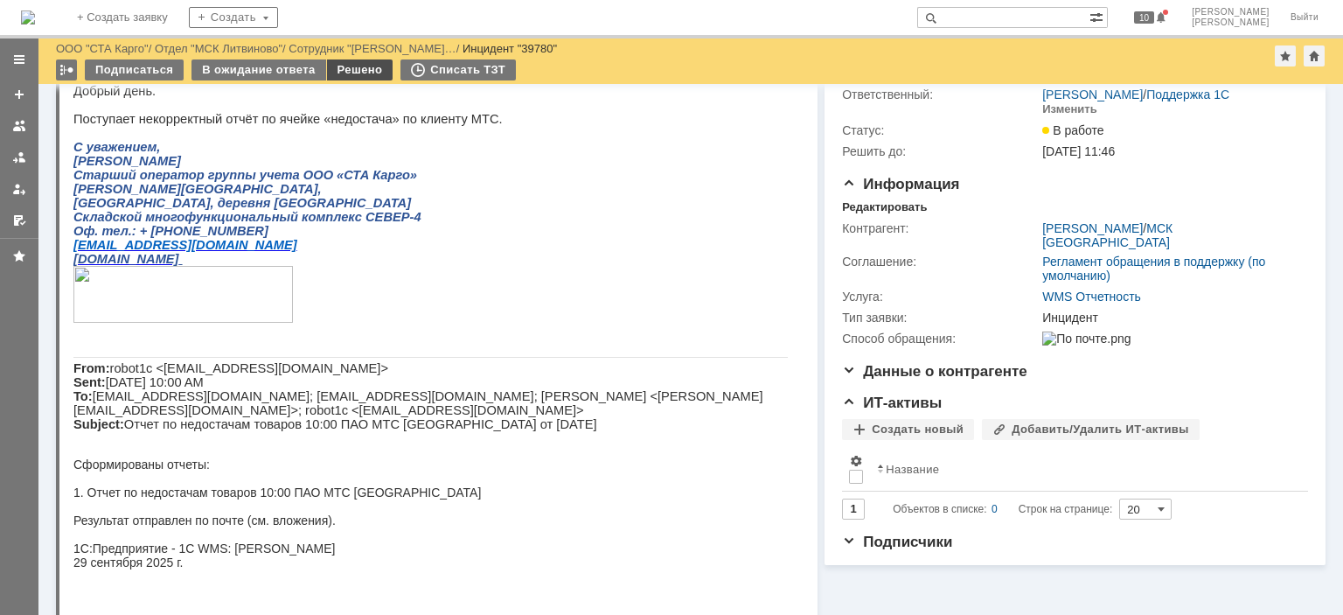
click at [343, 69] on div "Решено" at bounding box center [360, 69] width 66 height 21
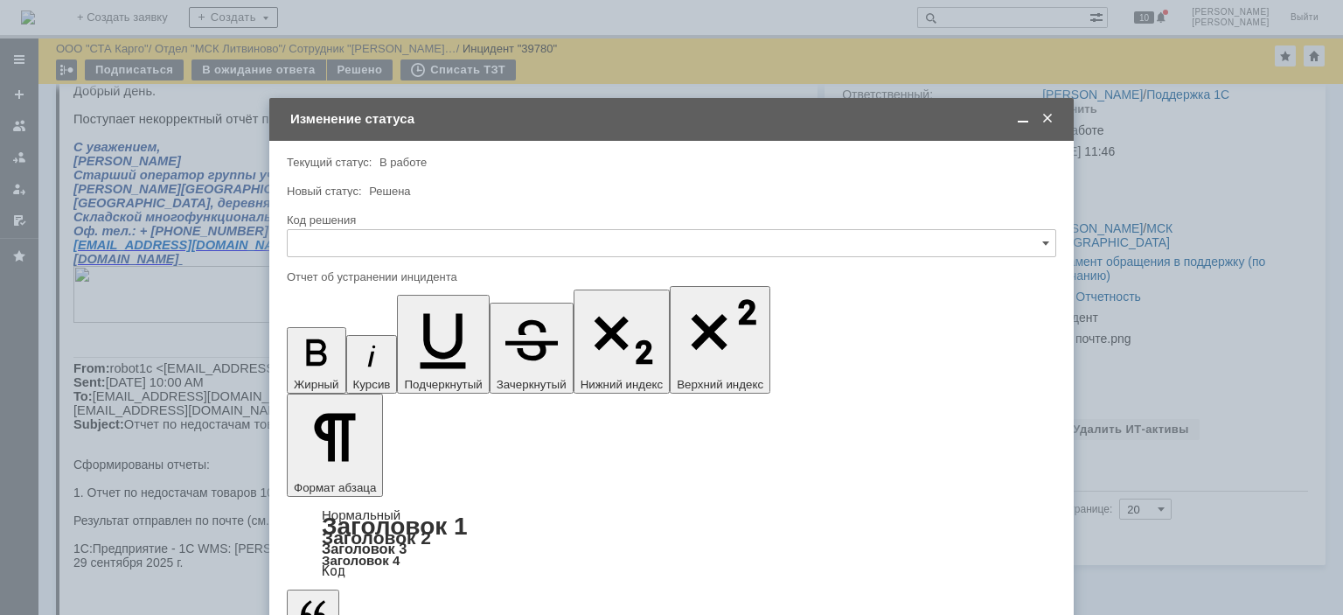
scroll to position [0, 0]
click at [427, 248] on input "text" at bounding box center [672, 243] width 770 height 28
click at [358, 467] on div "Решено" at bounding box center [672, 477] width 768 height 28
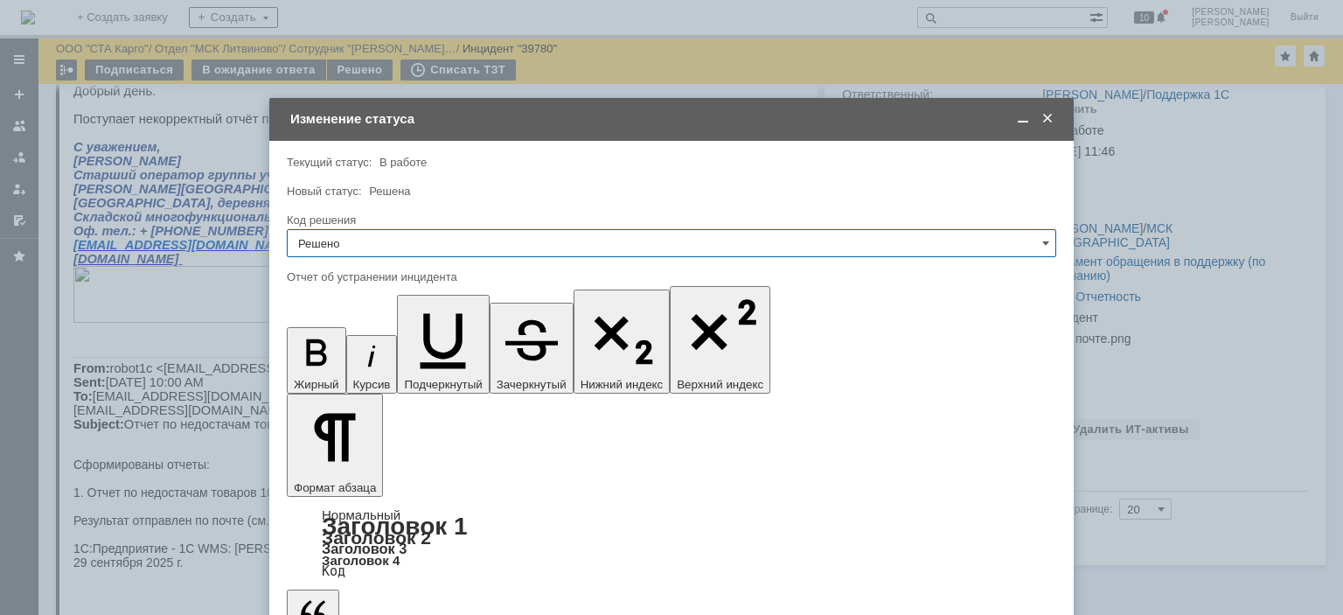
type input "Решено"
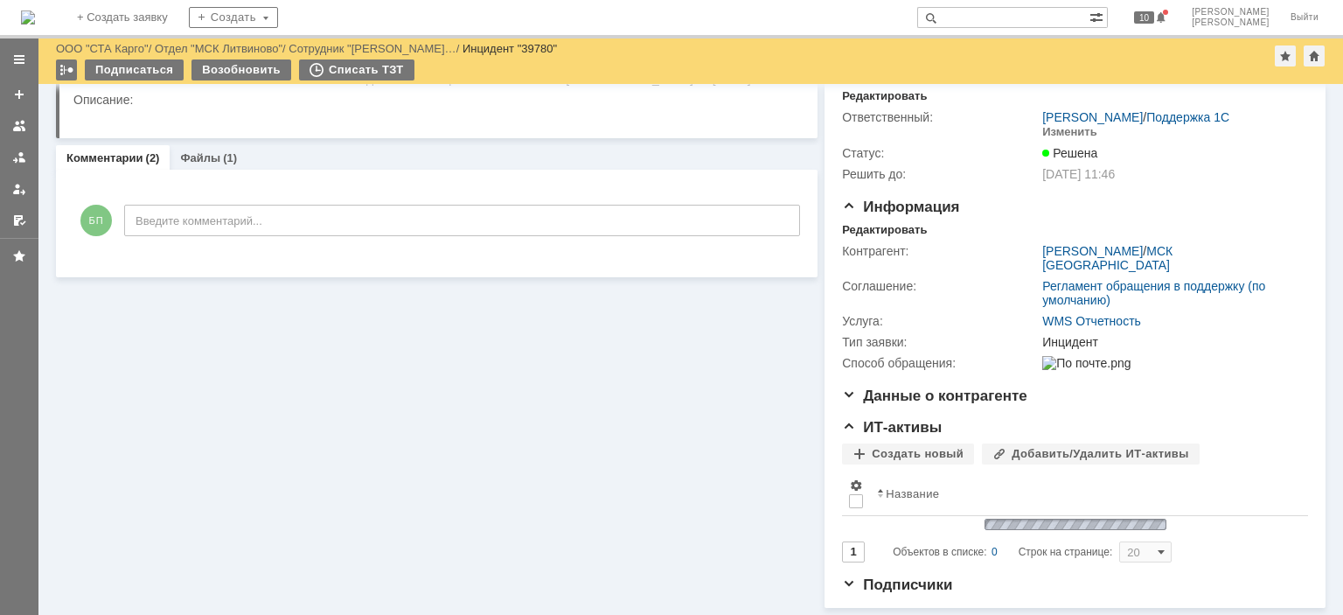
scroll to position [58, 0]
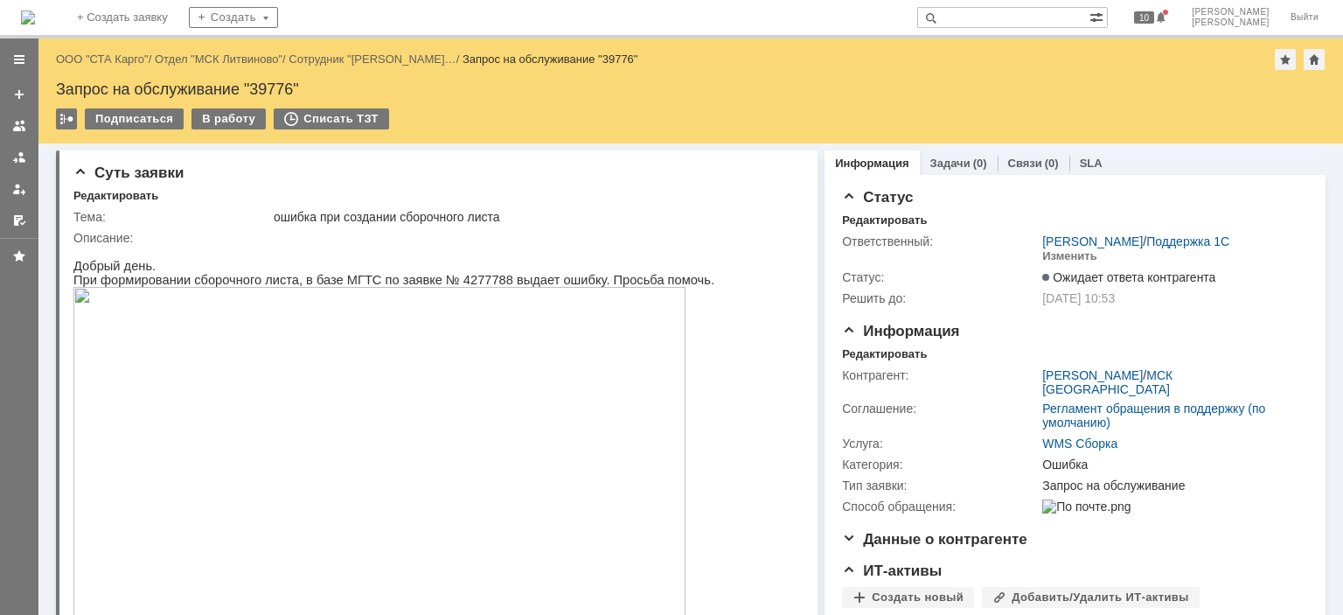
click at [324, 373] on img at bounding box center [379, 459] width 612 height 345
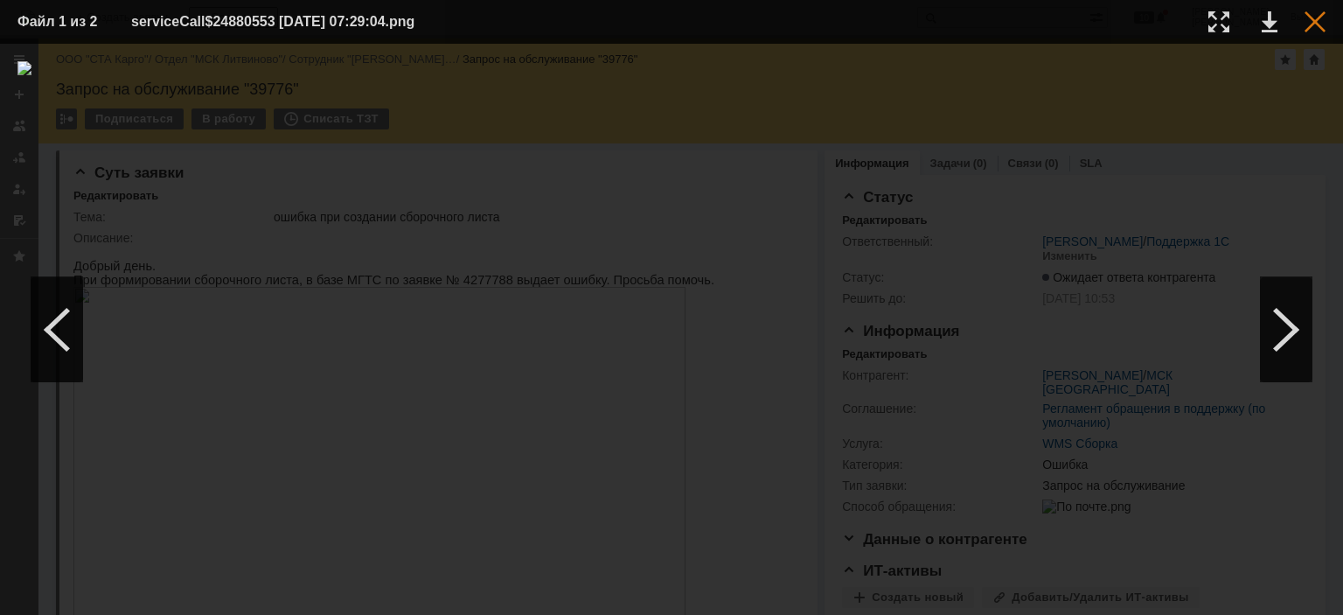
click at [1308, 19] on div at bounding box center [1315, 21] width 21 height 21
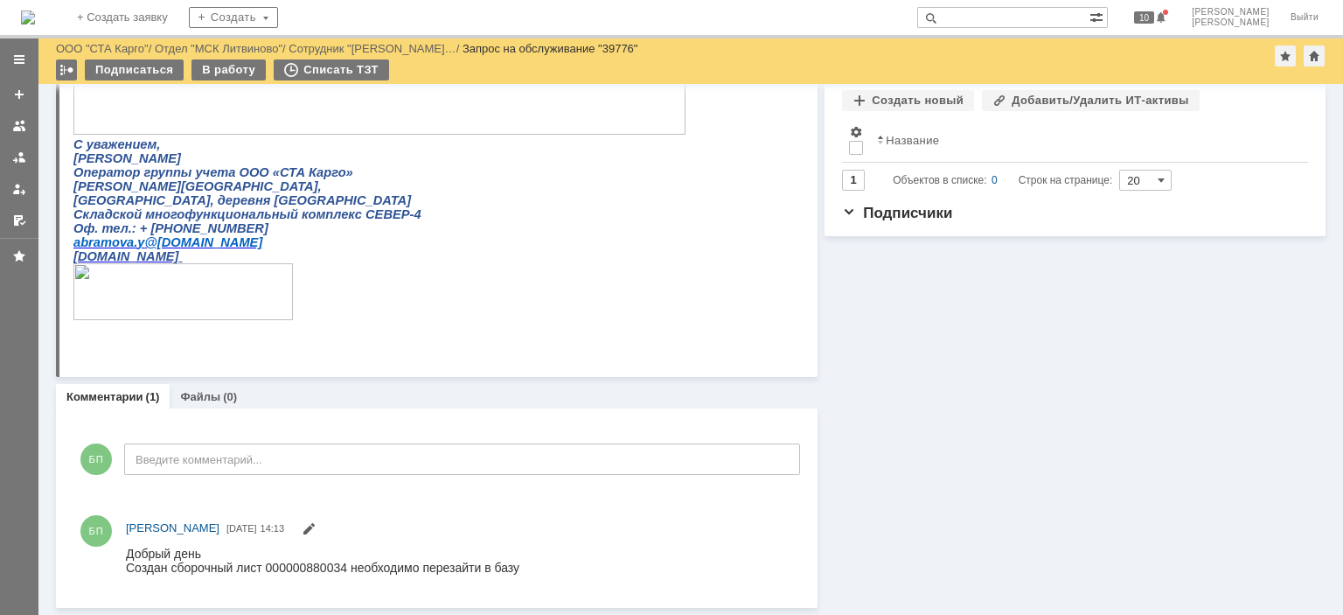
scroll to position [437, 0]
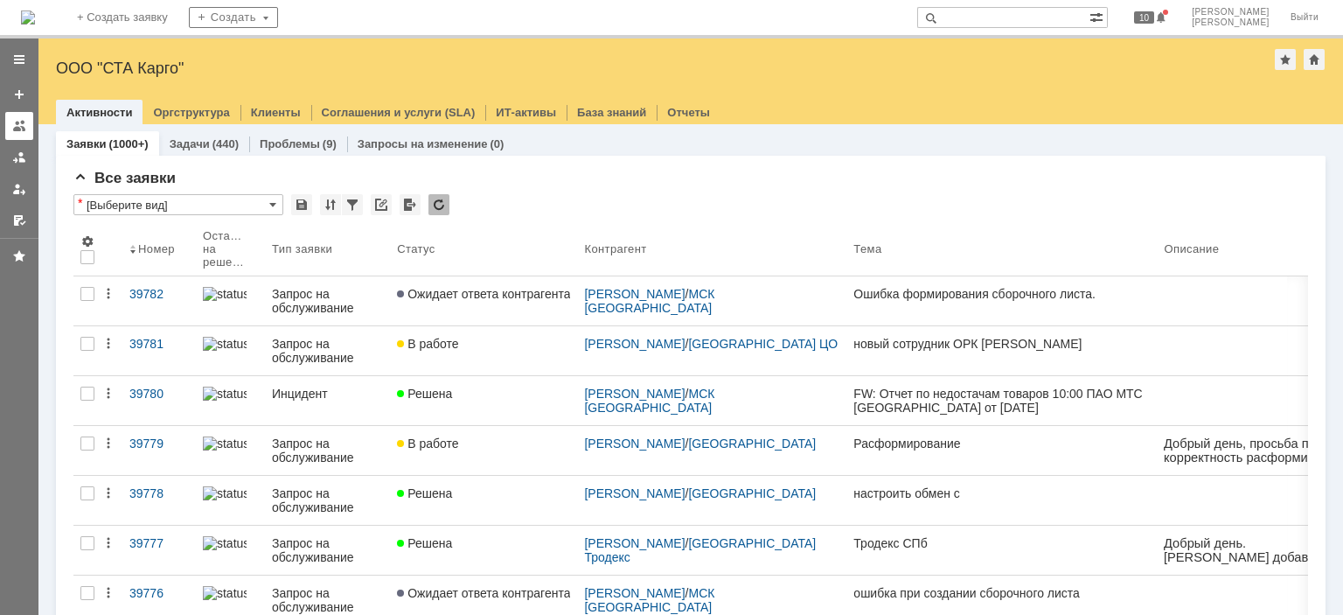
click at [10, 125] on link at bounding box center [19, 126] width 28 height 28
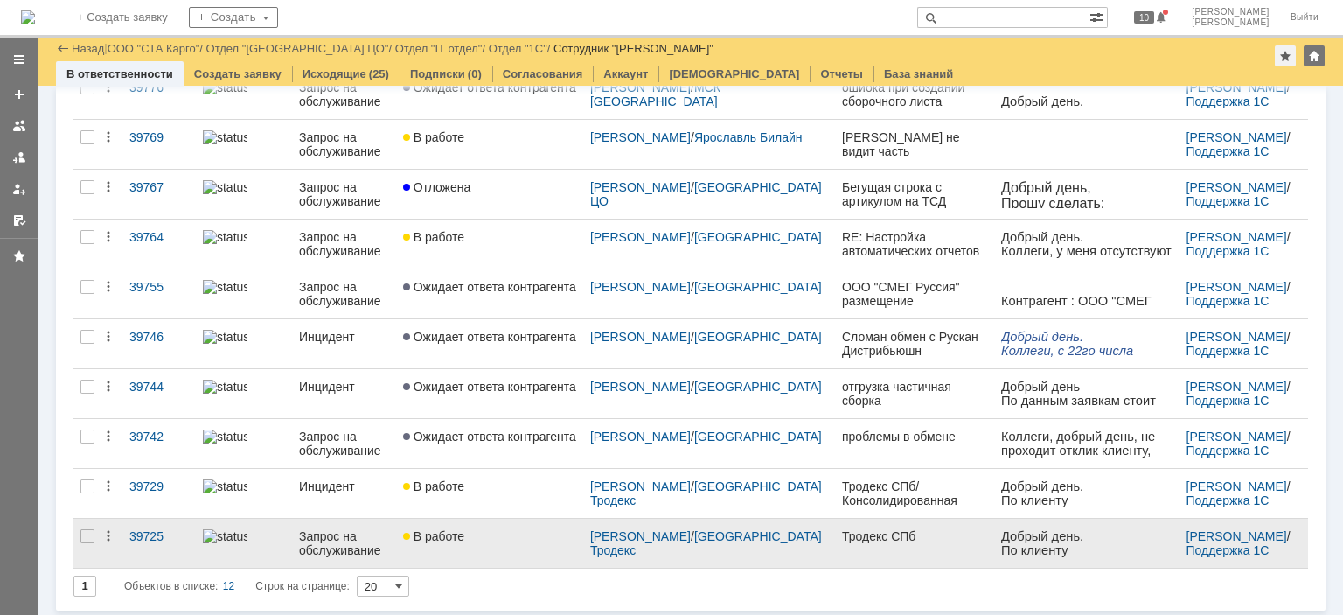
click at [501, 537] on div "В работе" at bounding box center [489, 536] width 173 height 14
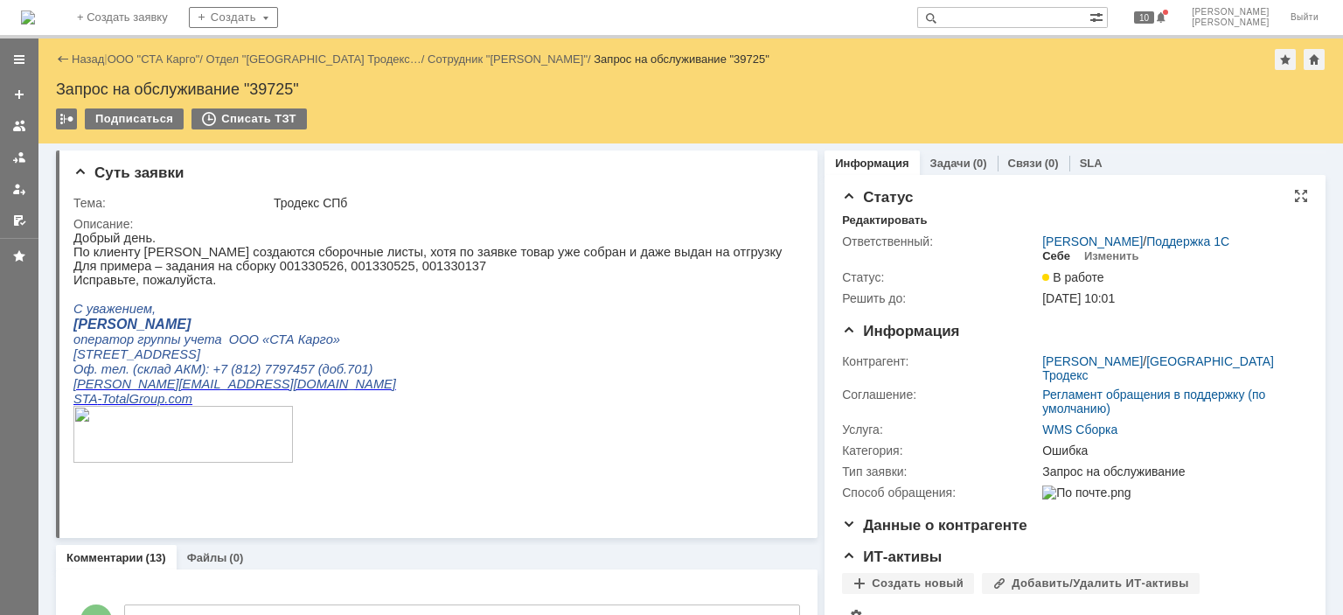
click at [1042, 258] on div "Себе" at bounding box center [1056, 256] width 28 height 14
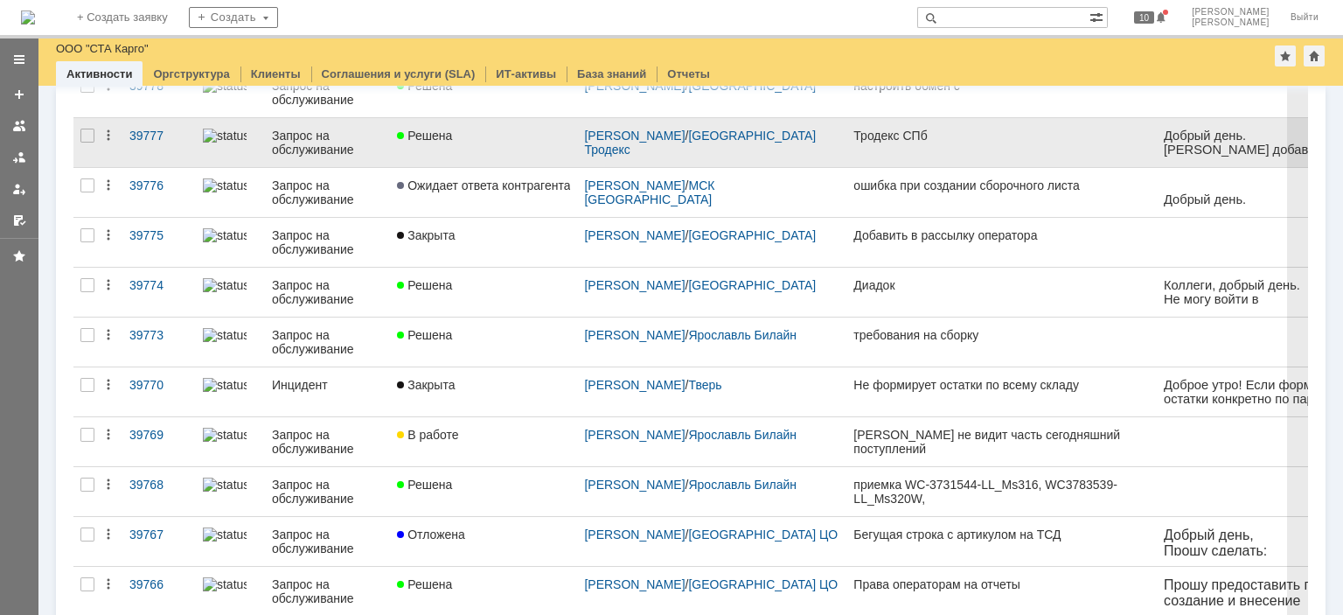
scroll to position [437, 0]
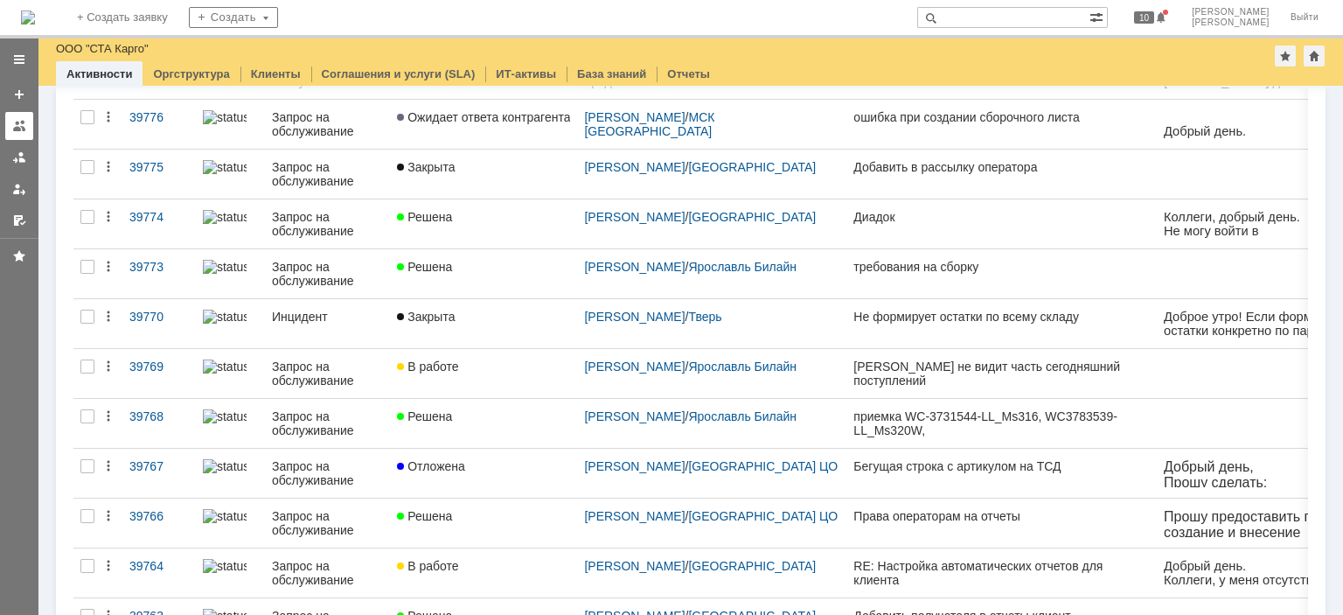
click at [27, 135] on link at bounding box center [19, 126] width 28 height 28
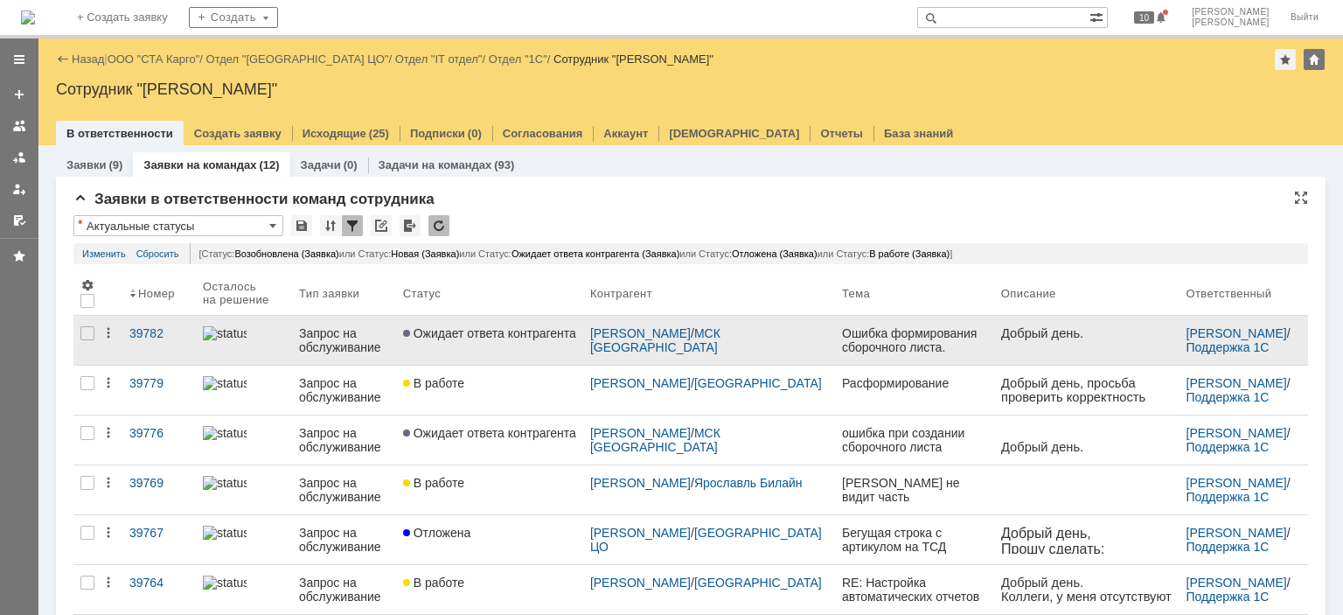
click at [543, 357] on link "Ожидает ответа контрагента" at bounding box center [489, 340] width 187 height 49
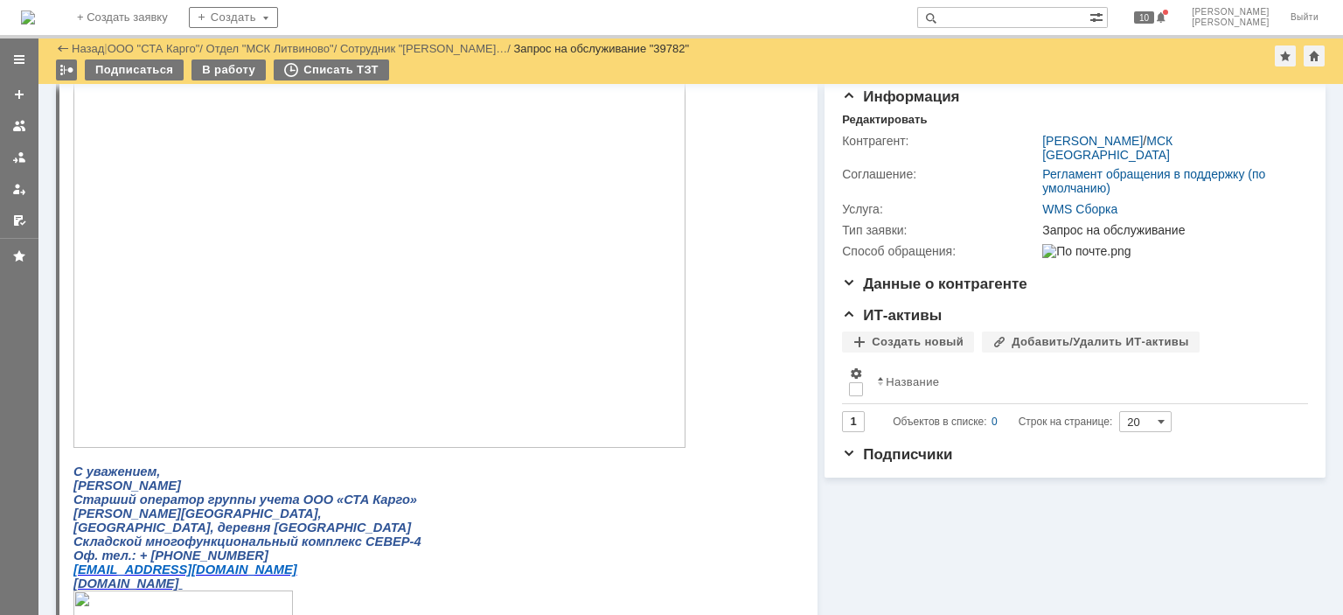
click at [291, 211] on img at bounding box center [379, 256] width 612 height 381
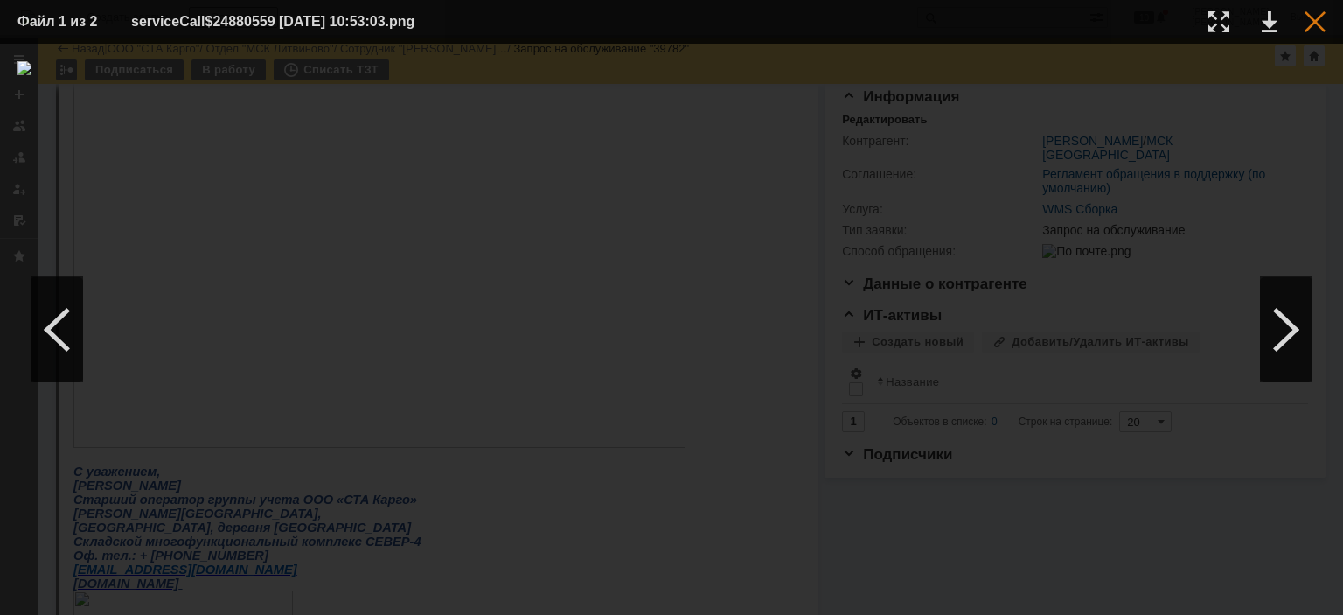
click at [1308, 13] on div at bounding box center [1315, 21] width 21 height 21
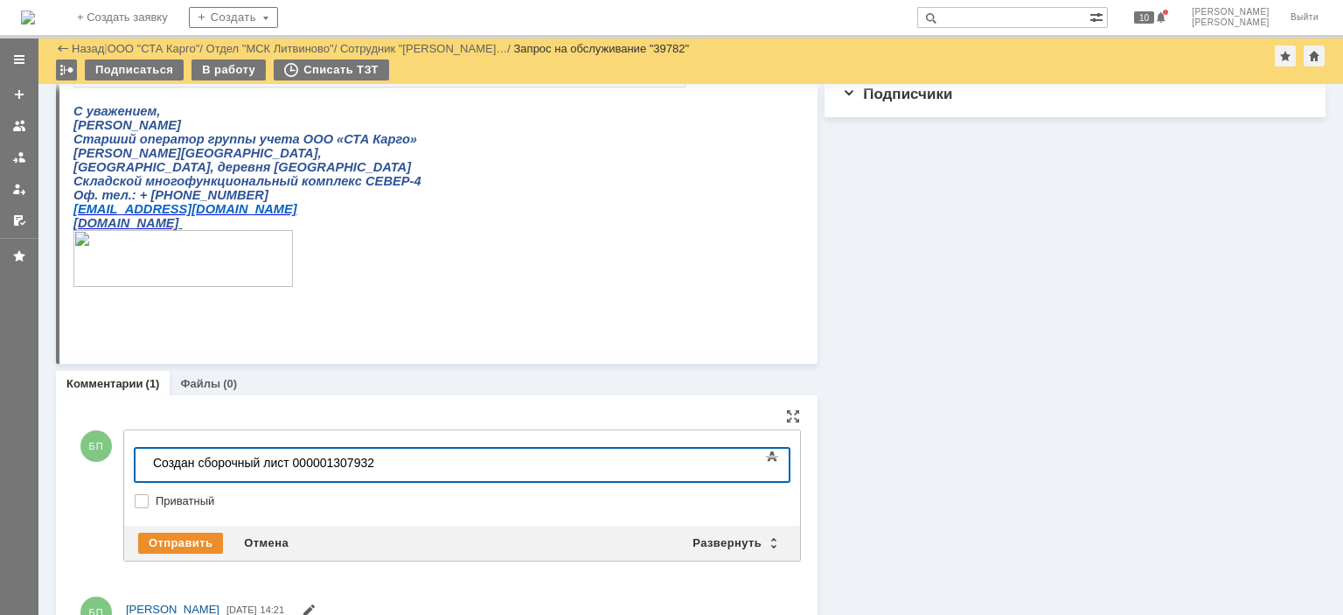
scroll to position [203, 5]
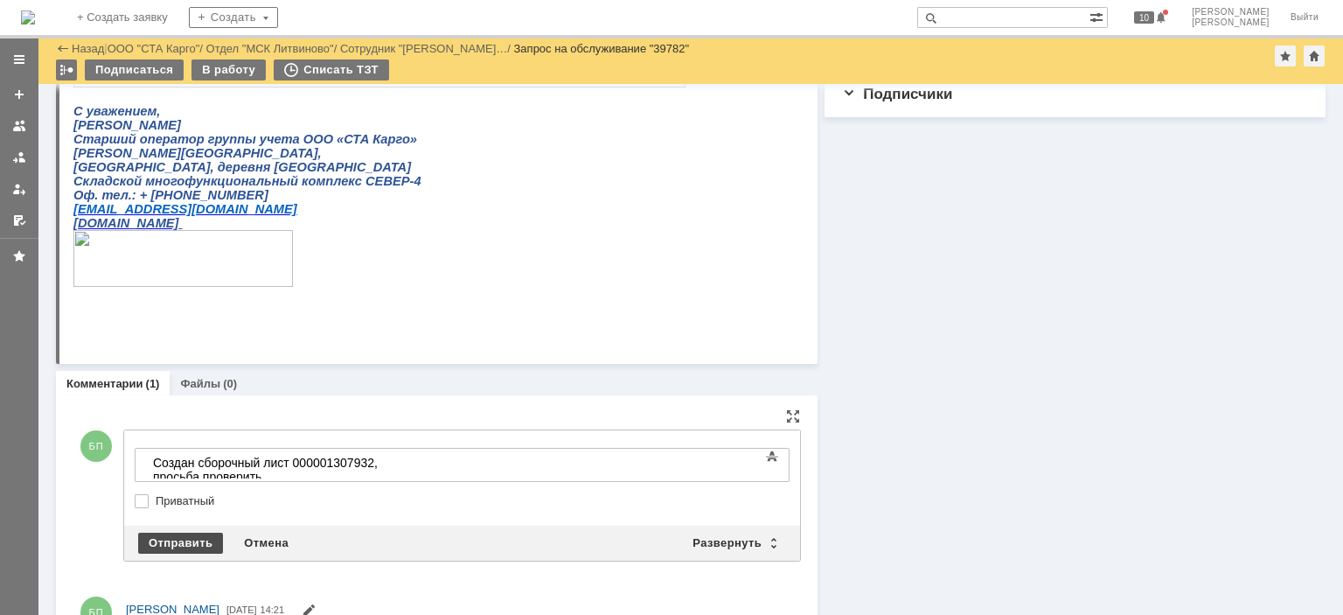
click at [188, 538] on div "Отправить" at bounding box center [180, 543] width 85 height 21
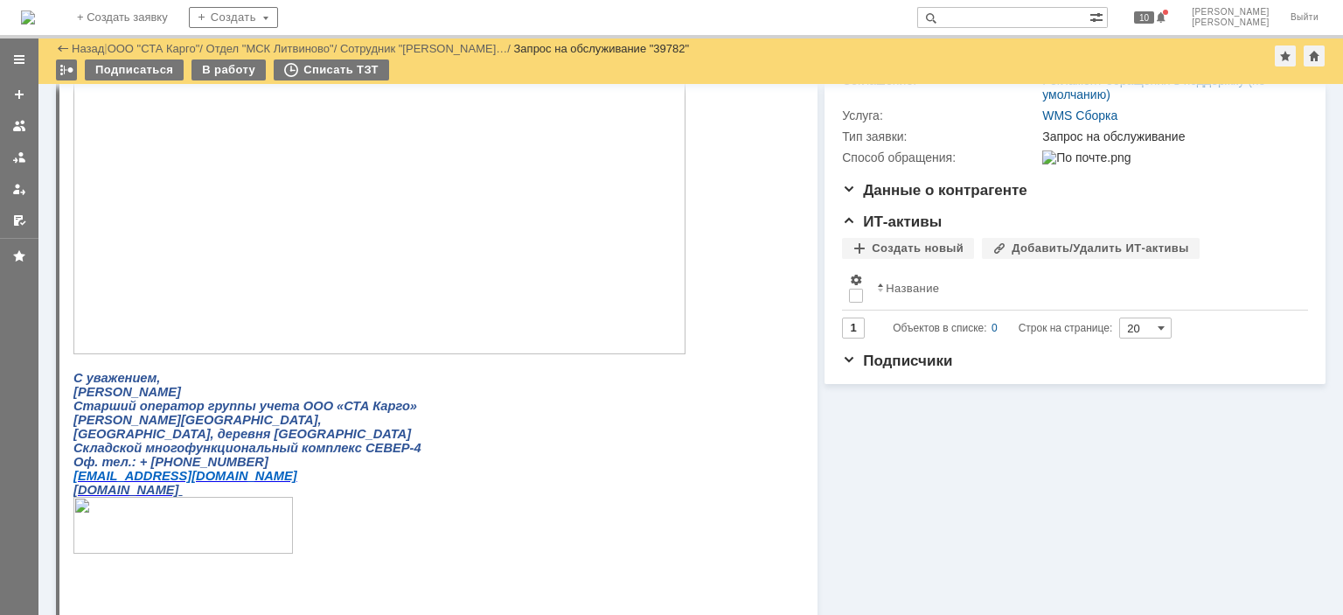
scroll to position [0, 0]
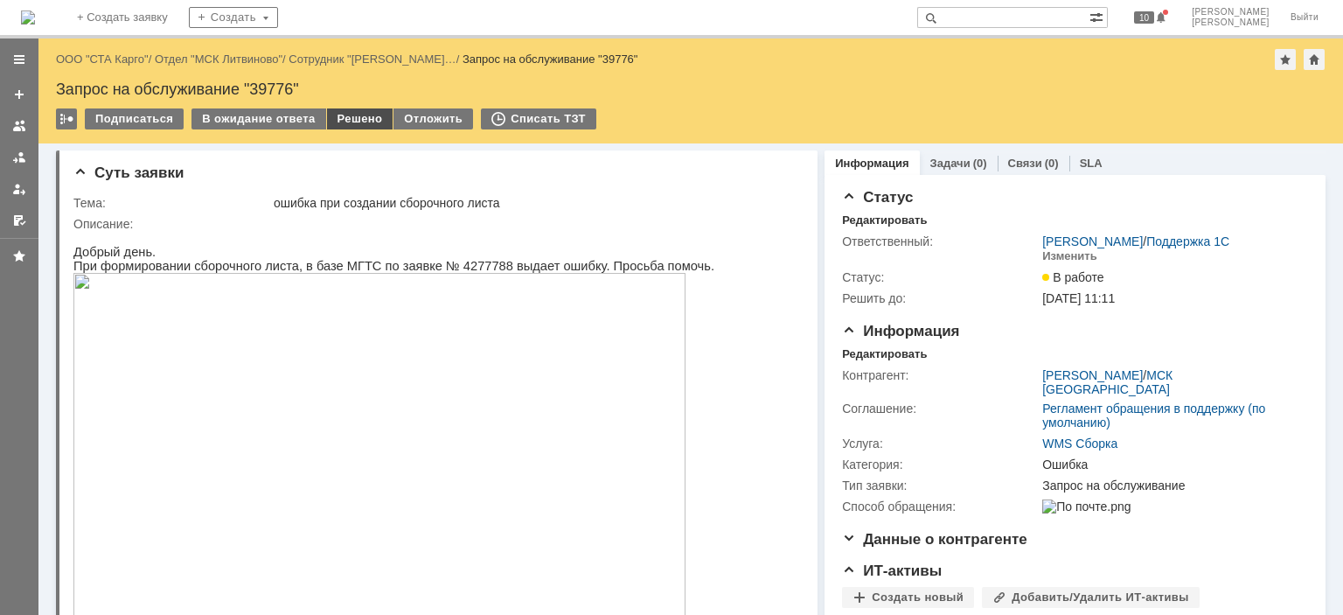
click at [360, 113] on div "Решено" at bounding box center [360, 118] width 66 height 21
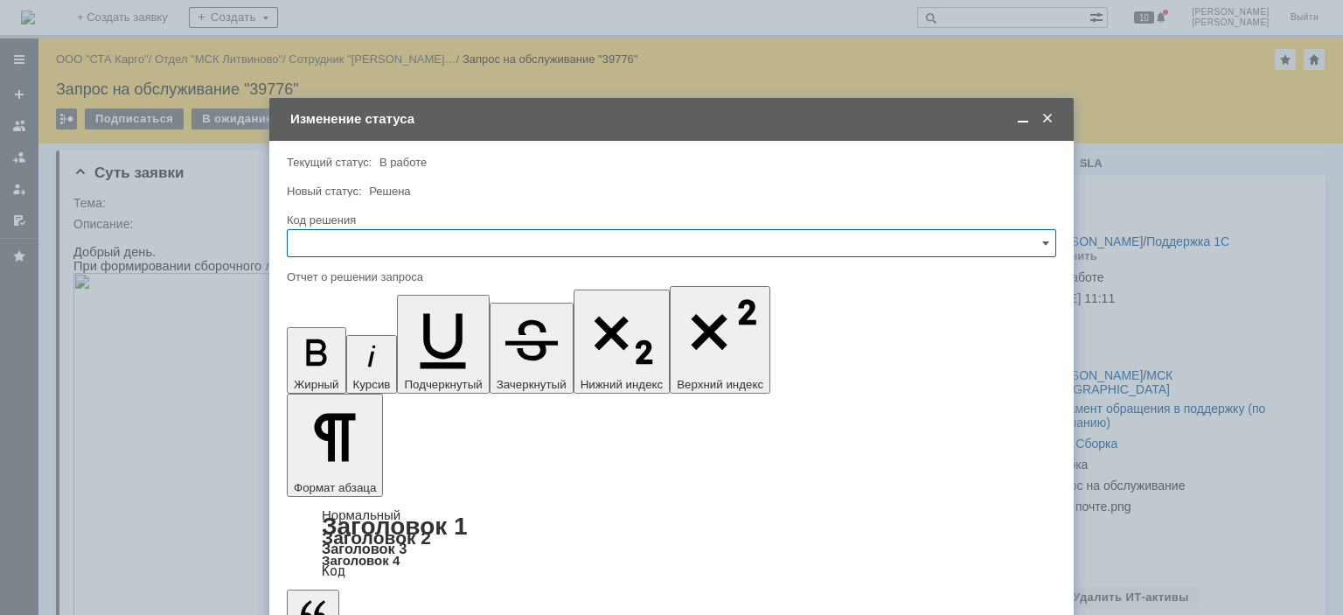
click at [428, 245] on input "text" at bounding box center [672, 243] width 770 height 28
click at [333, 463] on div "Решено" at bounding box center [672, 477] width 768 height 28
type input "Решено"
